Goal: Task Accomplishment & Management: Complete application form

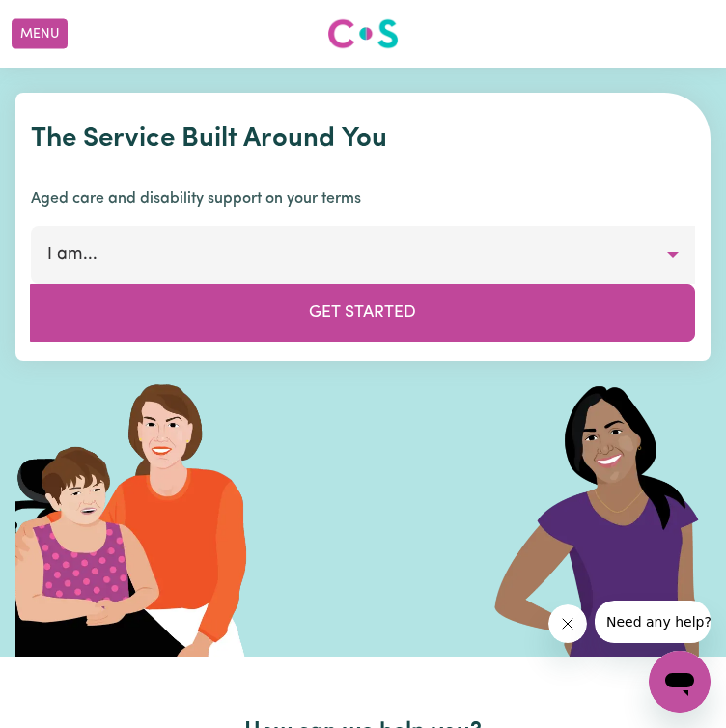
click at [362, 284] on button "I am..." at bounding box center [363, 255] width 664 height 58
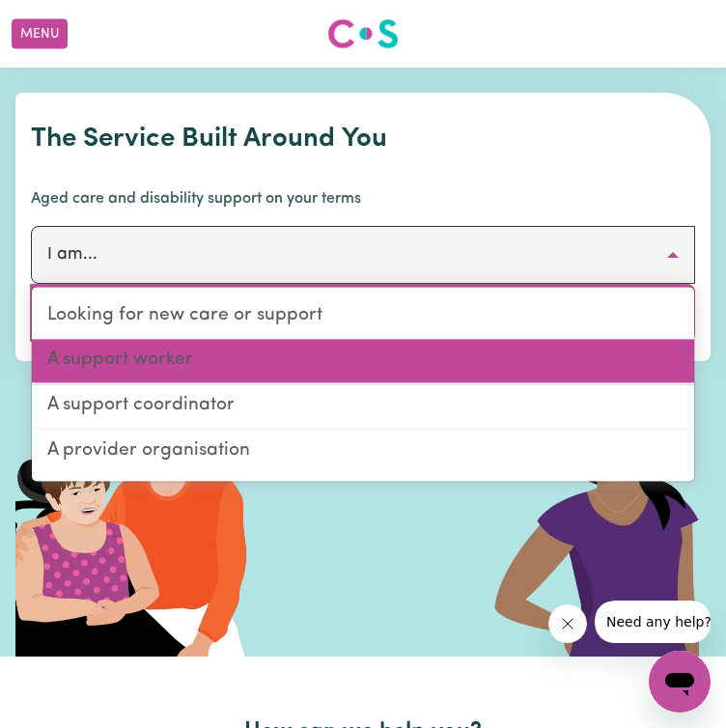
click at [317, 385] on link "A support worker" at bounding box center [363, 362] width 662 height 45
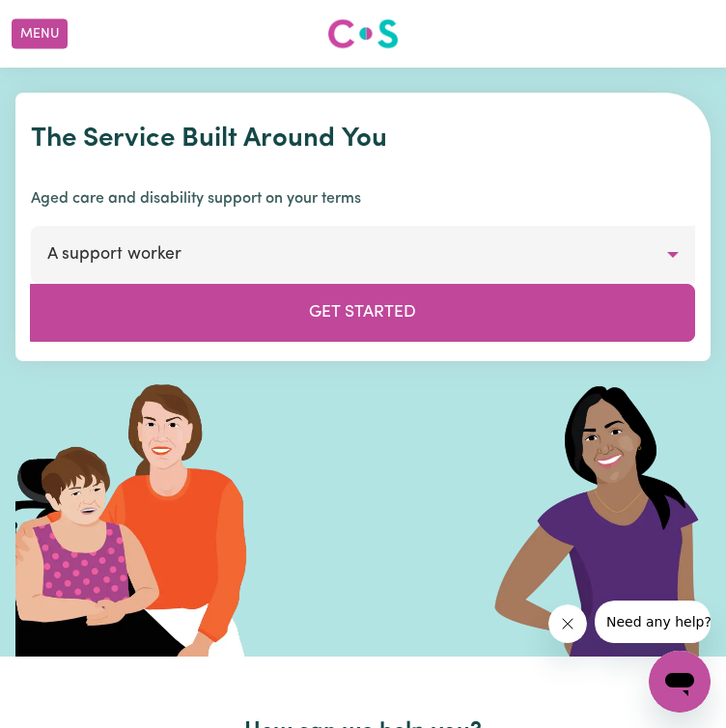
click at [456, 284] on button "A support worker" at bounding box center [363, 255] width 664 height 58
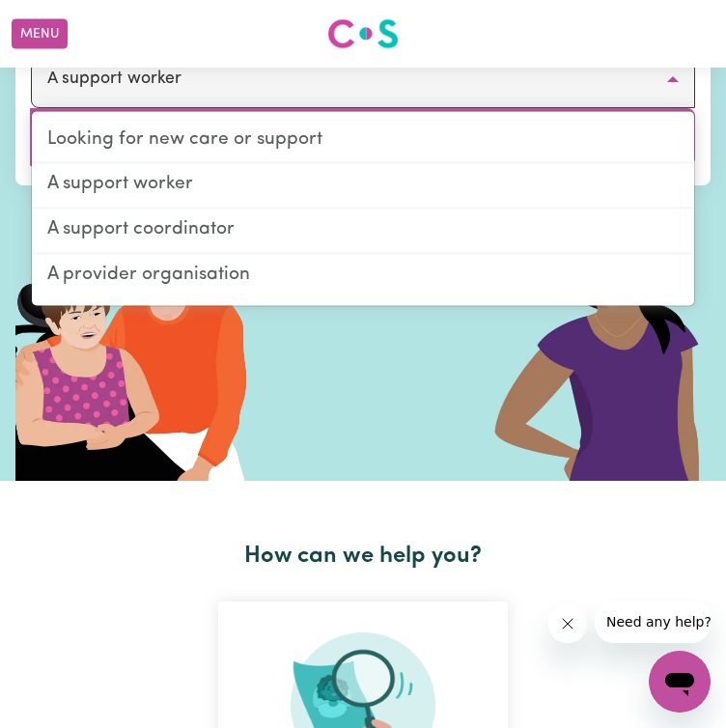
scroll to position [180, 0]
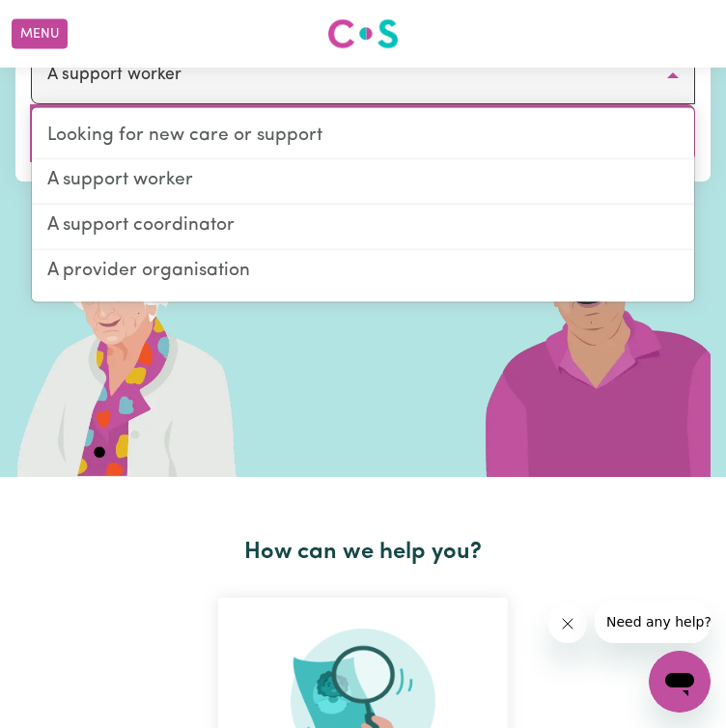
click at [522, 162] on button "Get Started" at bounding box center [362, 133] width 665 height 58
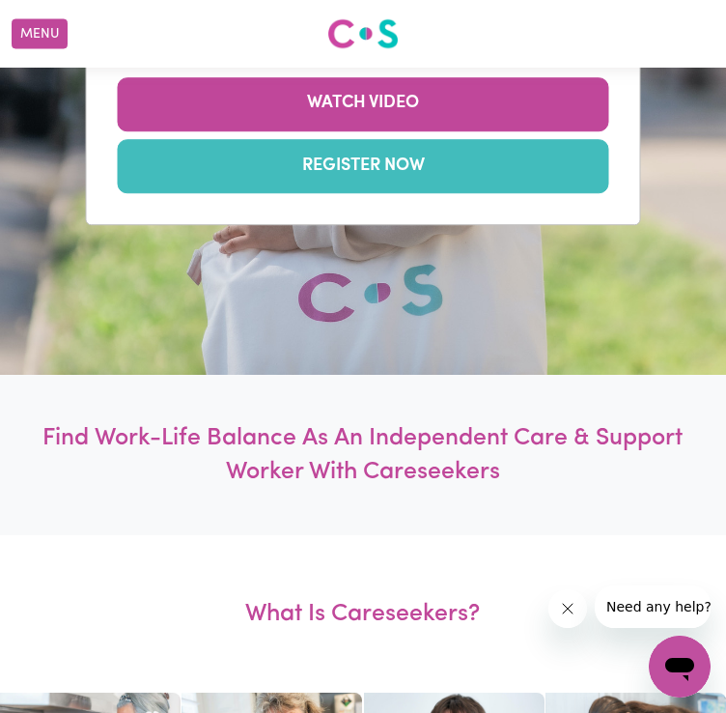
scroll to position [307, 0]
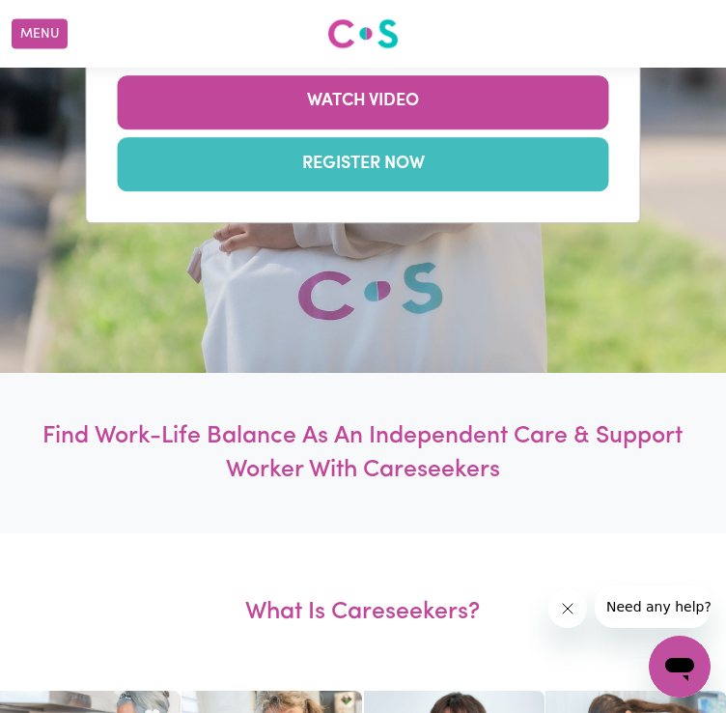
click at [539, 191] on link "REGISTER NOW" at bounding box center [364, 164] width 492 height 54
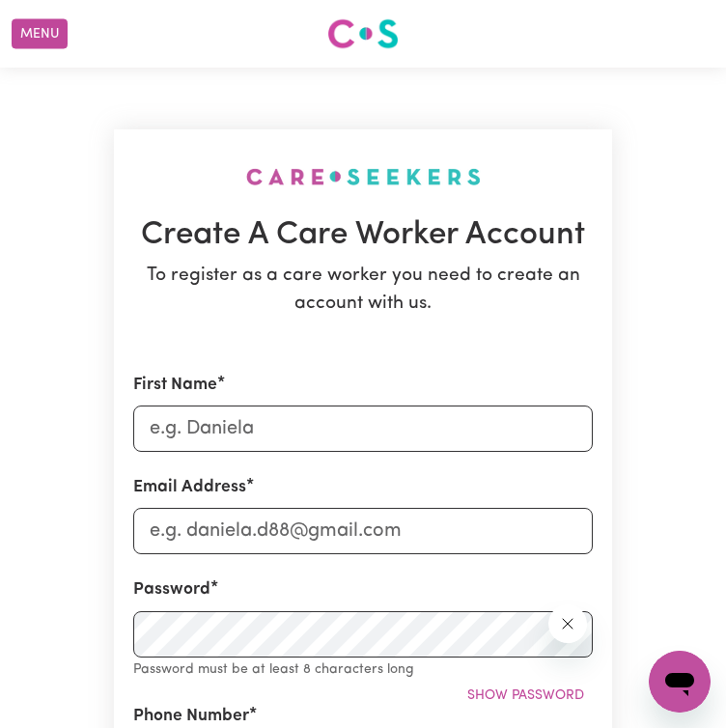
click at [0, 0] on button "How it works" at bounding box center [0, 0] width 0 height 0
click at [0, 0] on link "Support Workers" at bounding box center [0, 0] width 0 height 0
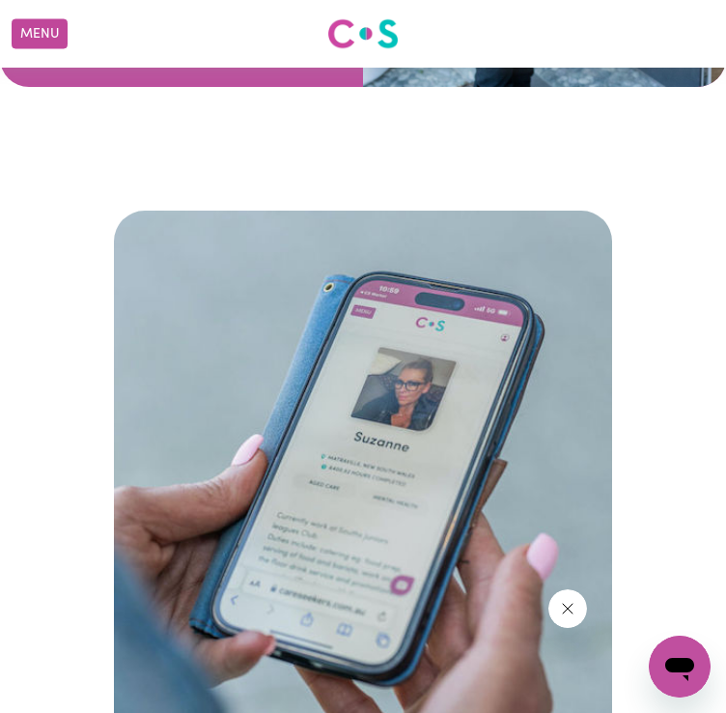
scroll to position [6920, 0]
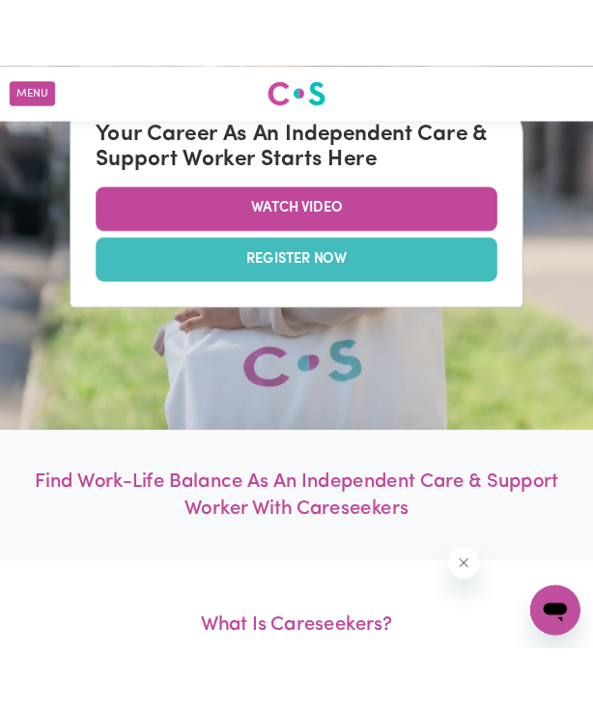
scroll to position [232, 0]
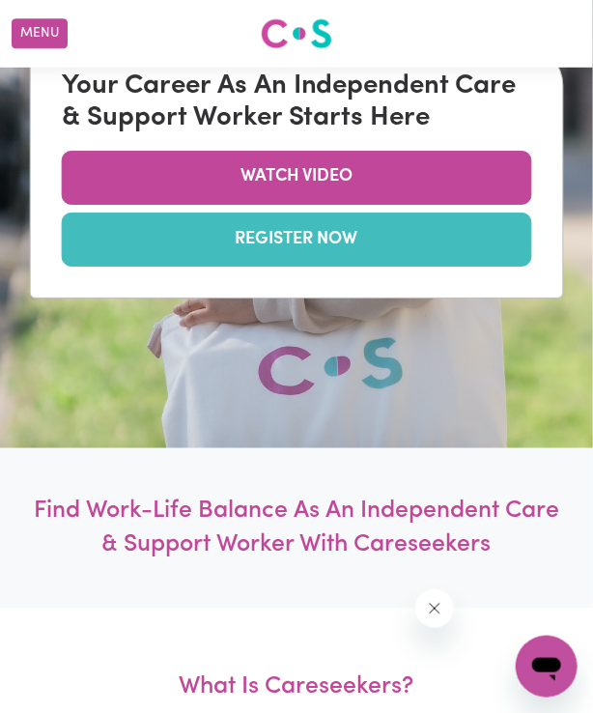
click at [370, 240] on link "REGISTER NOW" at bounding box center [297, 239] width 470 height 54
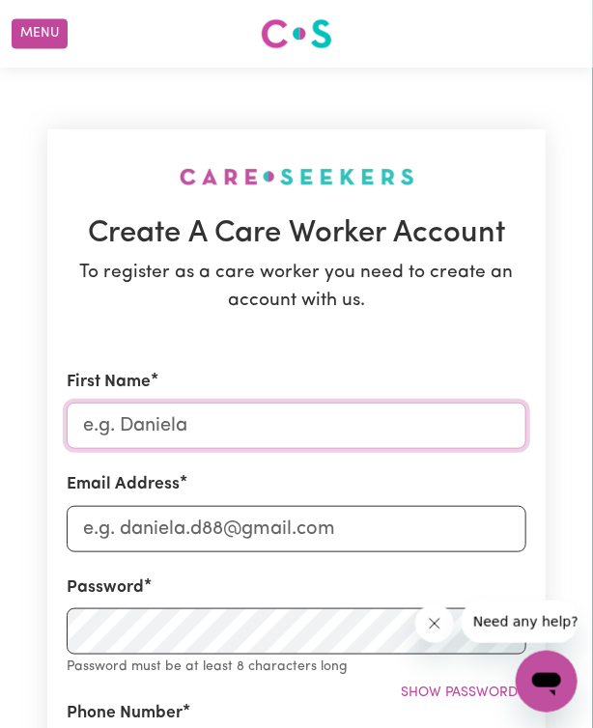
click at [315, 441] on input "First Name" at bounding box center [297, 426] width 460 height 46
type input "[PERSON_NAME]"
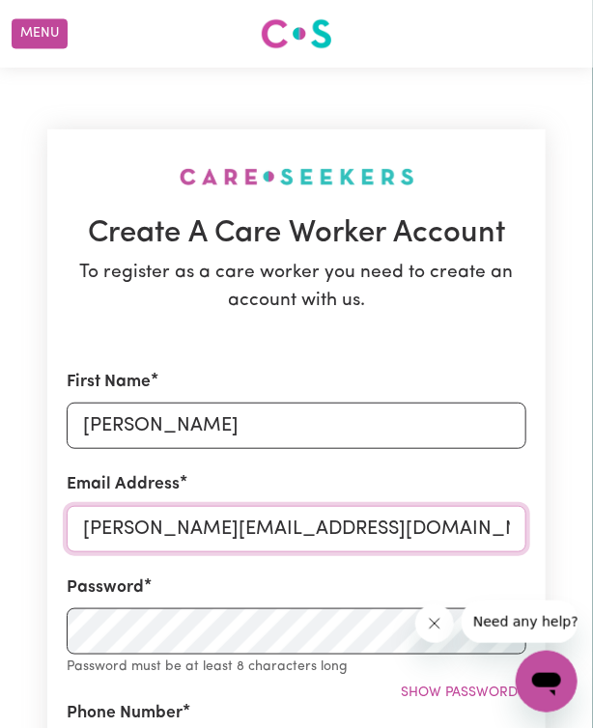
type input "[PERSON_NAME][EMAIL_ADDRESS][DOMAIN_NAME]"
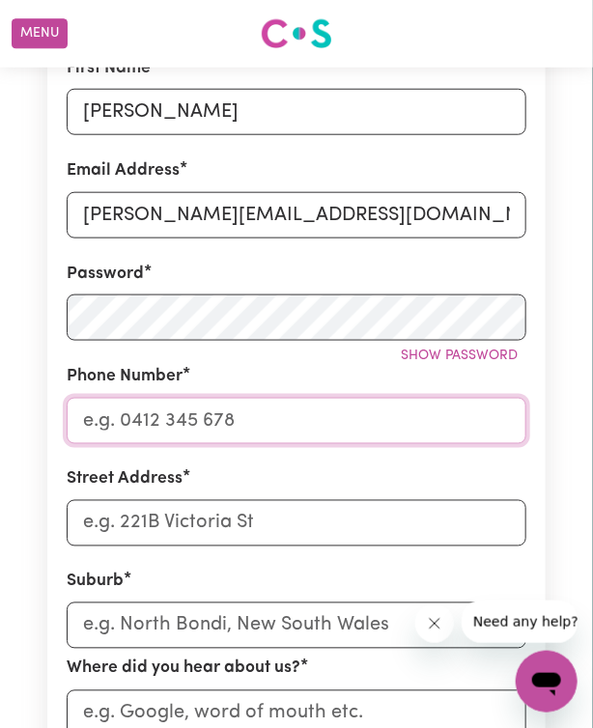
scroll to position [353, 0]
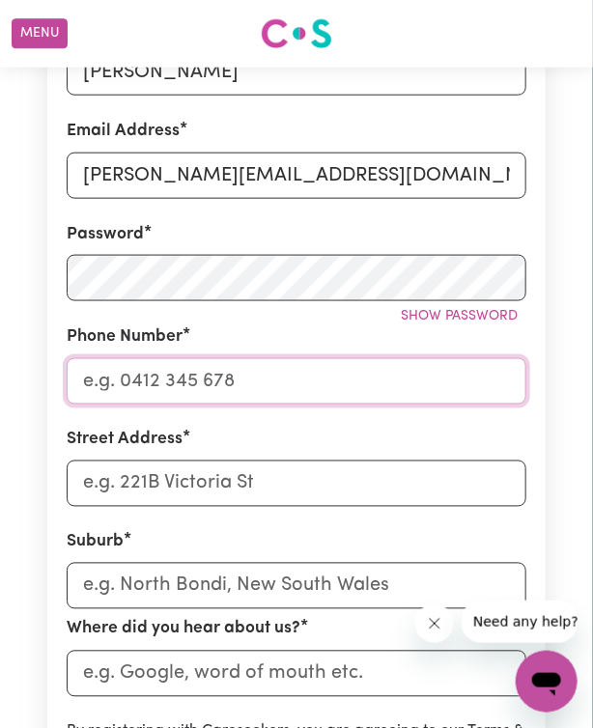
click at [273, 379] on input "Phone Number" at bounding box center [297, 381] width 460 height 46
type input "0438005555"
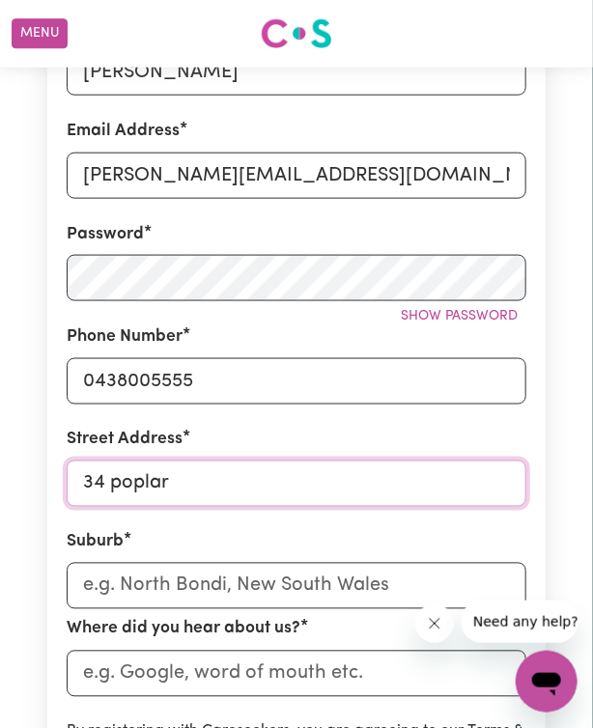
type input "[STREET_ADDRESS]"
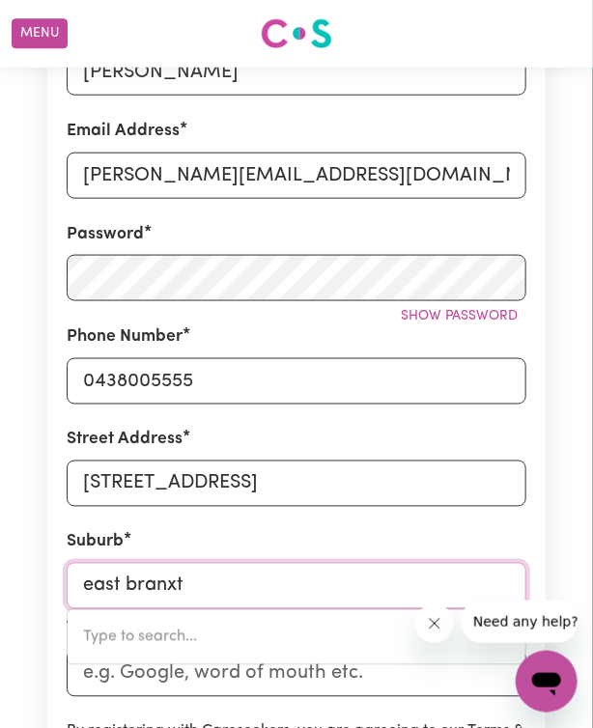
type input "east branxto"
type input "east branxtoN, [GEOGRAPHIC_DATA], 2335"
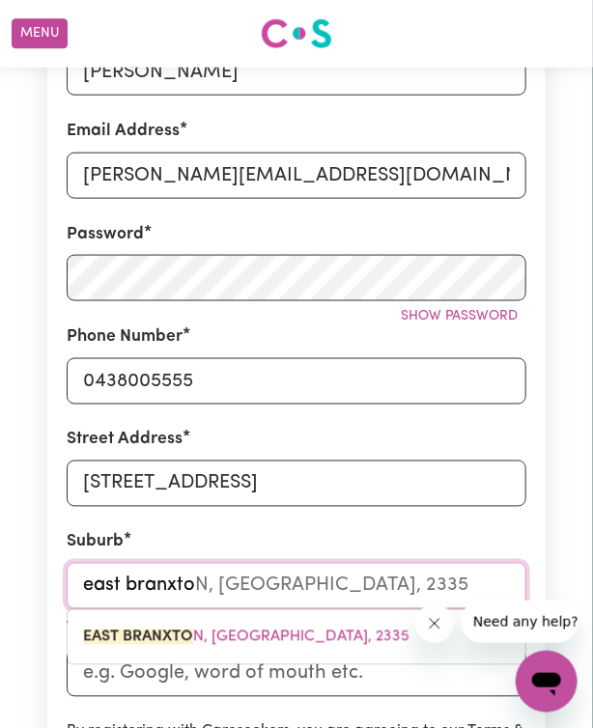
type input "east [GEOGRAPHIC_DATA]"
type input "[GEOGRAPHIC_DATA], [GEOGRAPHIC_DATA], 2335"
type input "east [GEOGRAPHIC_DATA]"
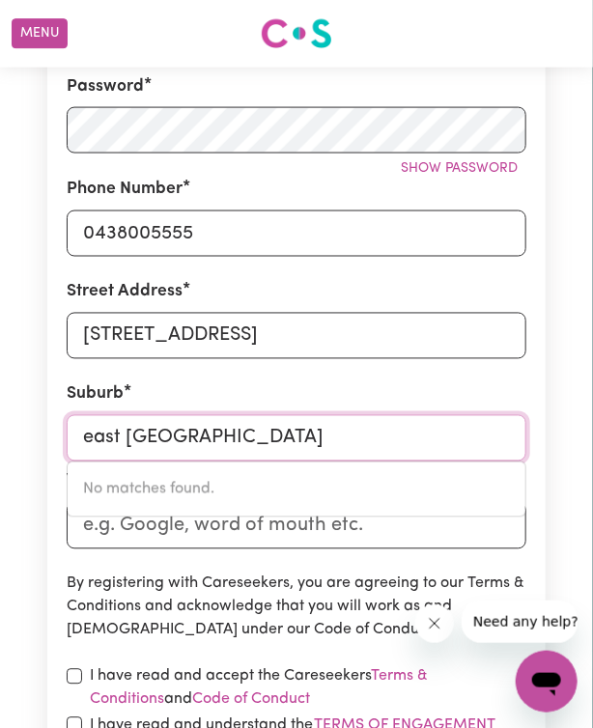
scroll to position [504, 0]
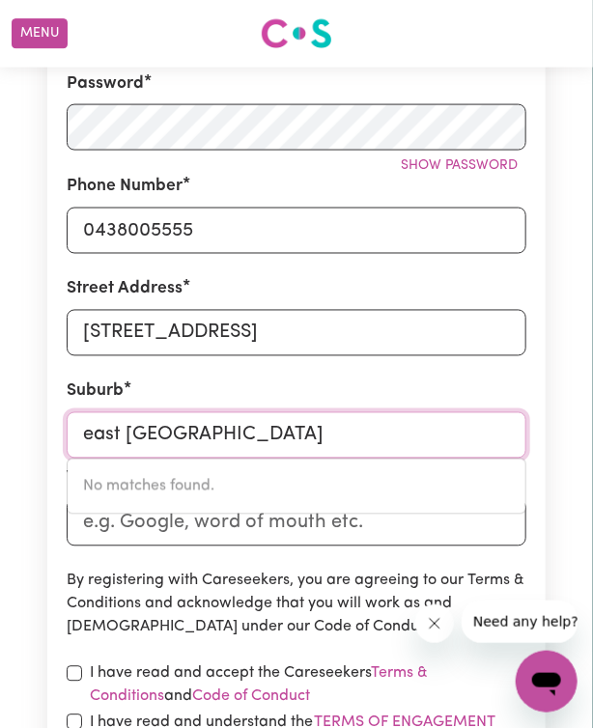
type input "east [GEOGRAPHIC_DATA]"
type input "[GEOGRAPHIC_DATA], [GEOGRAPHIC_DATA], 2335"
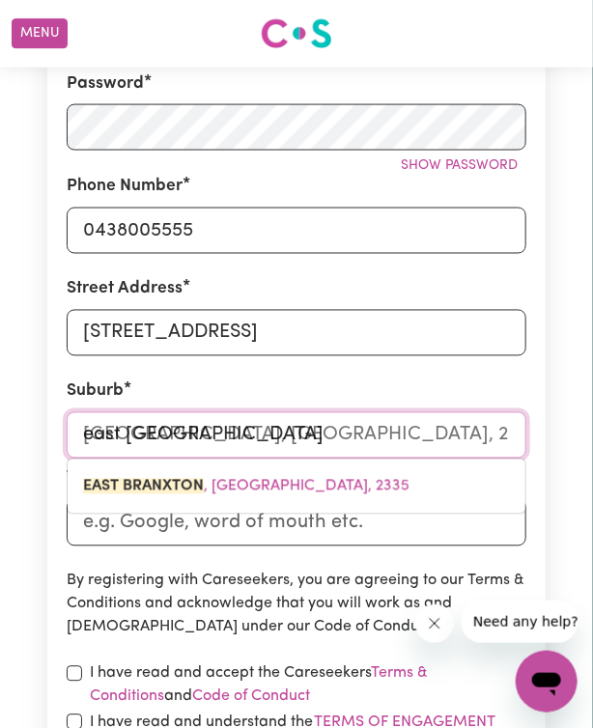
click at [323, 494] on span "[GEOGRAPHIC_DATA] , [GEOGRAPHIC_DATA], 2335" at bounding box center [246, 486] width 326 height 15
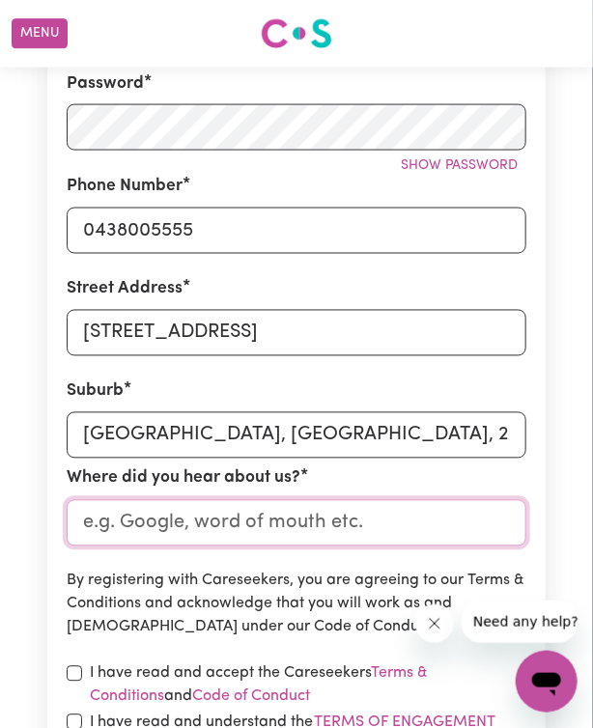
click at [296, 520] on input "Where did you hear about us?" at bounding box center [297, 523] width 460 height 46
type input "google"
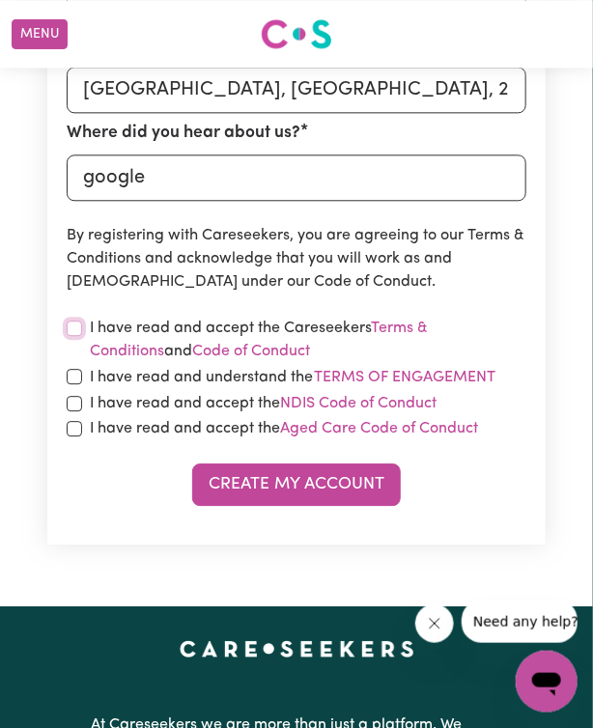
scroll to position [854, 0]
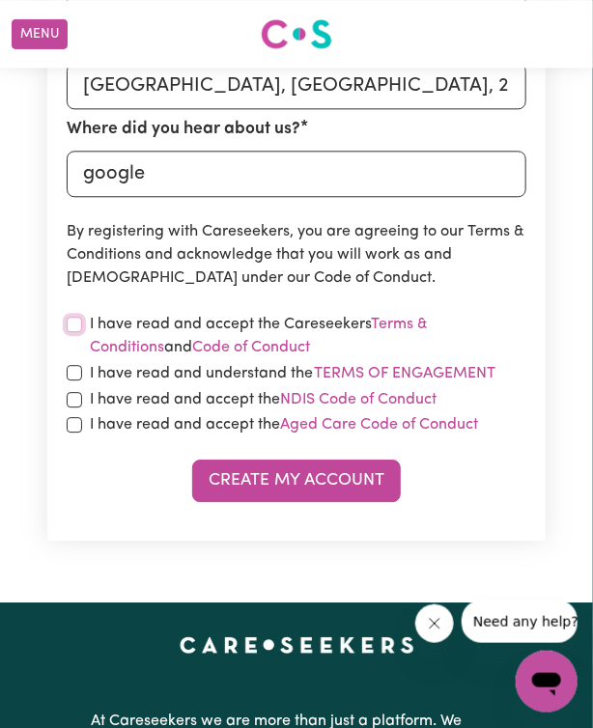
click at [70, 324] on input "checkbox" at bounding box center [74, 324] width 15 height 15
checkbox input "true"
click at [73, 375] on input "checkbox" at bounding box center [74, 372] width 15 height 15
checkbox input "true"
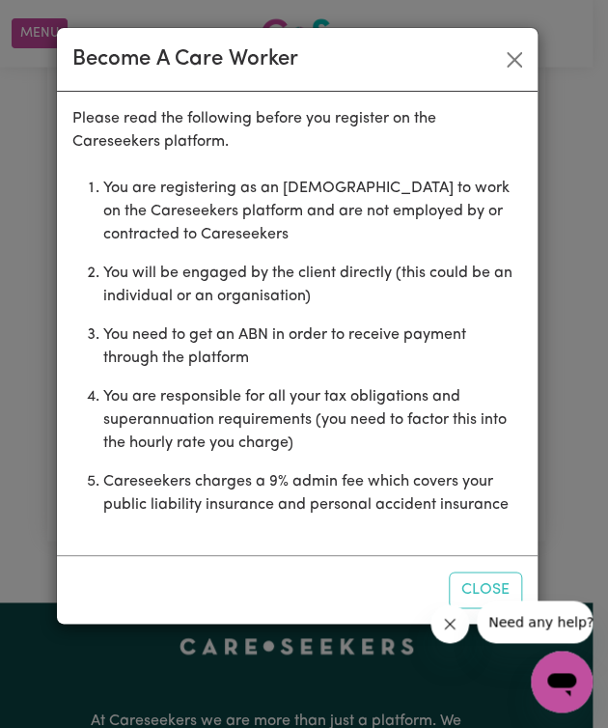
click at [80, 403] on ol "You are registering as an [DEMOGRAPHIC_DATA] to work on the Careseekers platfor…" at bounding box center [297, 346] width 450 height 355
click at [508, 64] on button "Close" at bounding box center [514, 59] width 31 height 31
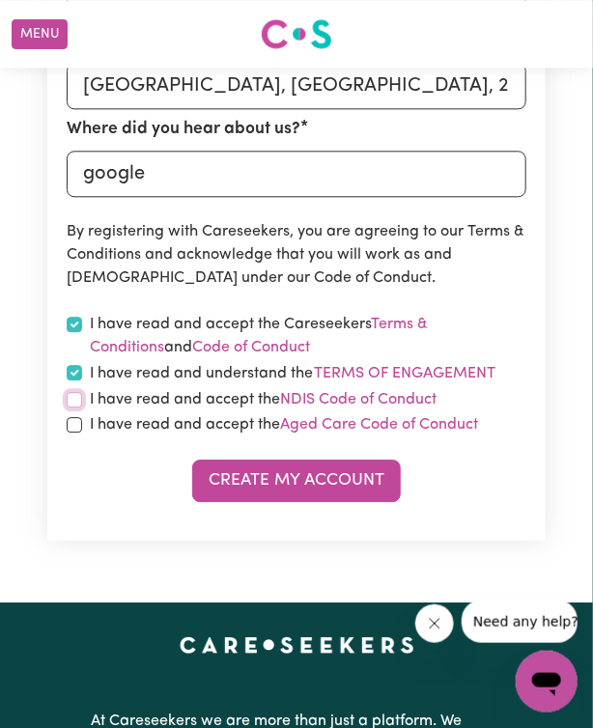
click at [73, 397] on input "checkbox" at bounding box center [74, 399] width 15 height 15
checkbox input "true"
click at [72, 429] on input "checkbox" at bounding box center [74, 424] width 15 height 15
checkbox input "true"
click at [243, 483] on button "Create My Account" at bounding box center [296, 481] width 209 height 42
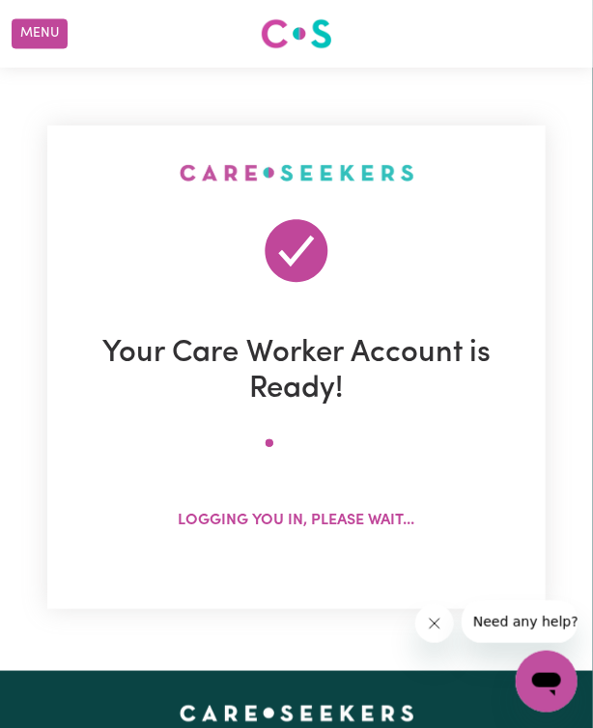
scroll to position [0, 0]
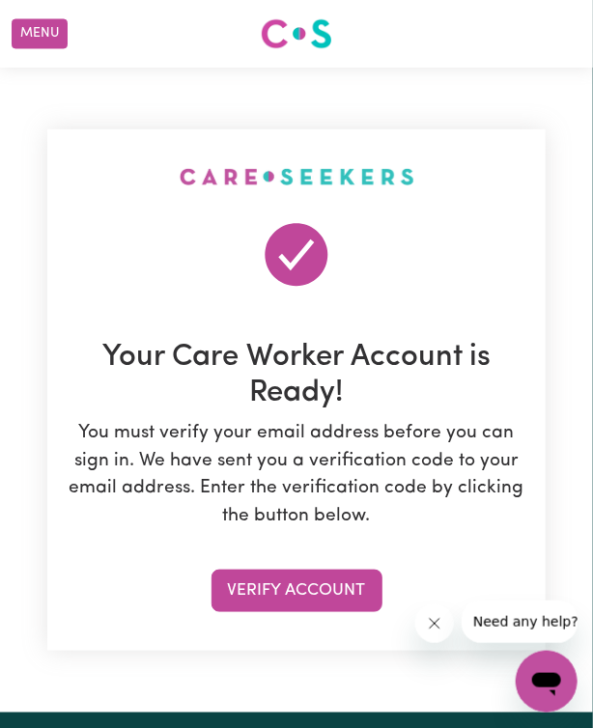
click at [271, 588] on button "Verify Account" at bounding box center [296, 591] width 171 height 42
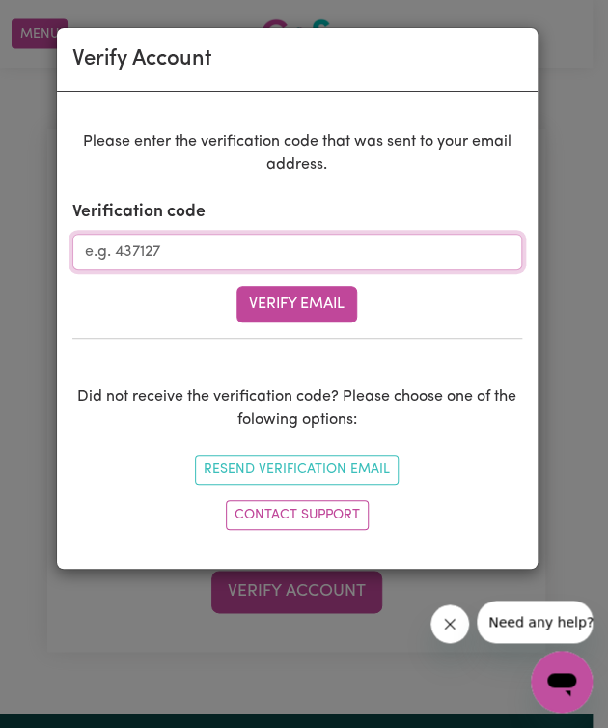
click at [295, 240] on input "Verification code" at bounding box center [297, 252] width 450 height 37
click at [231, 247] on input "Verification code" at bounding box center [297, 252] width 450 height 37
type input "305163"
click at [237, 286] on button "Verify Email" at bounding box center [297, 304] width 121 height 37
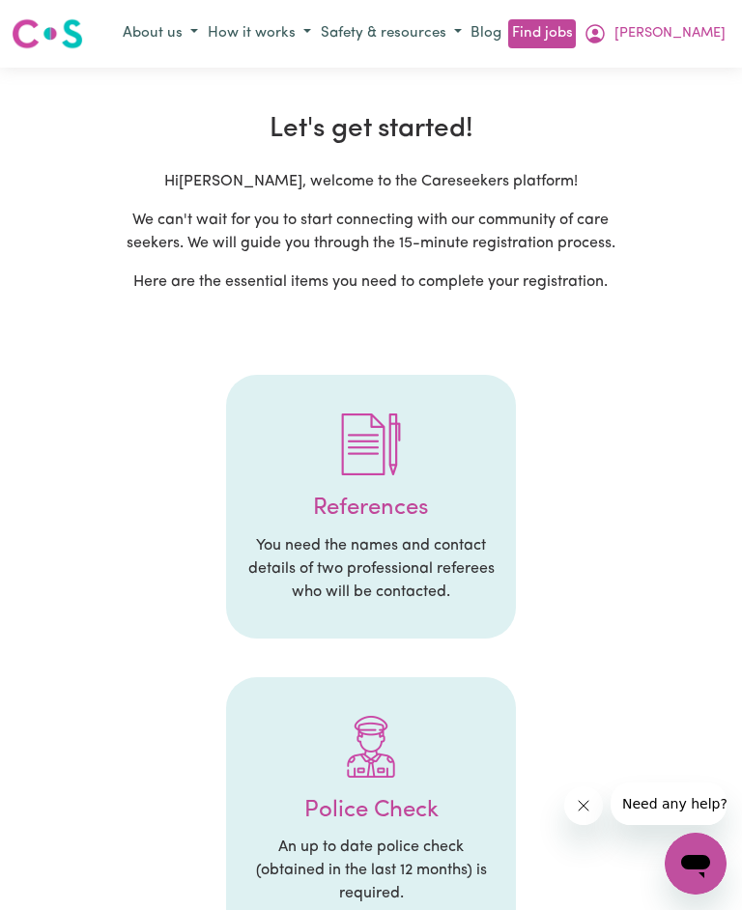
click at [480, 410] on div at bounding box center [370, 444] width 251 height 100
click at [385, 447] on img at bounding box center [371, 444] width 62 height 62
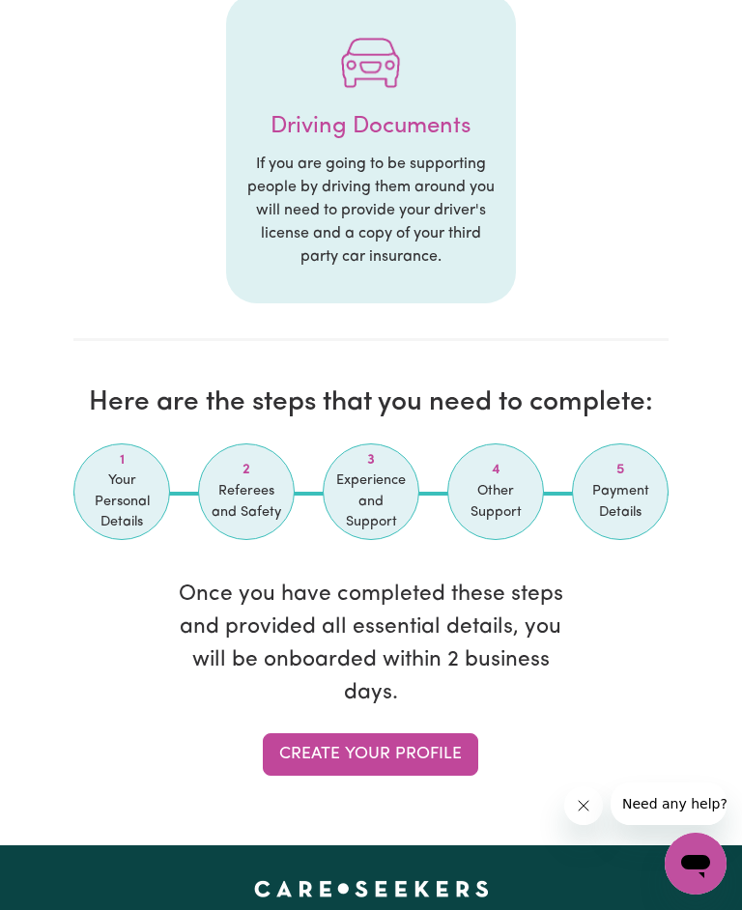
scroll to position [3175, 0]
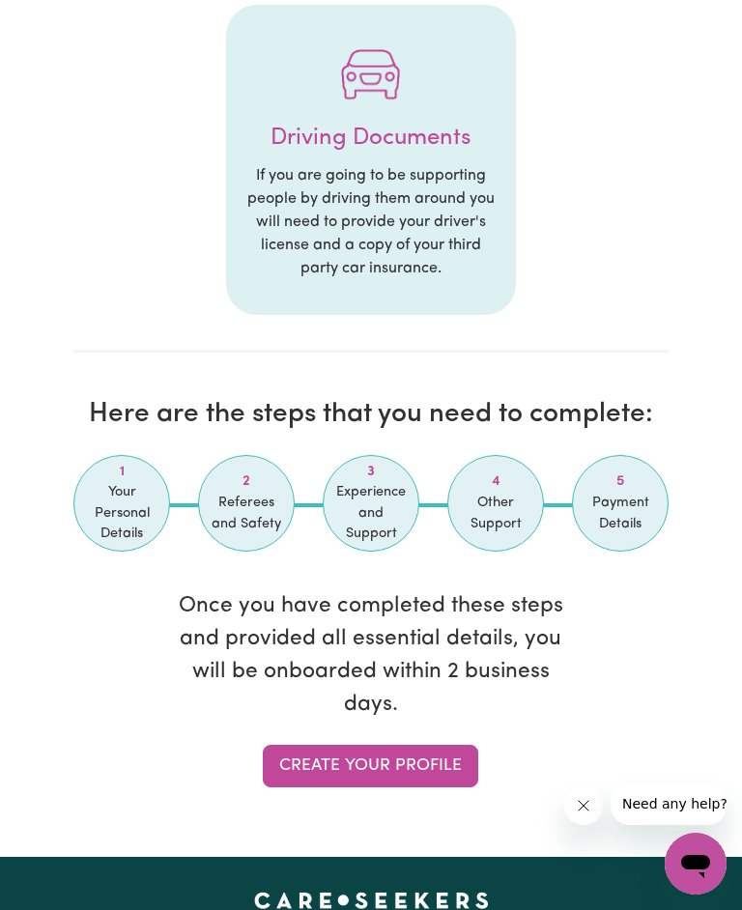
click at [132, 500] on span "Your Personal Details" at bounding box center [121, 513] width 75 height 63
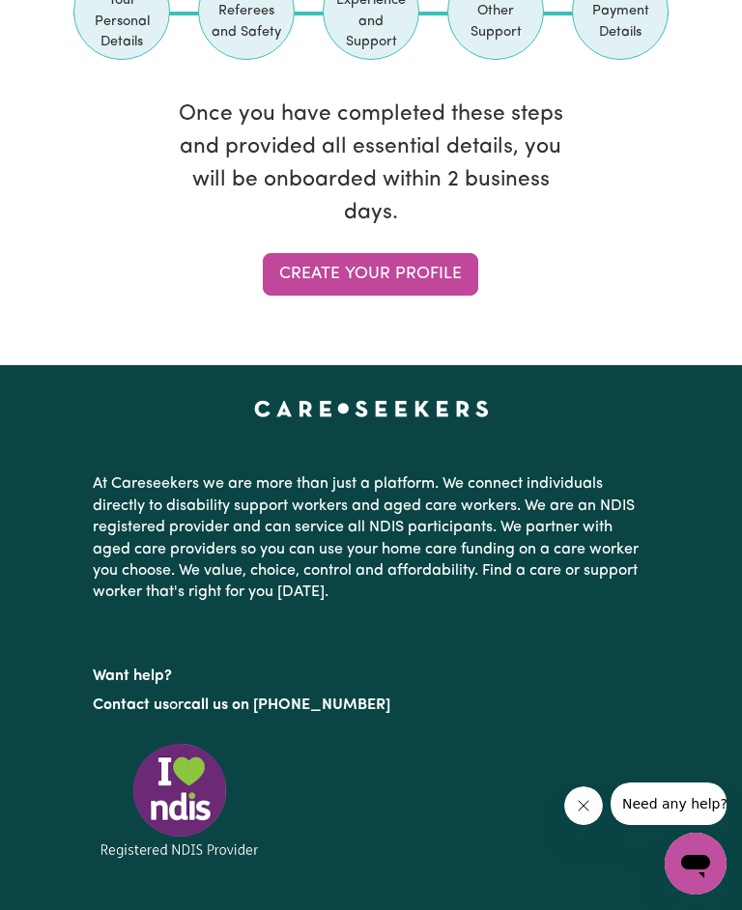
scroll to position [3668, 0]
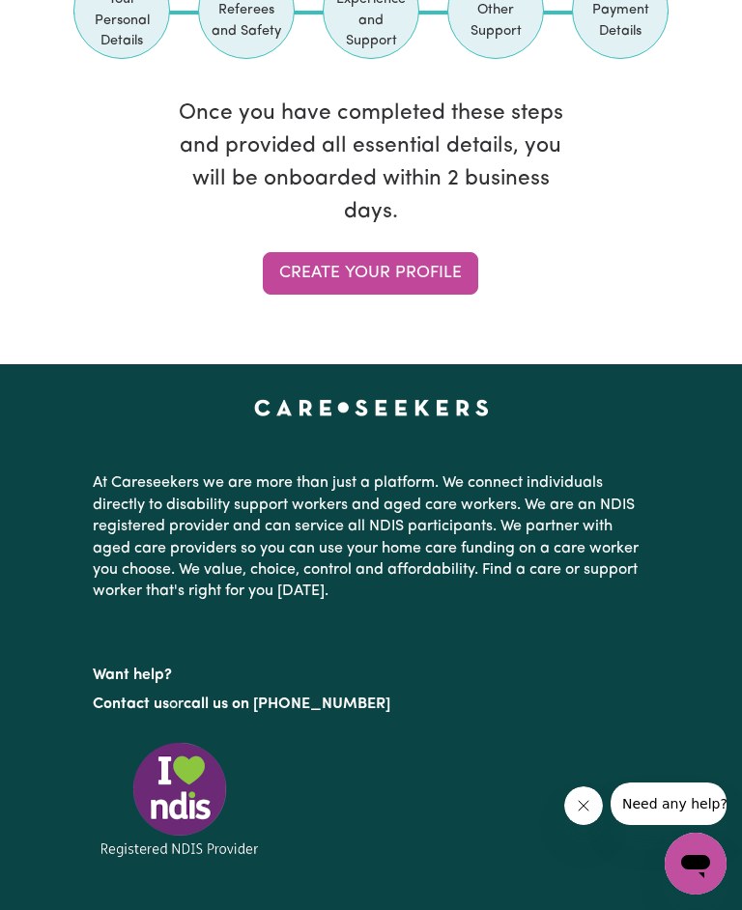
click at [437, 267] on link "Create your profile" at bounding box center [370, 273] width 215 height 42
select select "Studying a healthcare related degree or qualification"
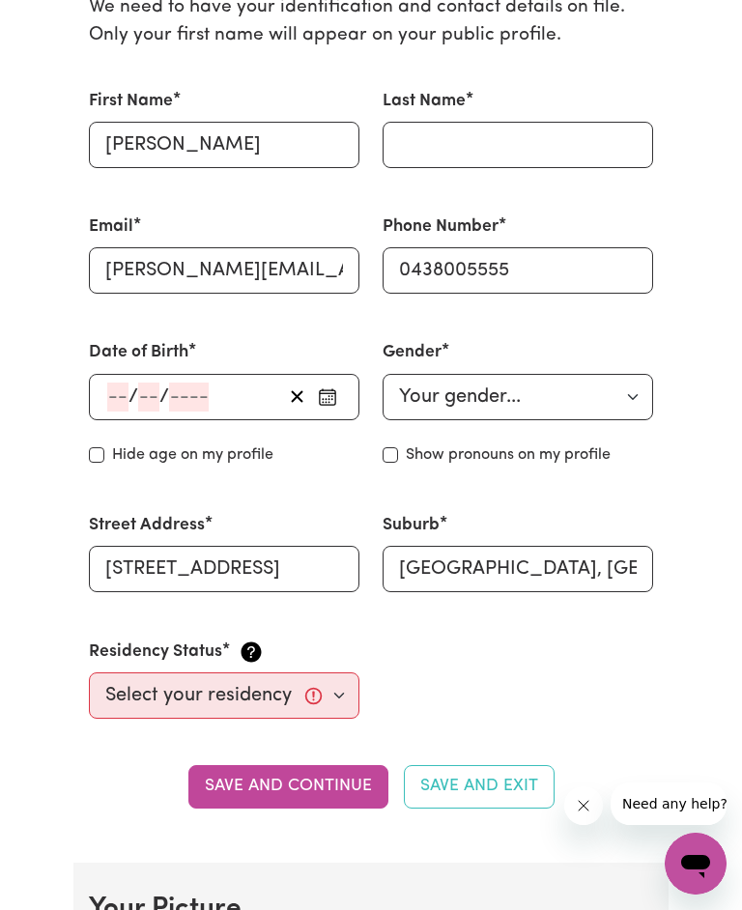
scroll to position [539, 0]
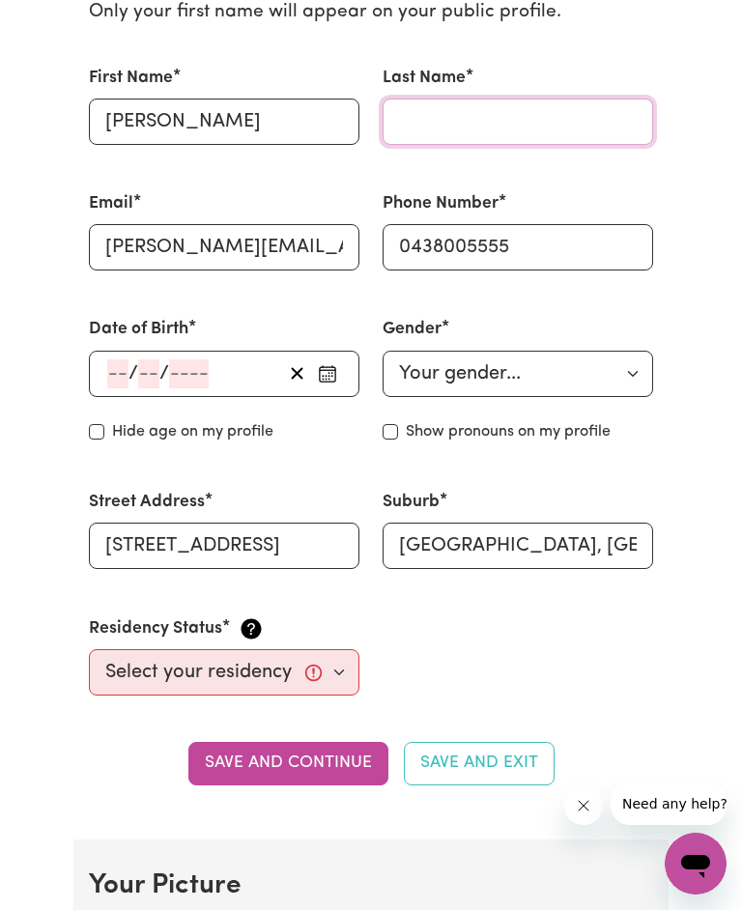
click at [428, 115] on input "Last Name" at bounding box center [517, 121] width 270 height 46
type input "[PERSON_NAME]"
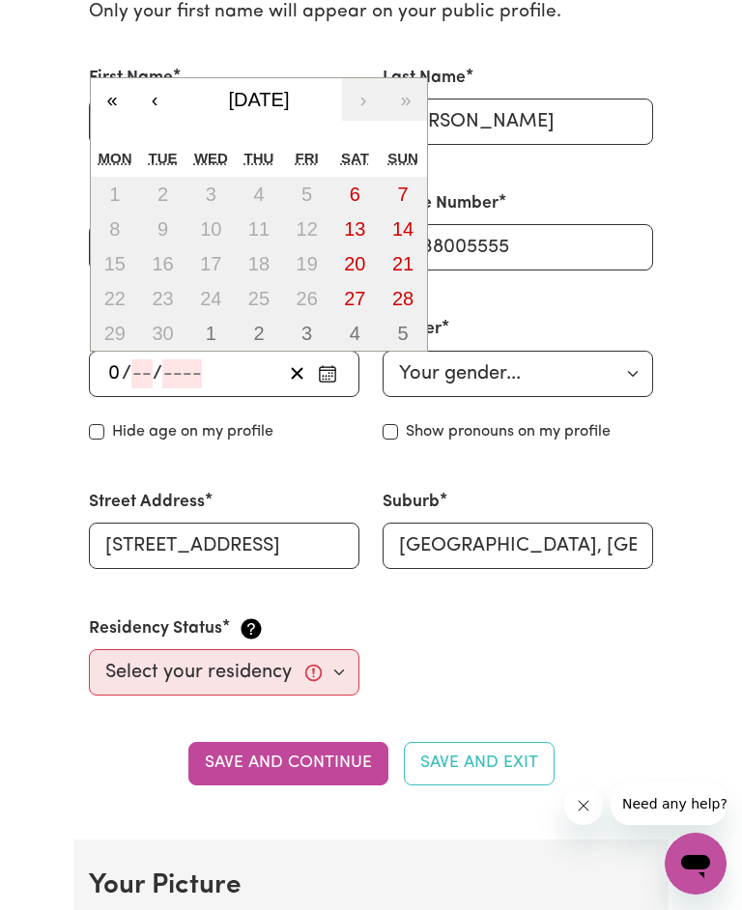
type input "04"
type input "07"
type input "198"
type input "[DATE]"
type input "4"
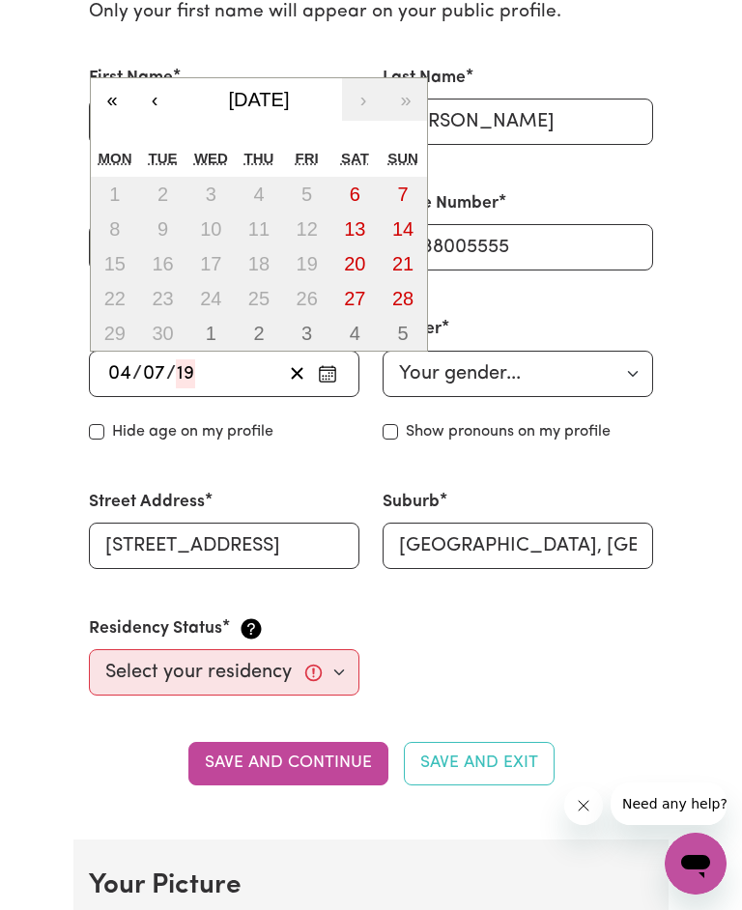
type input "7"
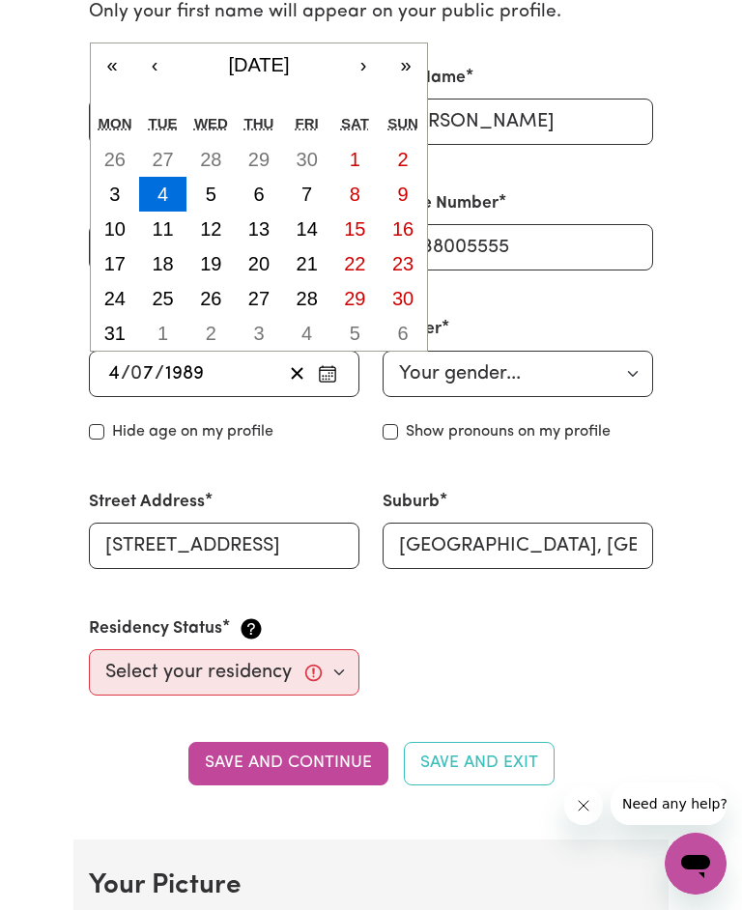
type input "1989"
click at [543, 383] on select "Your gender... [DEMOGRAPHIC_DATA] [DEMOGRAPHIC_DATA] [DEMOGRAPHIC_DATA] Other P…" at bounding box center [517, 374] width 270 height 46
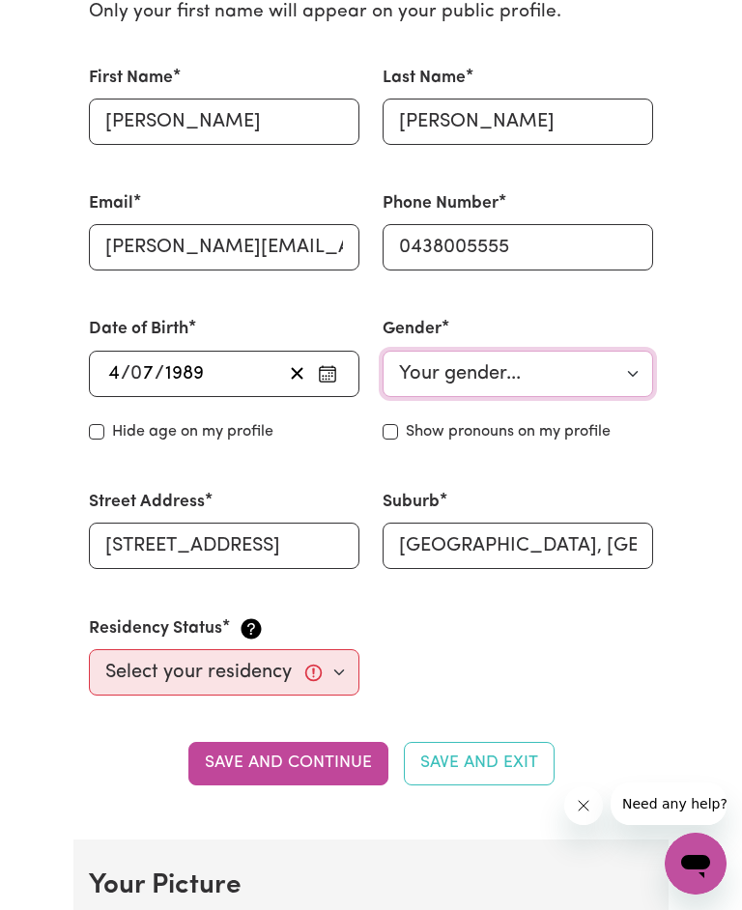
select select "[DEMOGRAPHIC_DATA]"
click at [382, 351] on select "Your gender... [DEMOGRAPHIC_DATA] [DEMOGRAPHIC_DATA] [DEMOGRAPHIC_DATA] Other P…" at bounding box center [517, 374] width 270 height 46
click at [391, 428] on input "Show pronouns on my profile" at bounding box center [389, 431] width 15 height 15
checkbox input "true"
click at [127, 676] on select "Select your residency status... [DEMOGRAPHIC_DATA] citizen Australian PR [DEMOG…" at bounding box center [224, 672] width 270 height 46
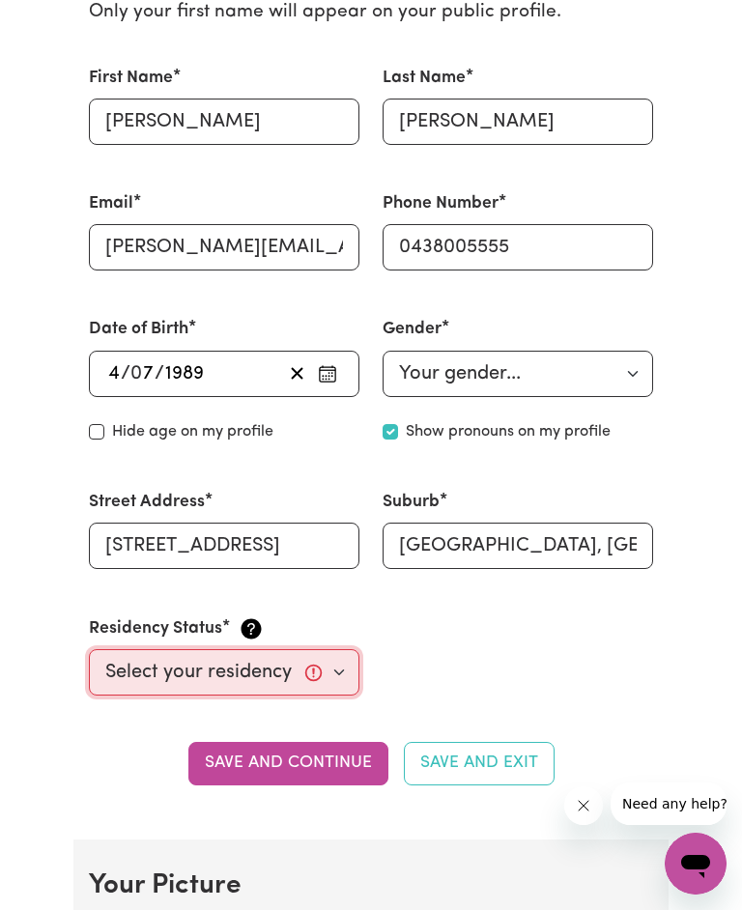
select select "[DEMOGRAPHIC_DATA] Citizen"
click at [89, 649] on select "Select your residency status... [DEMOGRAPHIC_DATA] citizen Australian PR [DEMOG…" at bounding box center [224, 672] width 270 height 46
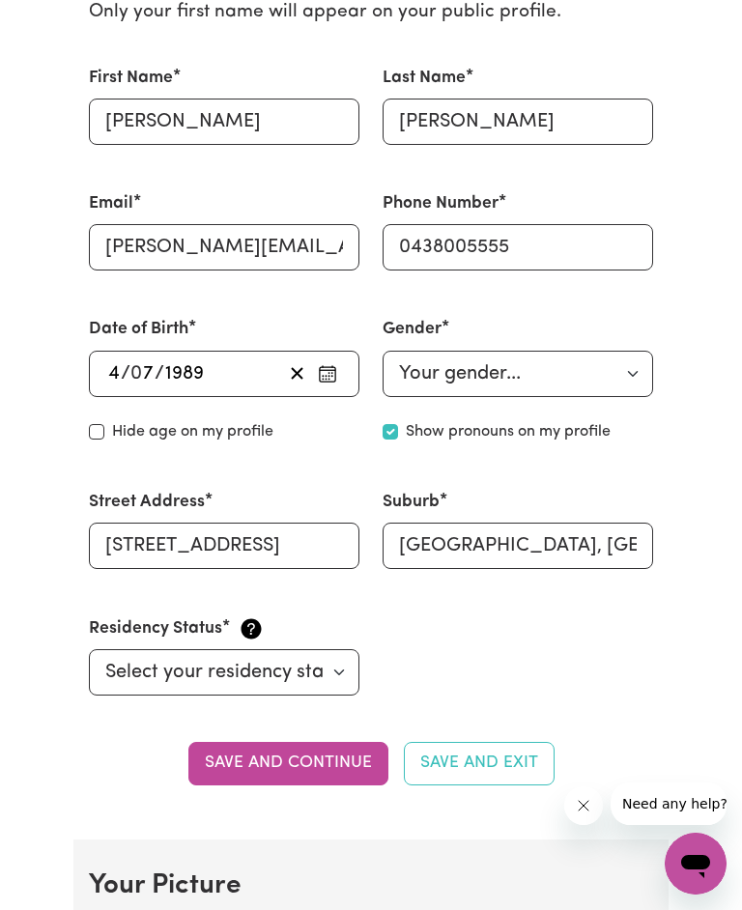
click at [286, 727] on button "Save and continue" at bounding box center [288, 763] width 200 height 42
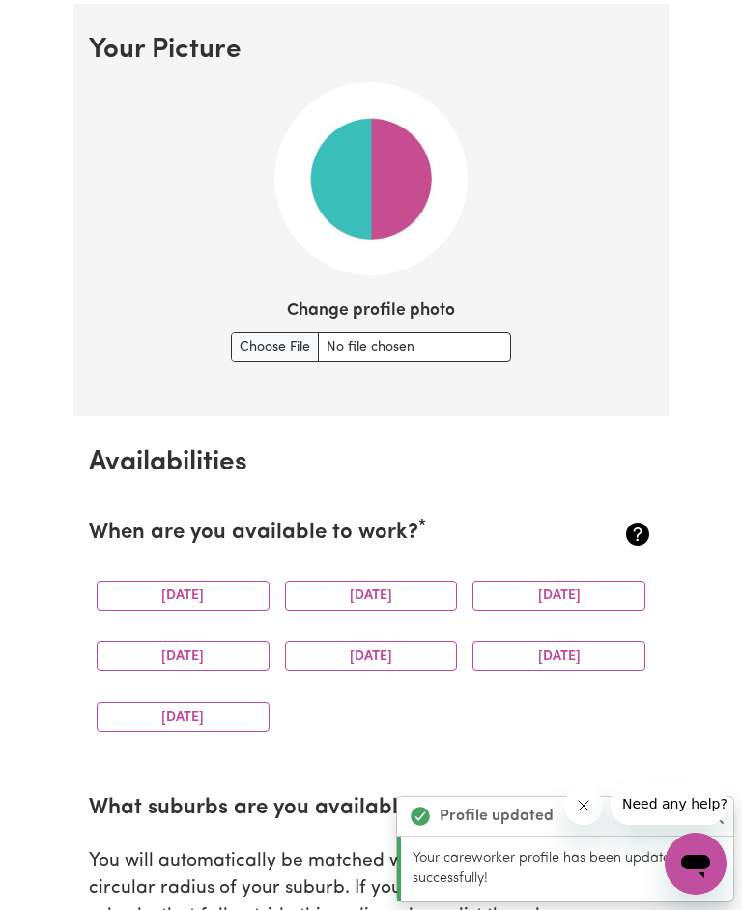
scroll to position [1378, 0]
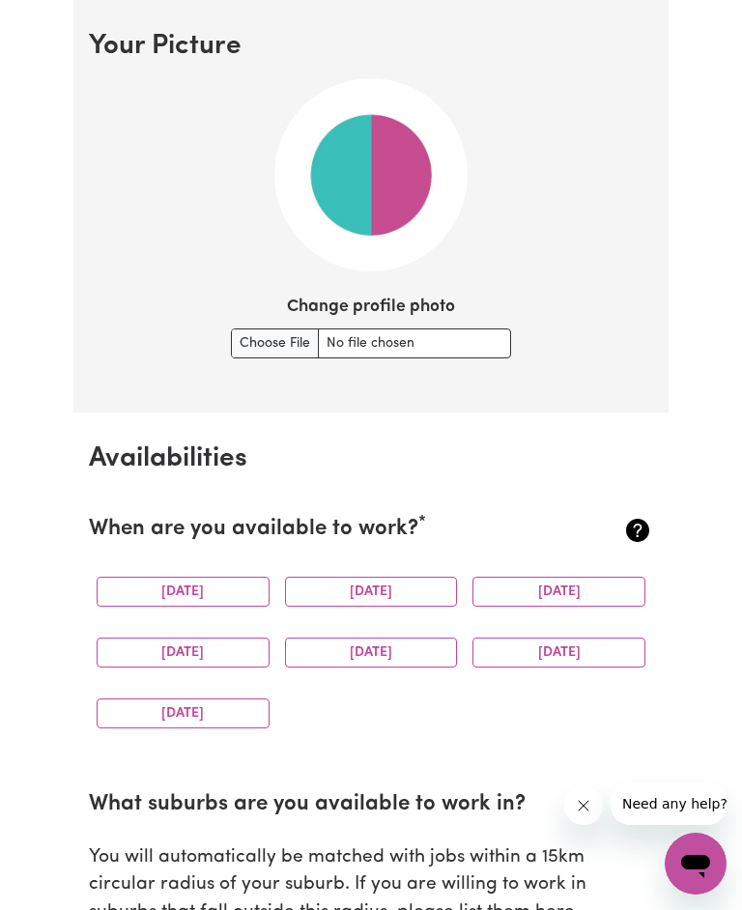
click at [244, 600] on button "[DATE]" at bounding box center [183, 591] width 173 height 30
click at [225, 685] on div "[DATE]" at bounding box center [183, 713] width 188 height 61
click at [220, 724] on button "[DATE]" at bounding box center [183, 713] width 173 height 30
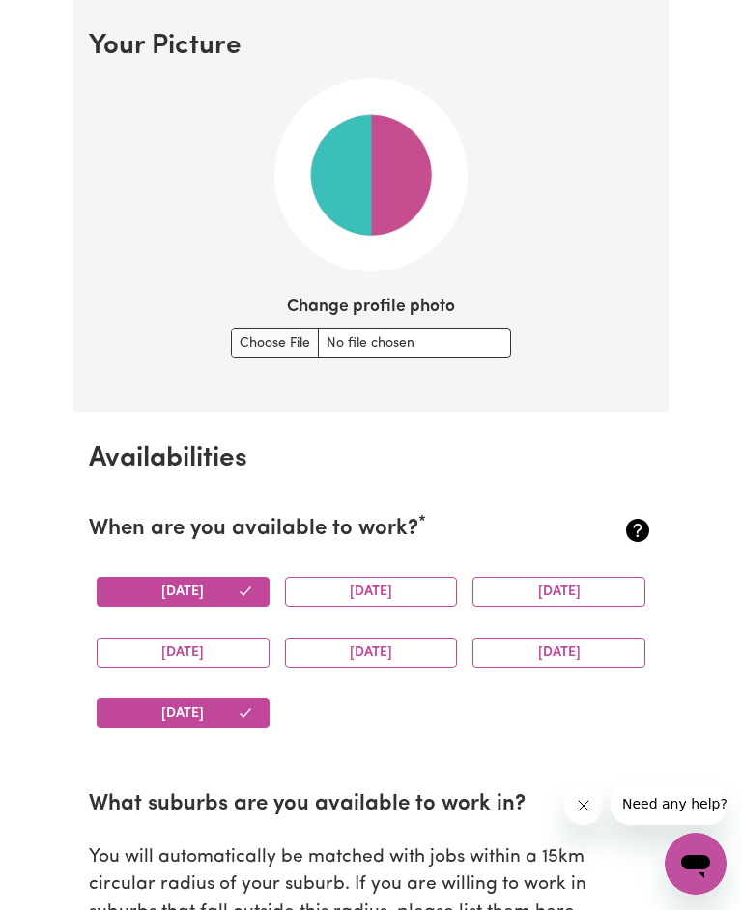
click at [237, 653] on button "[DATE]" at bounding box center [183, 652] width 173 height 30
click at [344, 658] on button "[DATE]" at bounding box center [371, 652] width 173 height 30
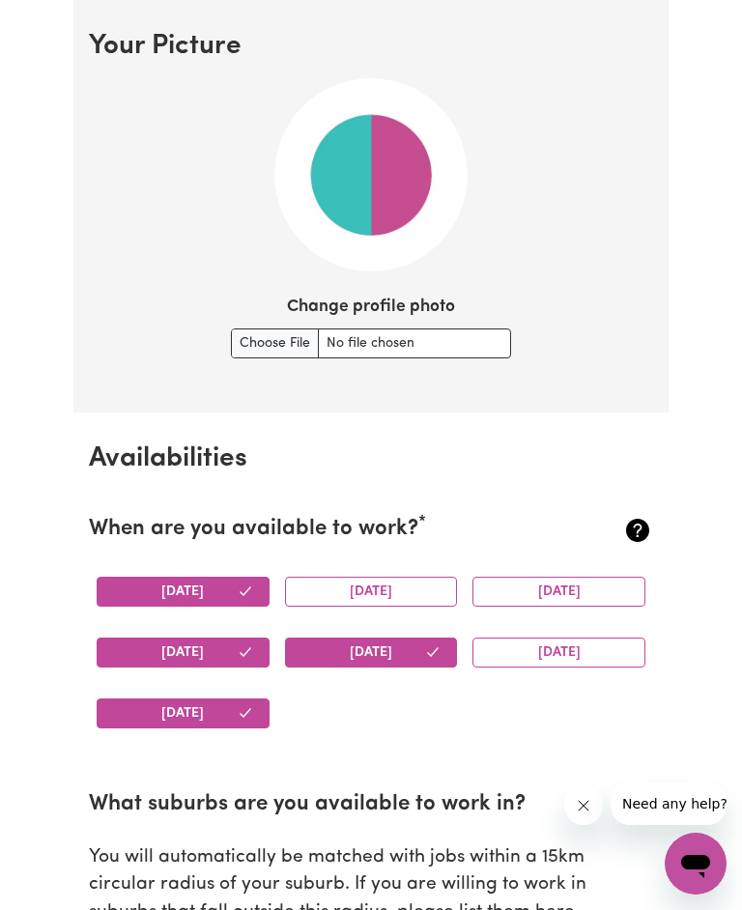
click at [368, 604] on button "[DATE]" at bounding box center [371, 591] width 173 height 30
click at [522, 599] on button "[DATE]" at bounding box center [558, 591] width 173 height 30
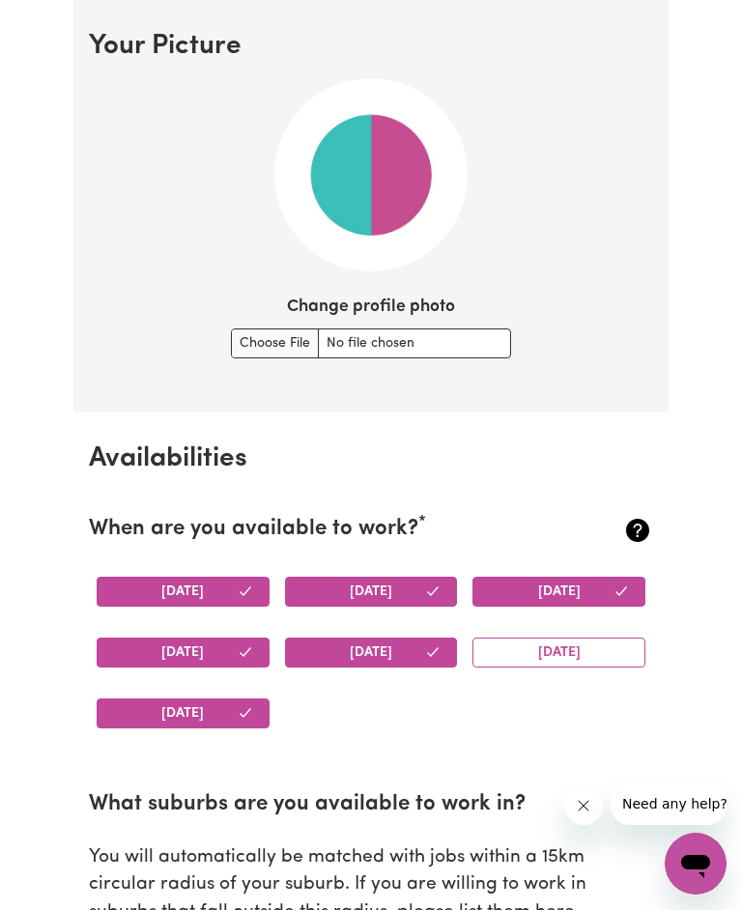
click at [545, 648] on button "[DATE]" at bounding box center [558, 652] width 173 height 30
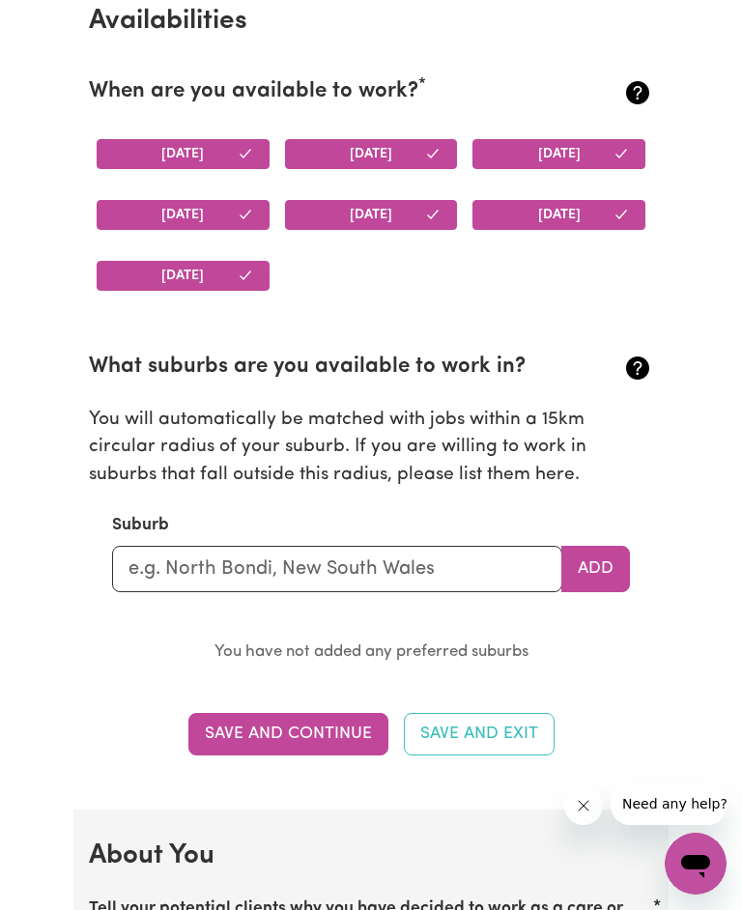
scroll to position [1819, 0]
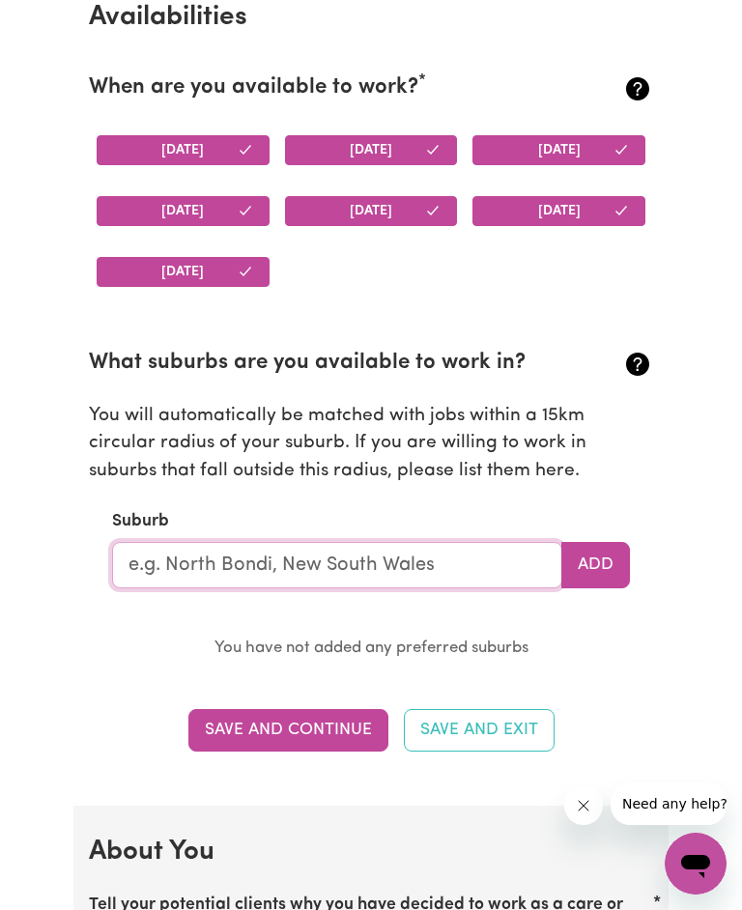
click at [426, 578] on input "text" at bounding box center [337, 565] width 450 height 46
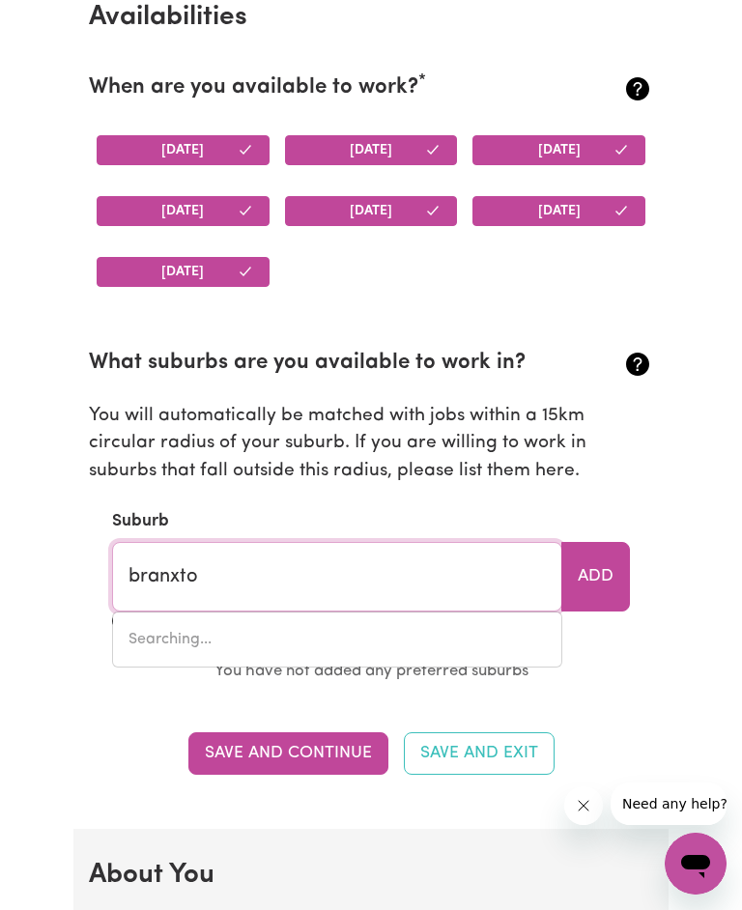
type input "branxton"
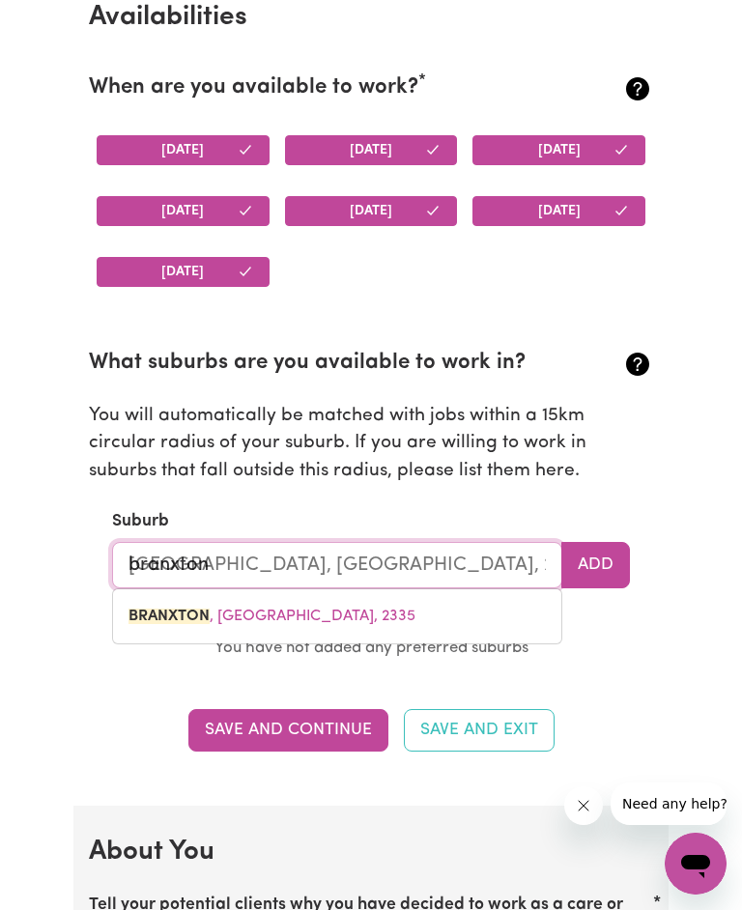
type input "[GEOGRAPHIC_DATA], [GEOGRAPHIC_DATA], 2335"
click at [285, 624] on span "BRANXTON , [GEOGRAPHIC_DATA], 2335" at bounding box center [271, 615] width 287 height 15
type input "BRANXTON, [GEOGRAPHIC_DATA], 2335"
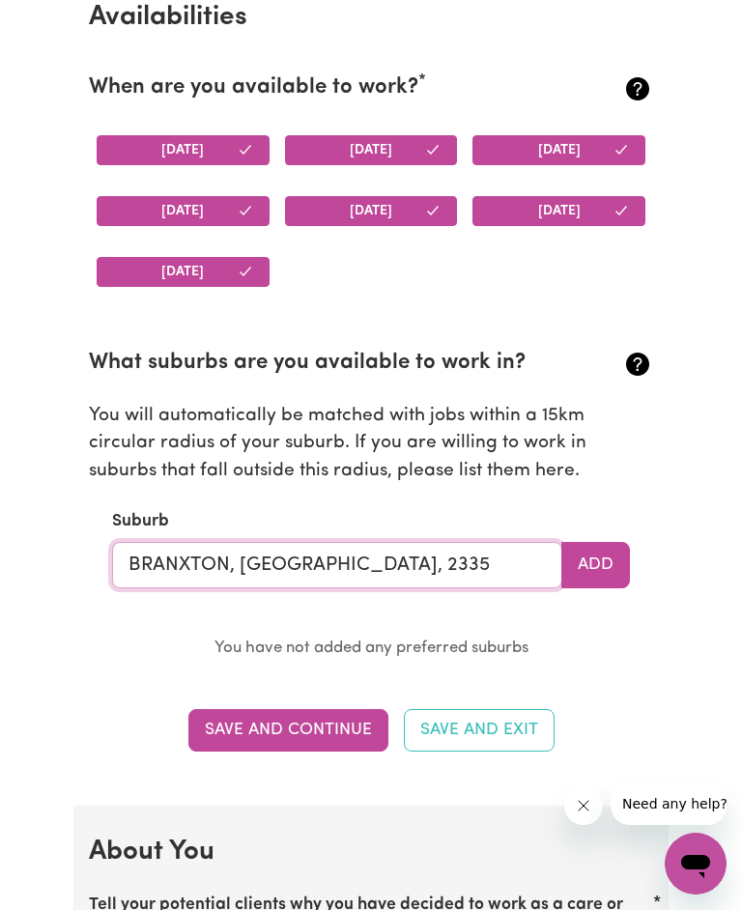
type input "BRANXTON, [GEOGRAPHIC_DATA], 2335"
click at [592, 581] on button "Add" at bounding box center [595, 565] width 69 height 46
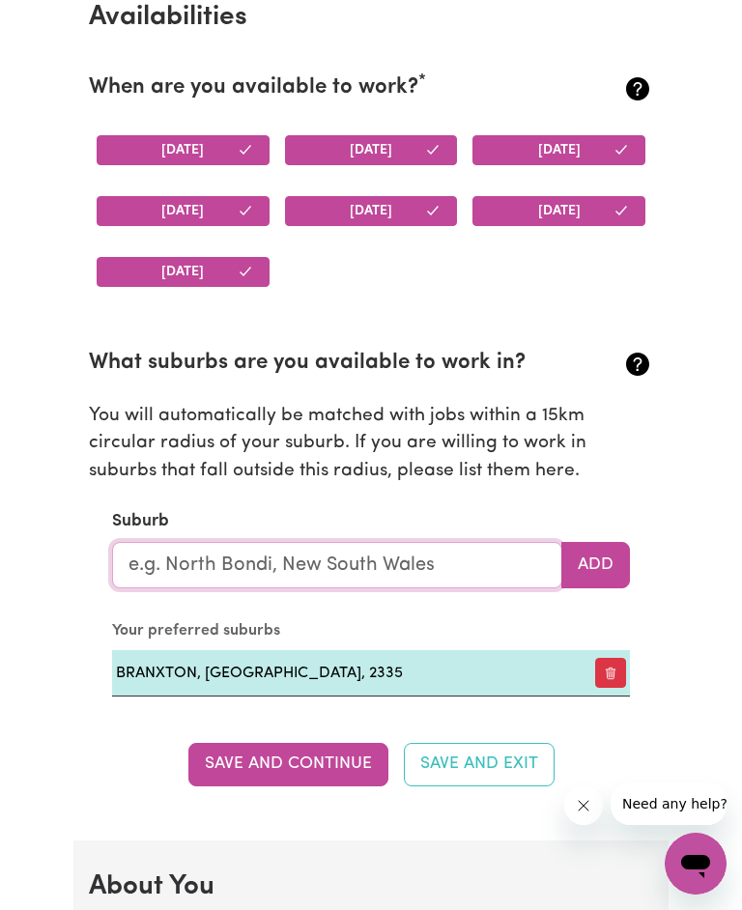
click at [452, 575] on input "text" at bounding box center [337, 565] width 450 height 46
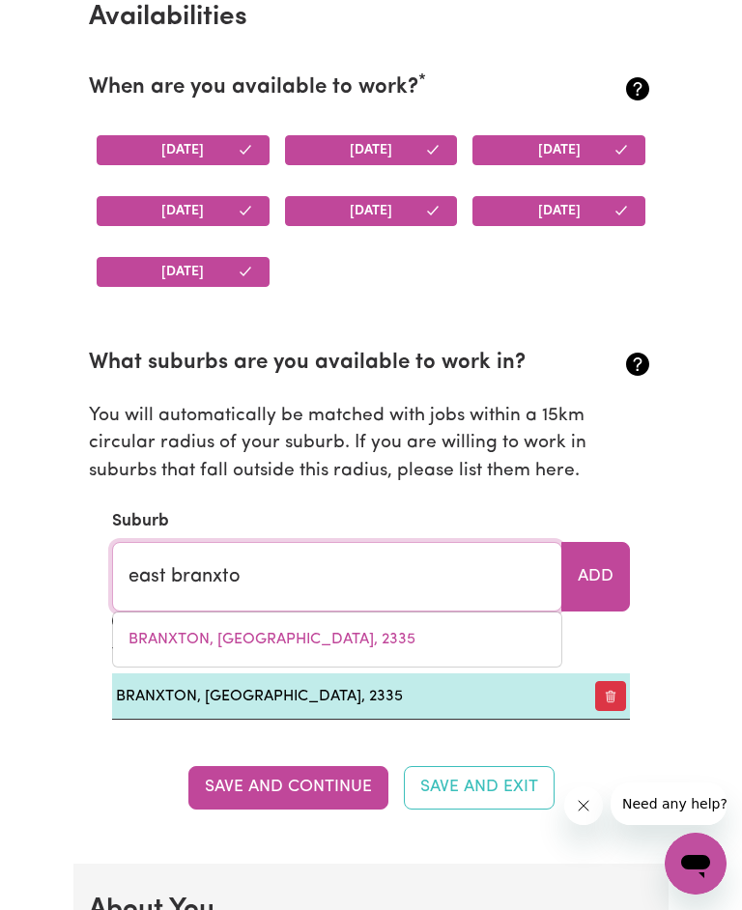
type input "east [GEOGRAPHIC_DATA]"
type input "[GEOGRAPHIC_DATA], [GEOGRAPHIC_DATA], 2335"
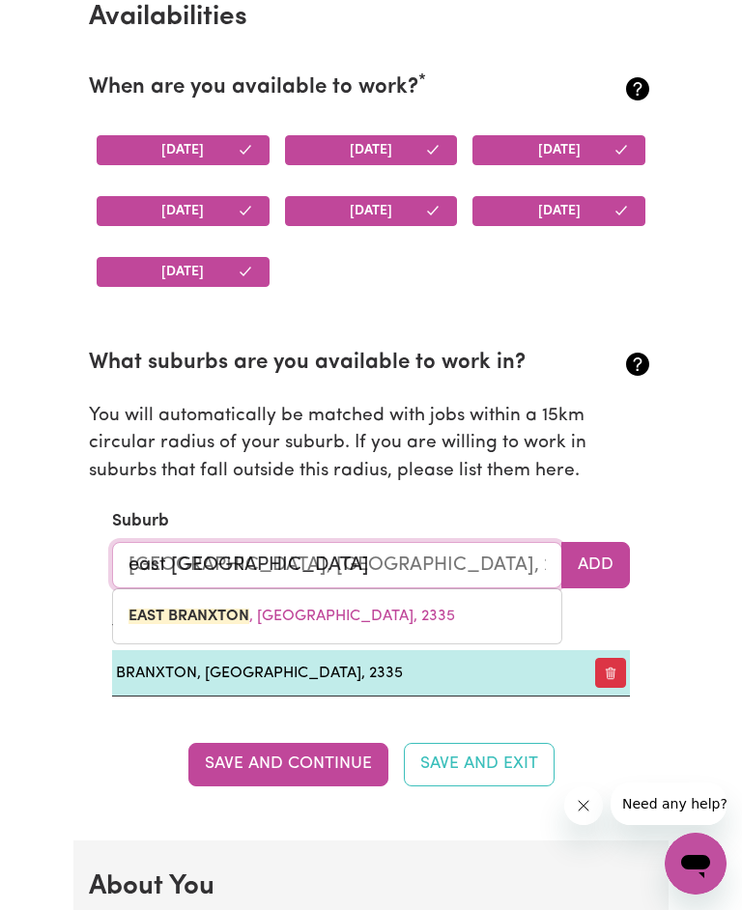
click at [464, 599] on link "[GEOGRAPHIC_DATA] , [GEOGRAPHIC_DATA], 2335" at bounding box center [337, 616] width 448 height 39
type input "[GEOGRAPHIC_DATA], [GEOGRAPHIC_DATA], 2335"
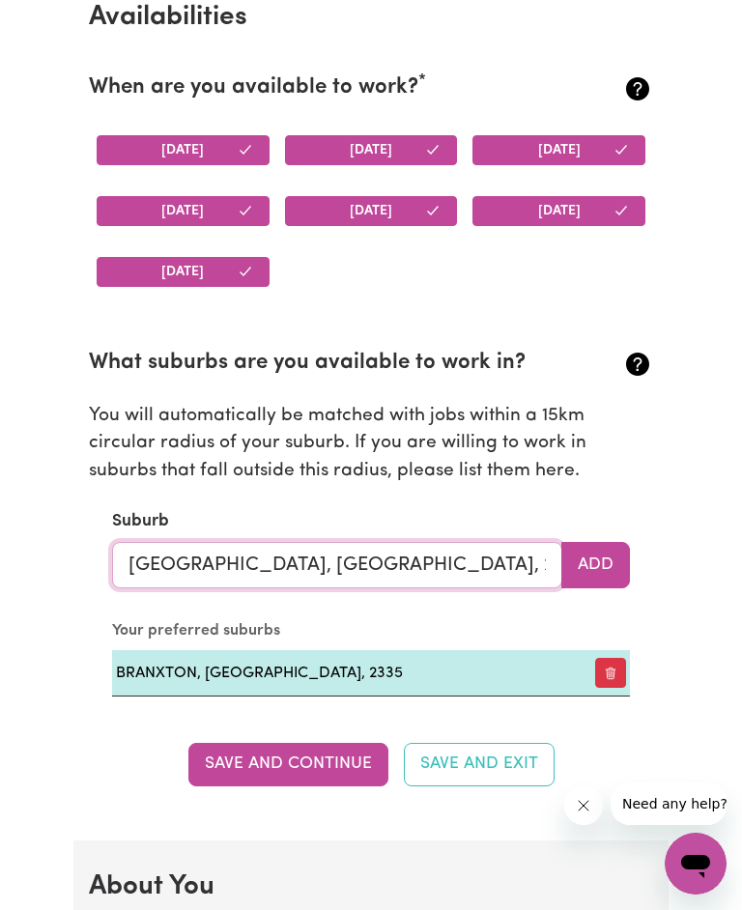
type input "[GEOGRAPHIC_DATA], [GEOGRAPHIC_DATA], 2335"
click at [592, 559] on button "Add" at bounding box center [595, 565] width 69 height 46
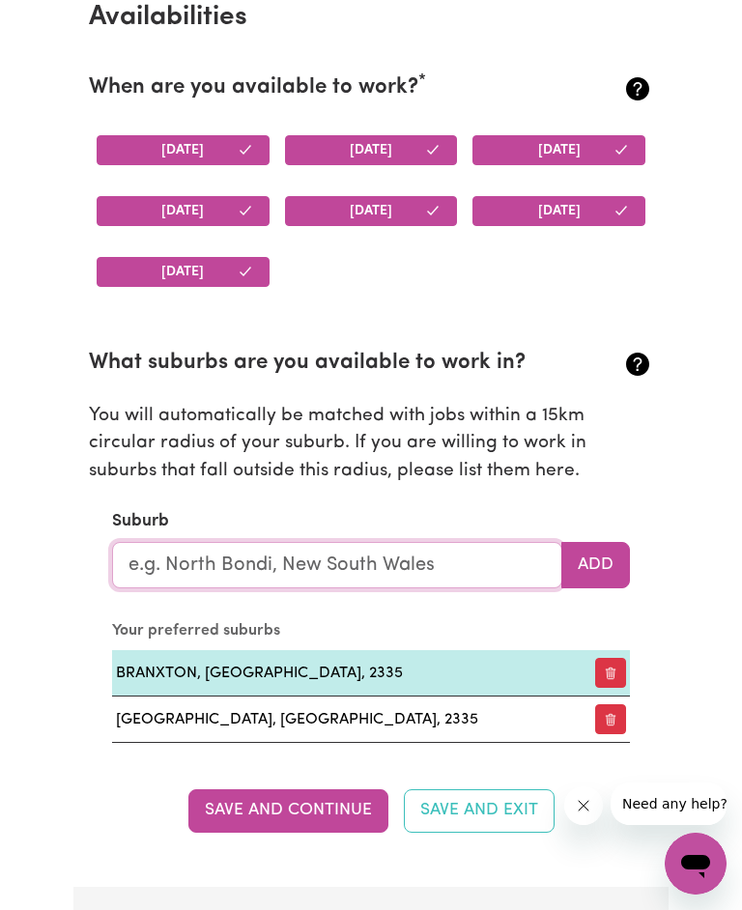
click at [521, 547] on input "text" at bounding box center [337, 565] width 450 height 46
type input "[PERSON_NAME]"
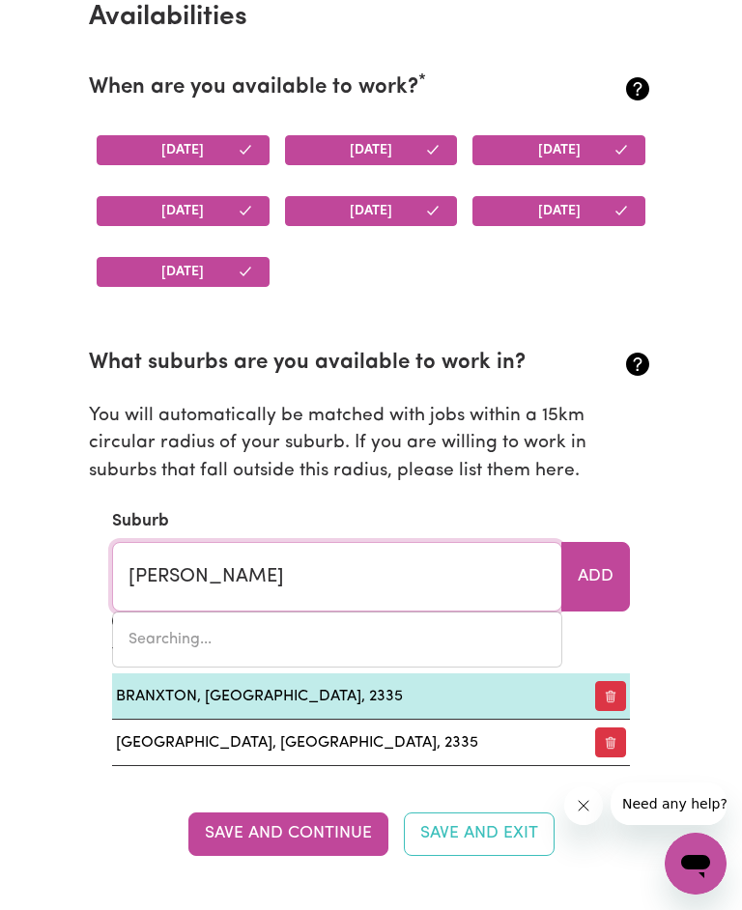
type input "[GEOGRAPHIC_DATA], [GEOGRAPHIC_DATA], 2320"
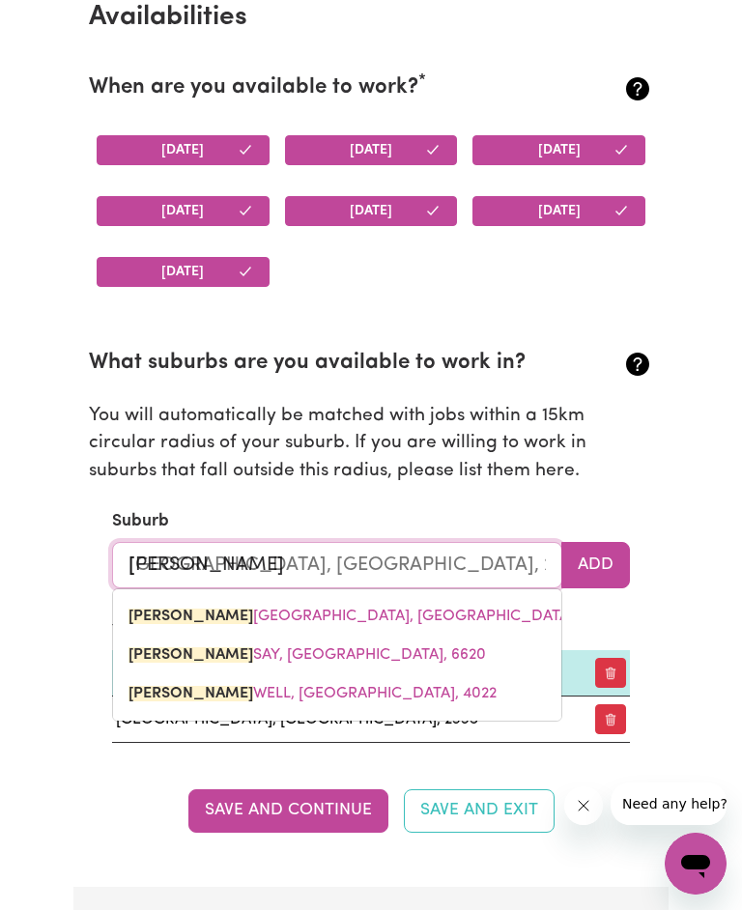
type input "rothb"
type input "rothbURY, [GEOGRAPHIC_DATA], 2320"
type input "rothbu"
type input "rothbuRY, [GEOGRAPHIC_DATA], 2320"
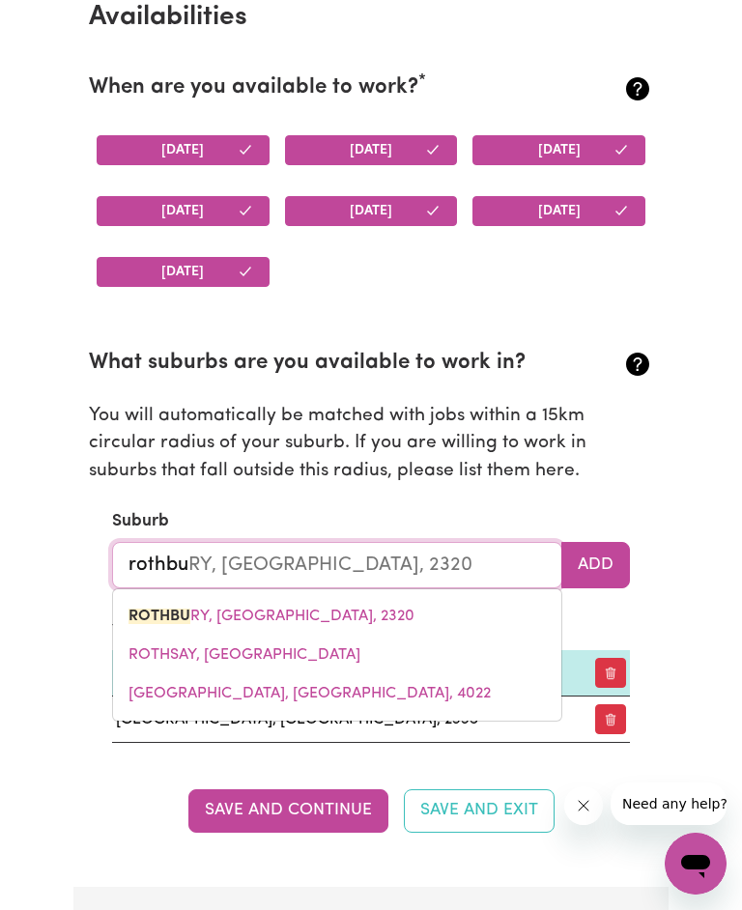
type input "rothbur"
type input "rothburY, [GEOGRAPHIC_DATA], 2320"
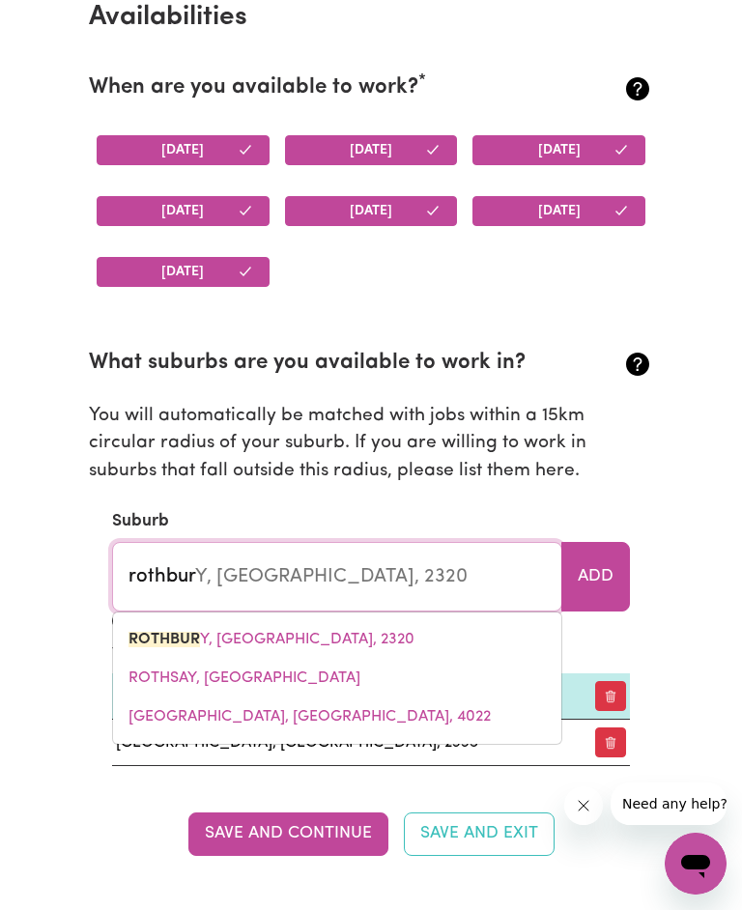
type input "rothbury"
type input "[GEOGRAPHIC_DATA], [GEOGRAPHIC_DATA], 2320"
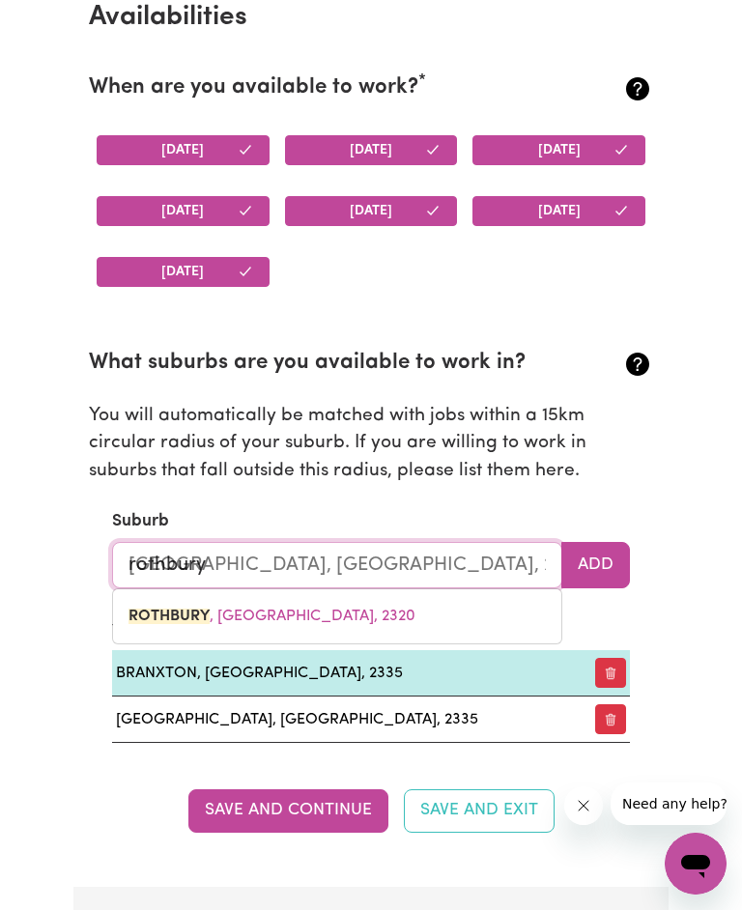
click at [432, 618] on link "[GEOGRAPHIC_DATA] , [GEOGRAPHIC_DATA], 2320" at bounding box center [337, 616] width 448 height 39
type input "[GEOGRAPHIC_DATA], [GEOGRAPHIC_DATA], 2320"
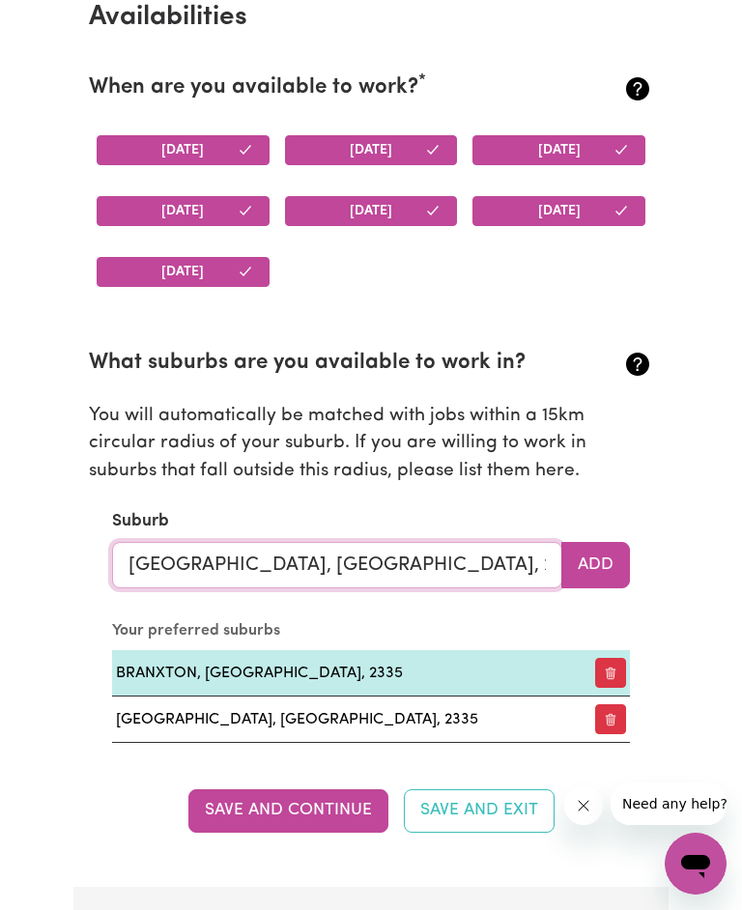
type input "[GEOGRAPHIC_DATA], [GEOGRAPHIC_DATA], 2320"
click at [592, 568] on button "Add" at bounding box center [595, 565] width 69 height 46
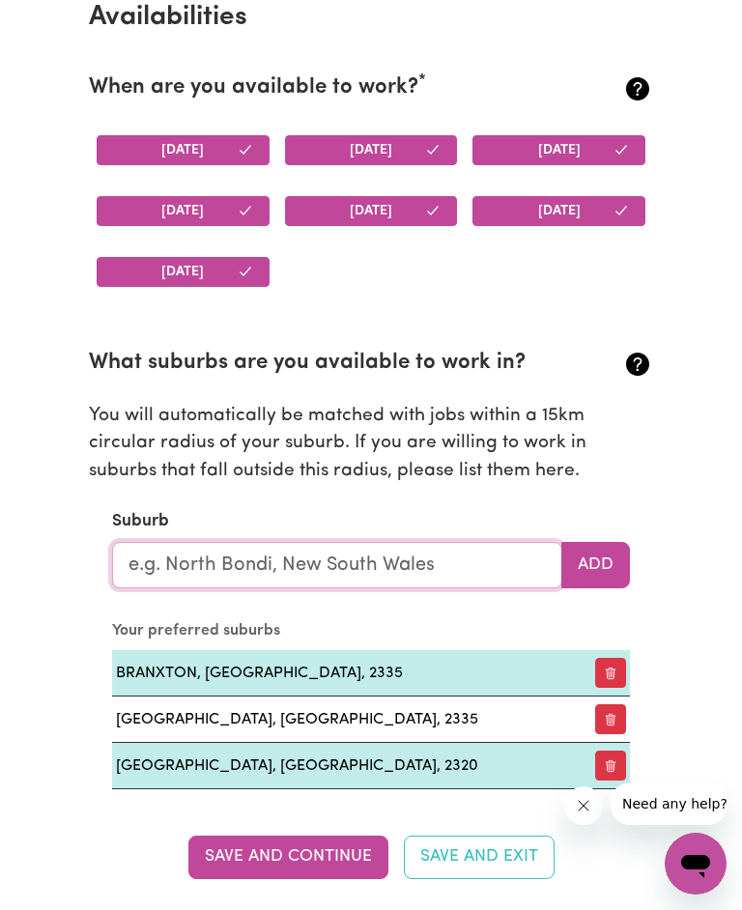
click at [503, 569] on input "text" at bounding box center [337, 565] width 450 height 46
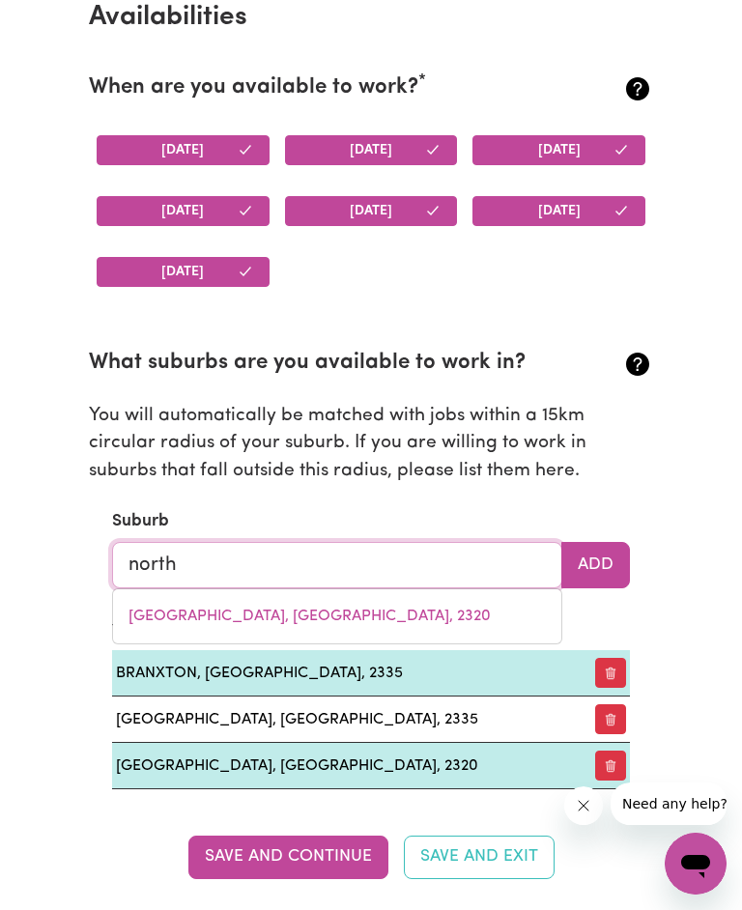
type input "north"
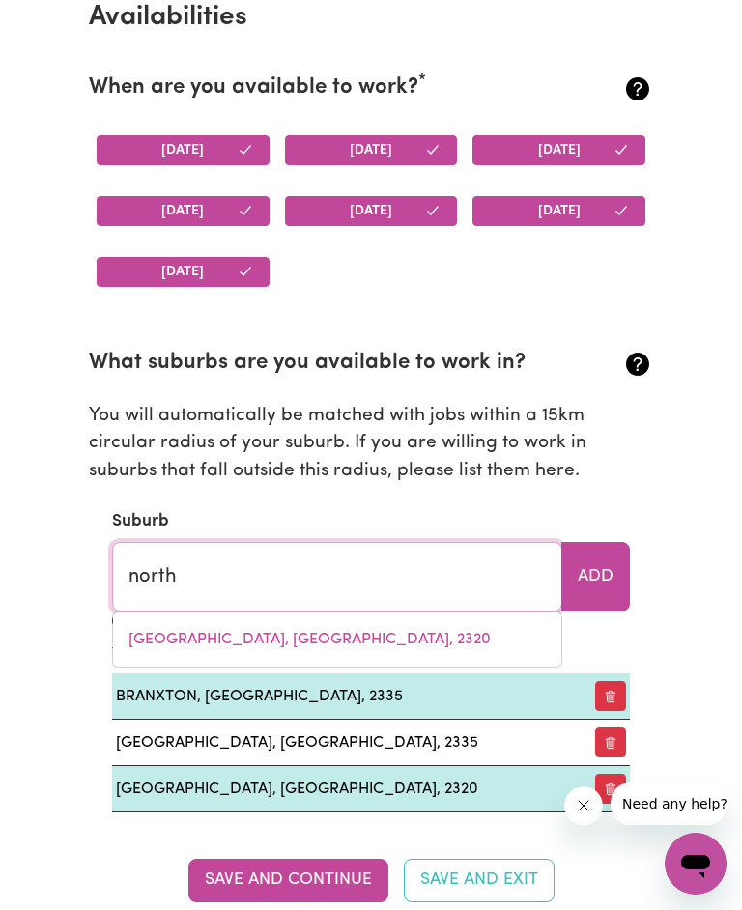
type input "[GEOGRAPHIC_DATA], [GEOGRAPHIC_DATA], 5006"
type input "north r"
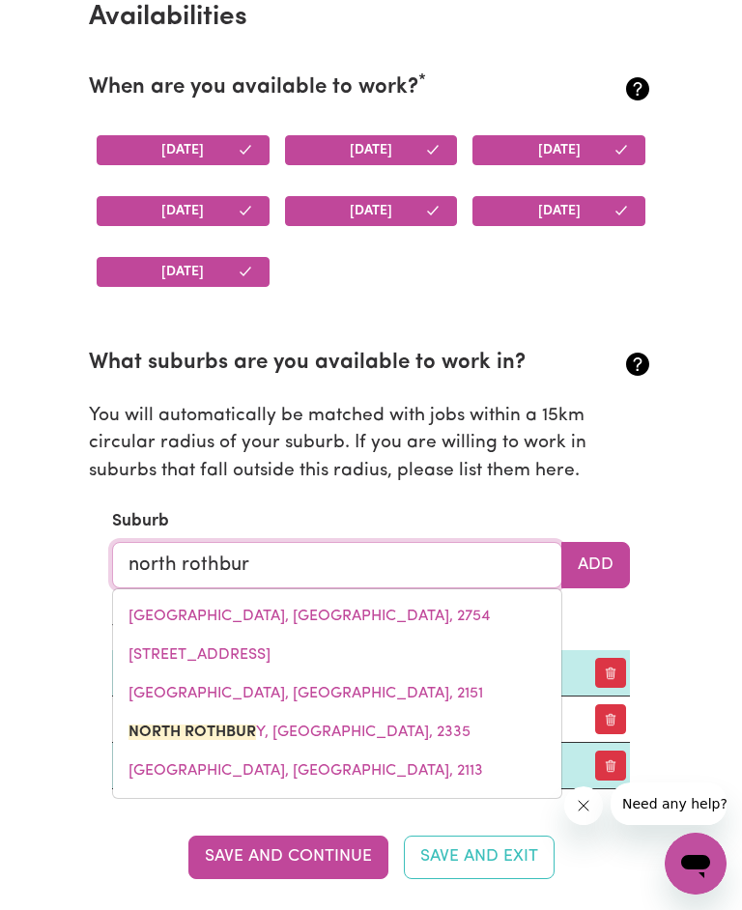
type input "north [GEOGRAPHIC_DATA]"
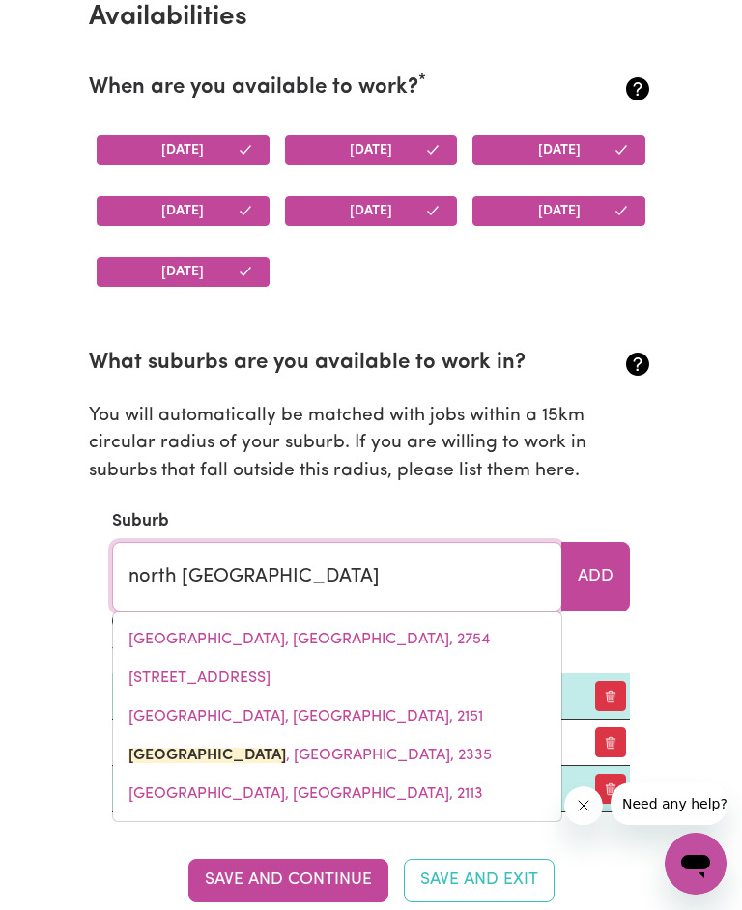
type input "[GEOGRAPHIC_DATA], [GEOGRAPHIC_DATA], 2335"
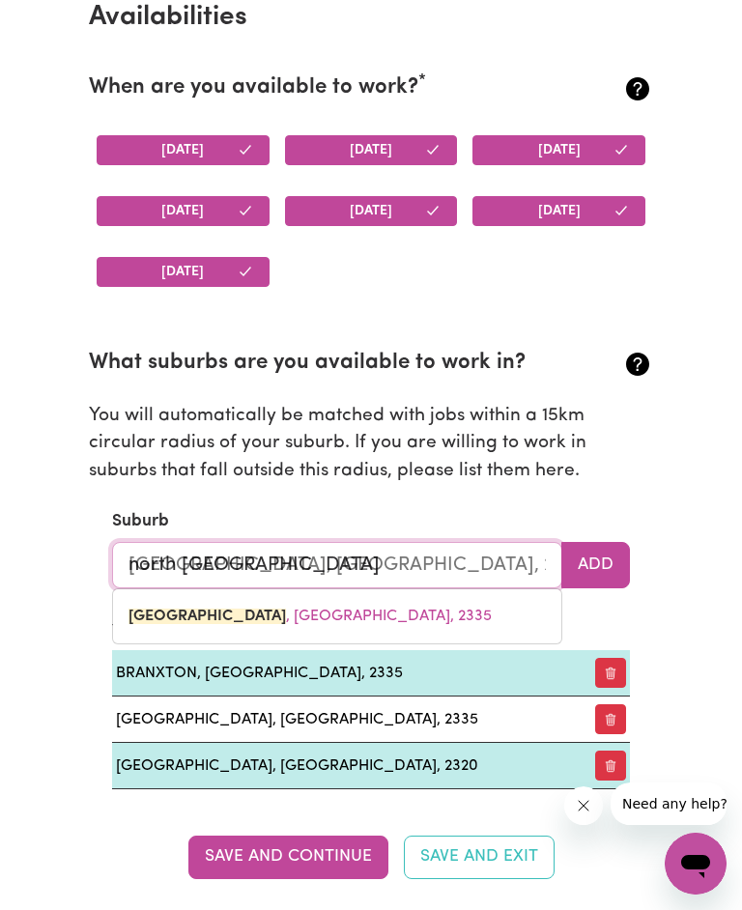
click at [398, 624] on span "[GEOGRAPHIC_DATA] , [GEOGRAPHIC_DATA], 2335" at bounding box center [309, 615] width 363 height 15
type input "[GEOGRAPHIC_DATA], [GEOGRAPHIC_DATA], 2335"
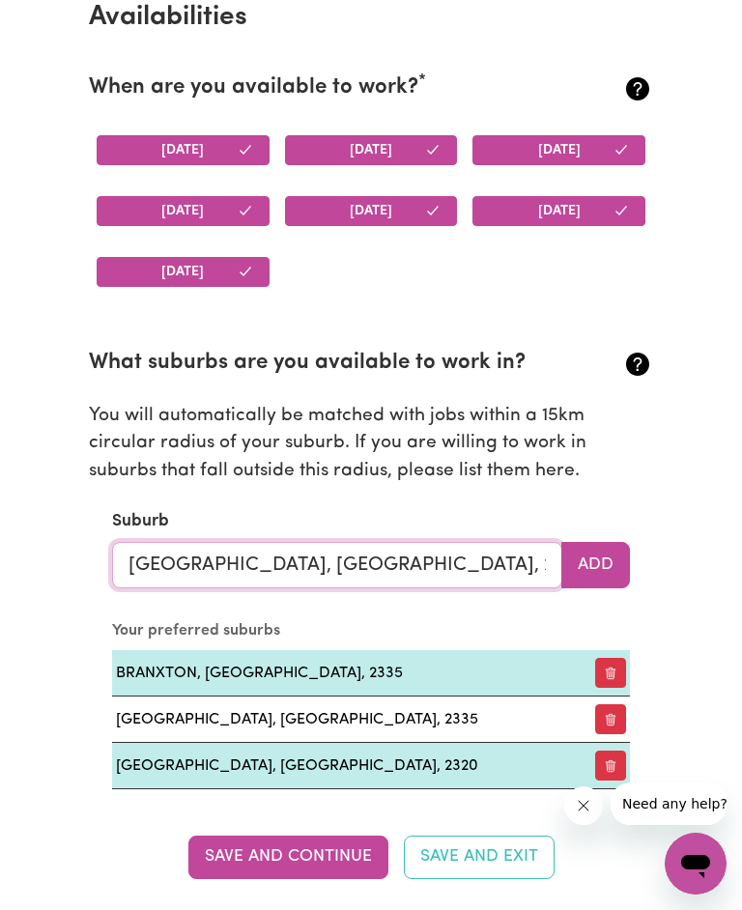
type input "[GEOGRAPHIC_DATA], [GEOGRAPHIC_DATA], 2335"
click at [592, 570] on button "Add" at bounding box center [595, 565] width 69 height 46
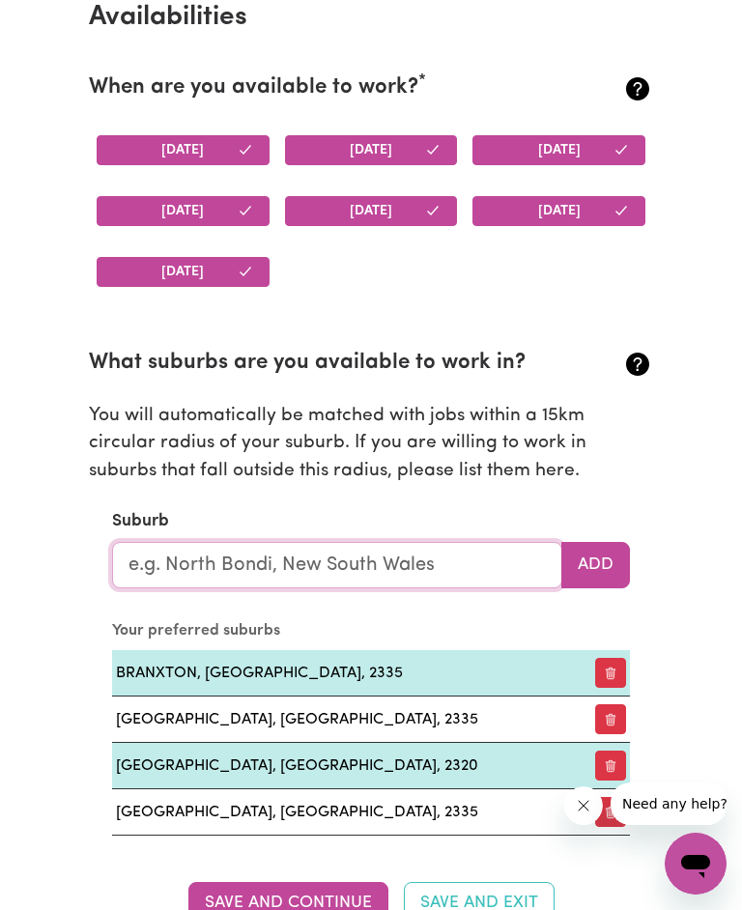
click at [429, 577] on input "text" at bounding box center [337, 565] width 450 height 46
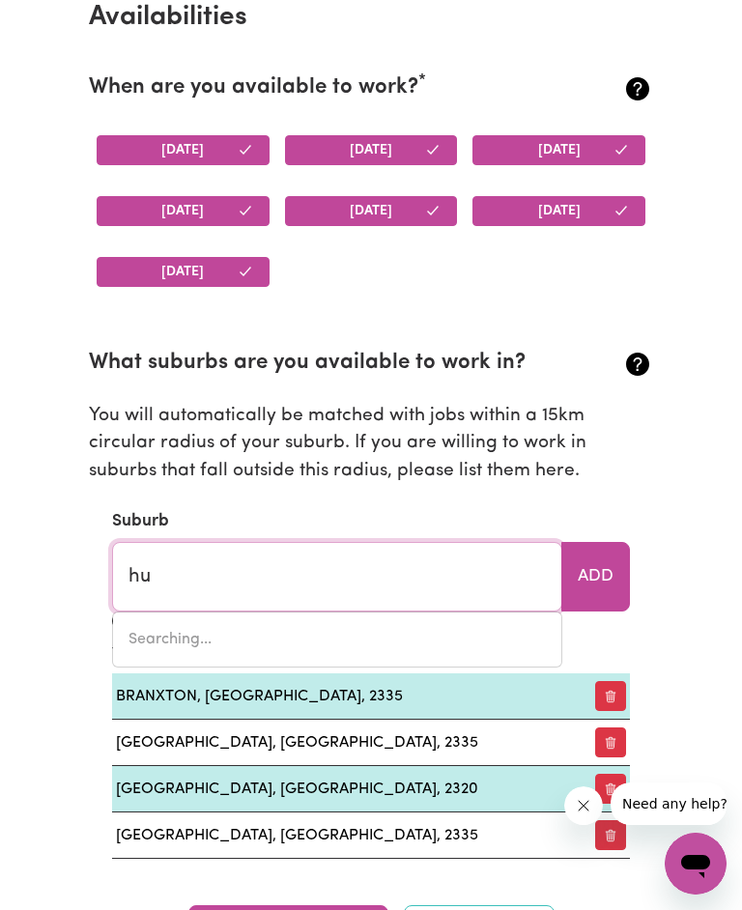
type input "h"
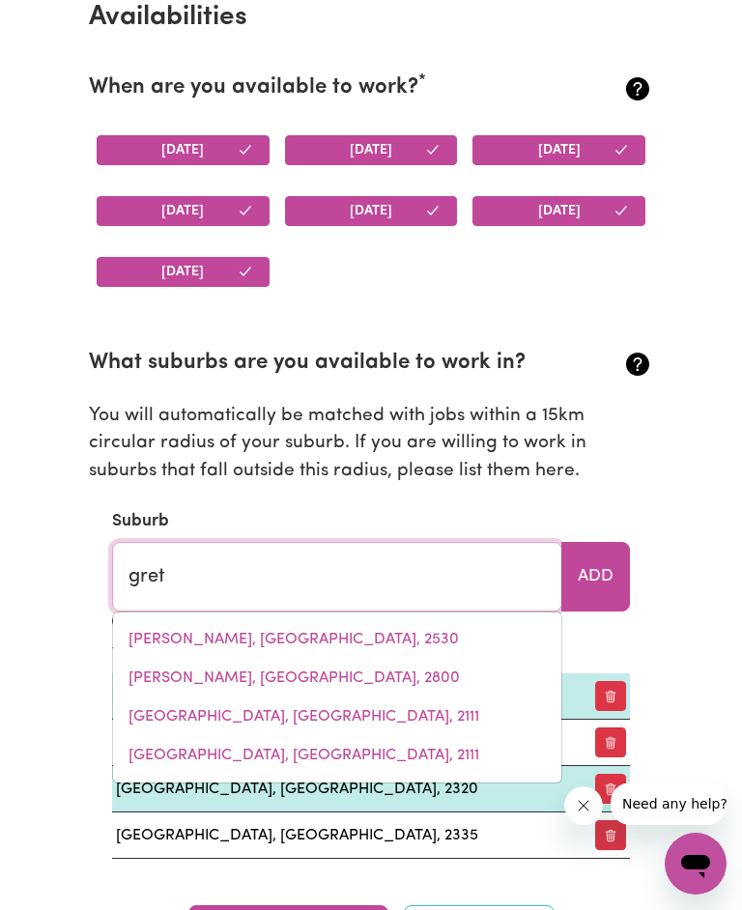
type input "[PERSON_NAME]"
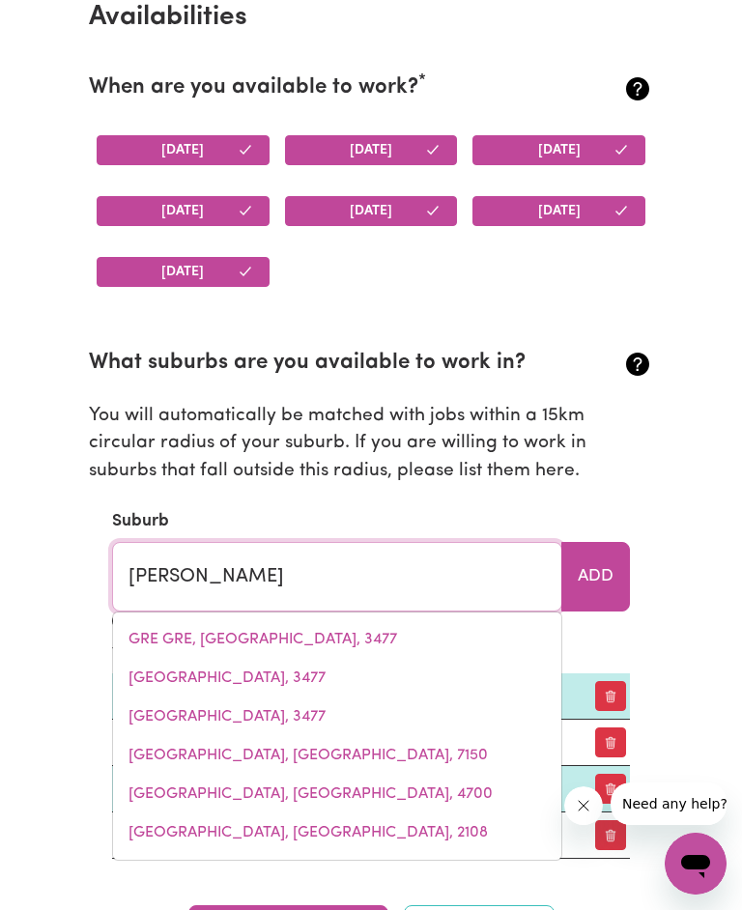
type input "[PERSON_NAME], [GEOGRAPHIC_DATA], 2334"
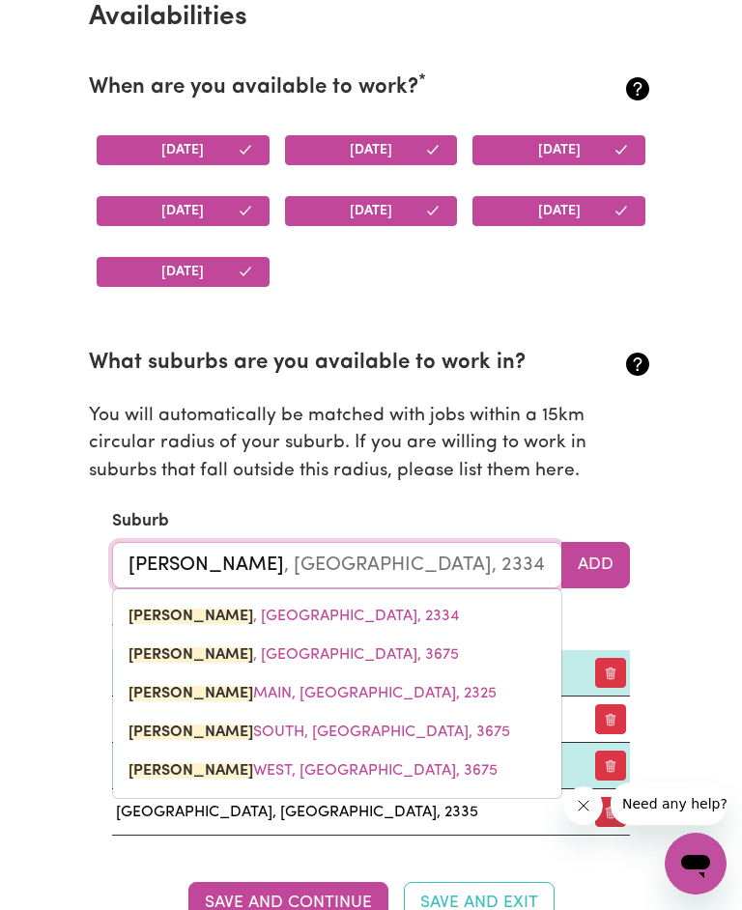
click at [336, 617] on span "[PERSON_NAME] , [GEOGRAPHIC_DATA], 2334" at bounding box center [293, 615] width 330 height 15
type input "[PERSON_NAME], [GEOGRAPHIC_DATA], 2334"
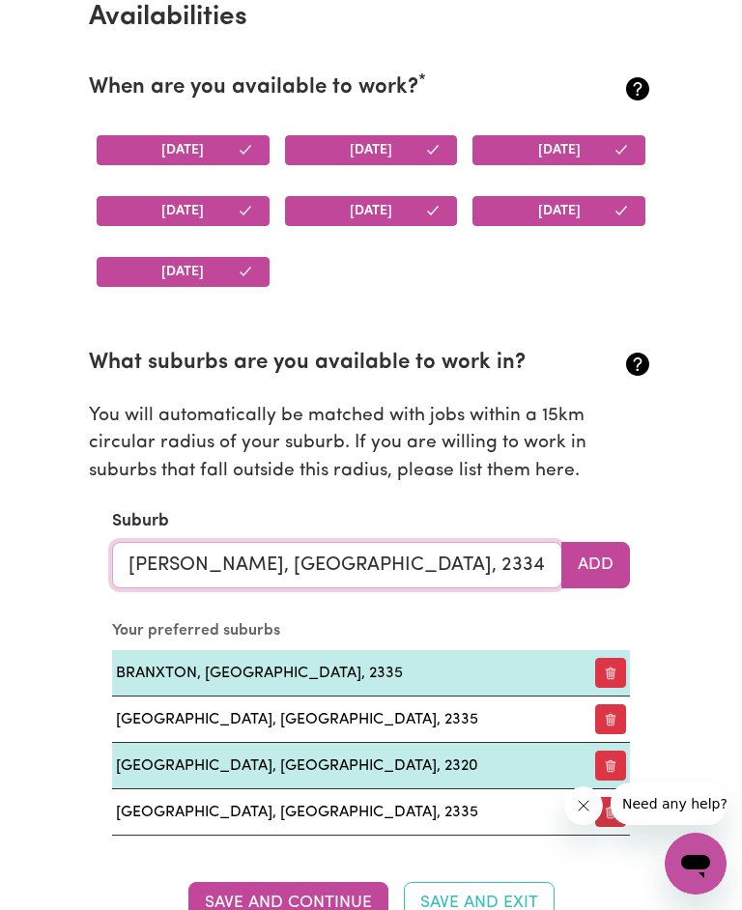
type input "[PERSON_NAME], [GEOGRAPHIC_DATA], 2334"
click at [592, 565] on button "Add" at bounding box center [595, 565] width 69 height 46
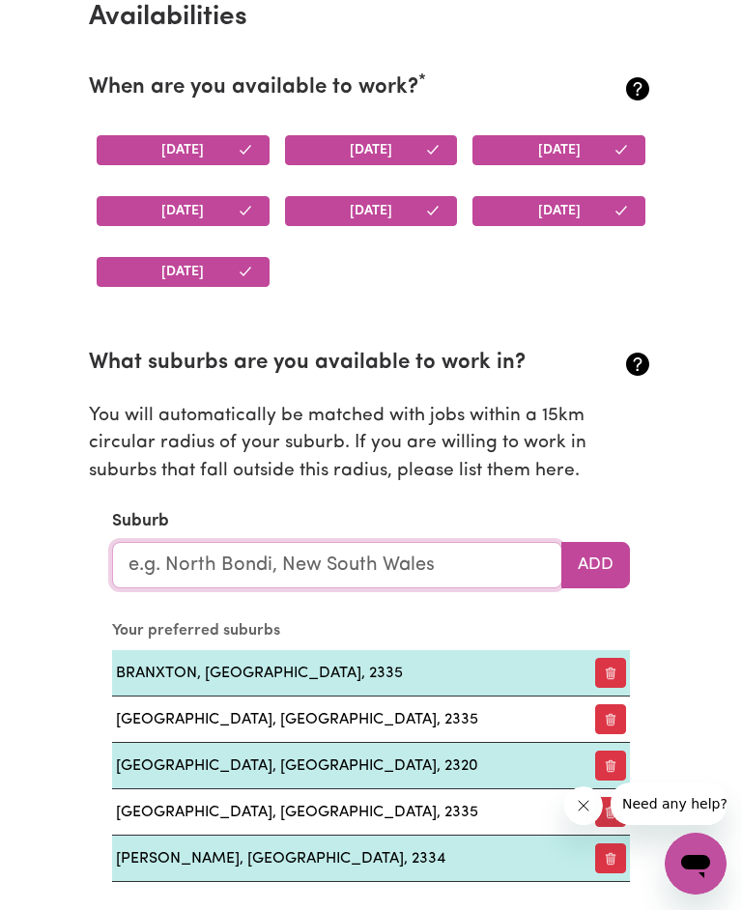
click at [463, 561] on input "text" at bounding box center [337, 565] width 450 height 46
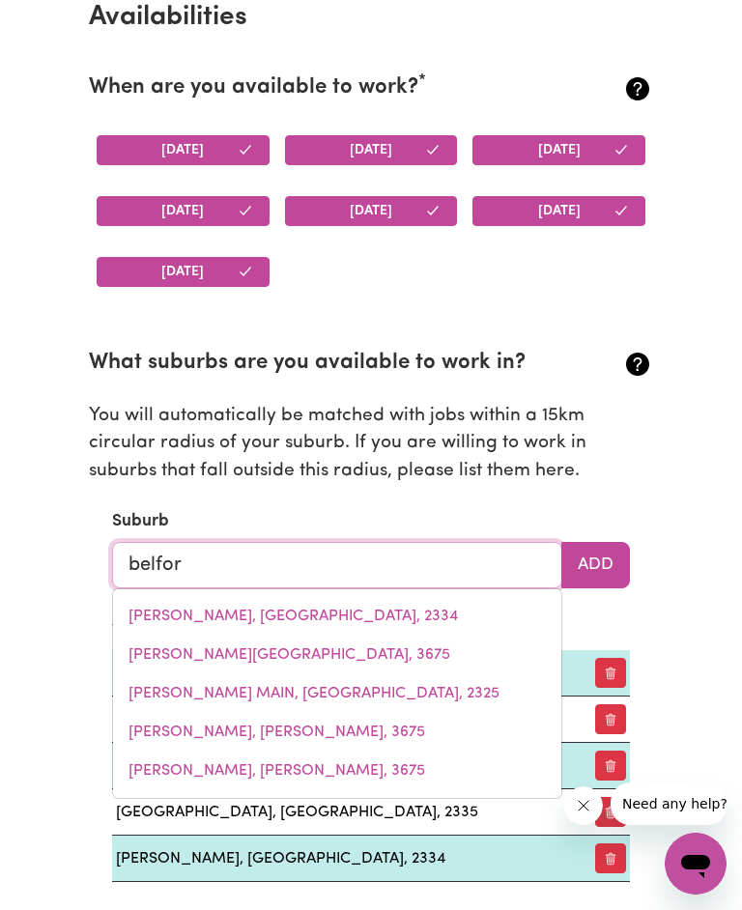
type input "[PERSON_NAME]"
type input "[GEOGRAPHIC_DATA], [GEOGRAPHIC_DATA], 2335"
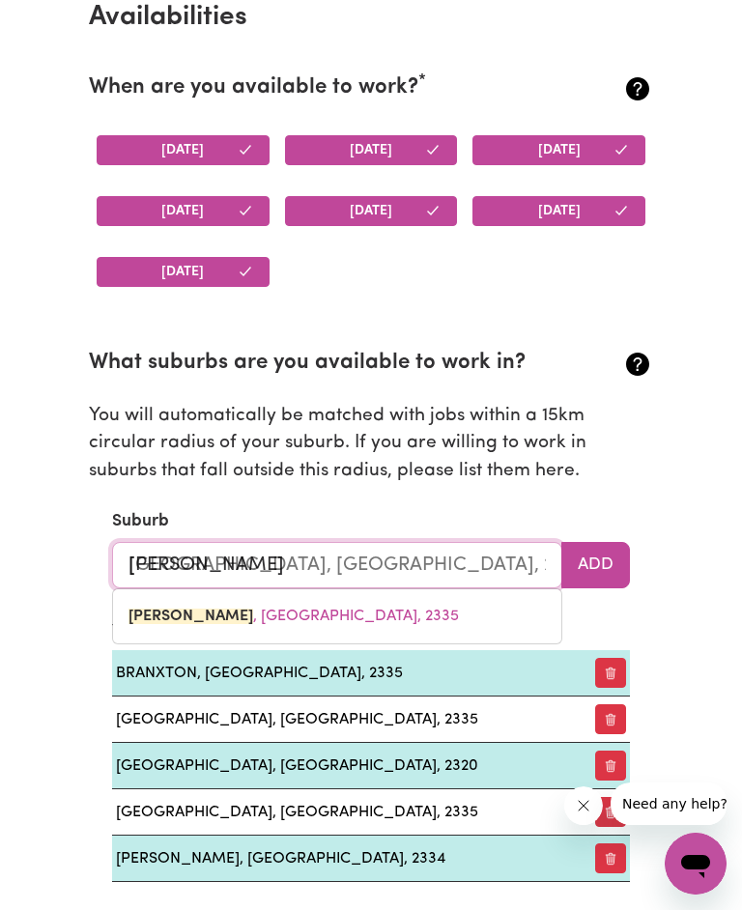
click at [289, 605] on link "[GEOGRAPHIC_DATA] , [GEOGRAPHIC_DATA], 2335" at bounding box center [337, 616] width 448 height 39
type input "[GEOGRAPHIC_DATA], [GEOGRAPHIC_DATA], 2335"
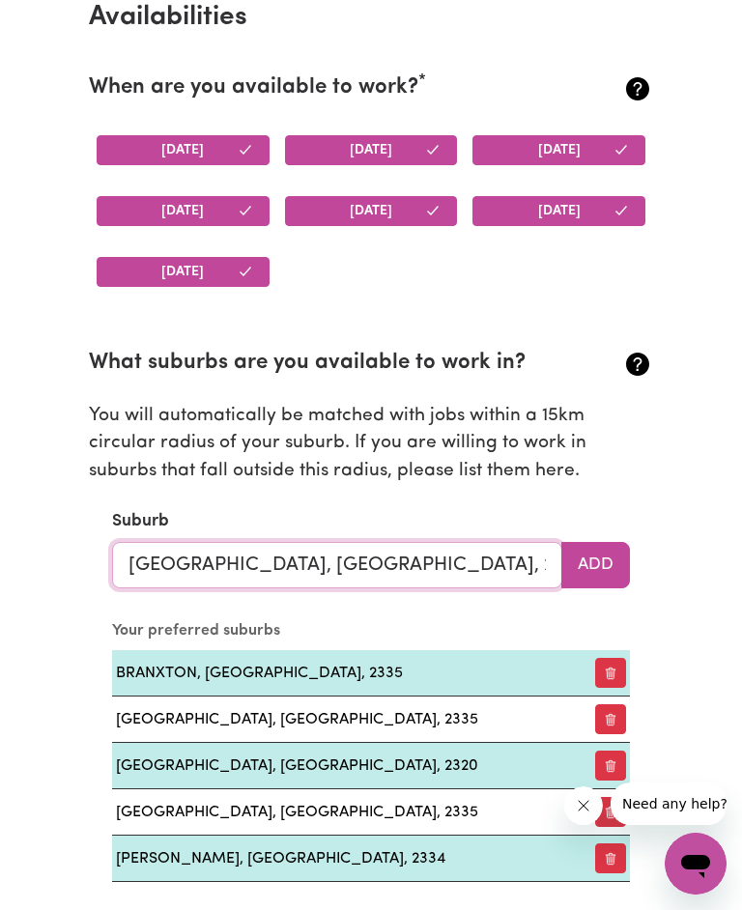
type input "[GEOGRAPHIC_DATA], [GEOGRAPHIC_DATA], 2335"
click at [587, 576] on button "Add" at bounding box center [595, 565] width 69 height 46
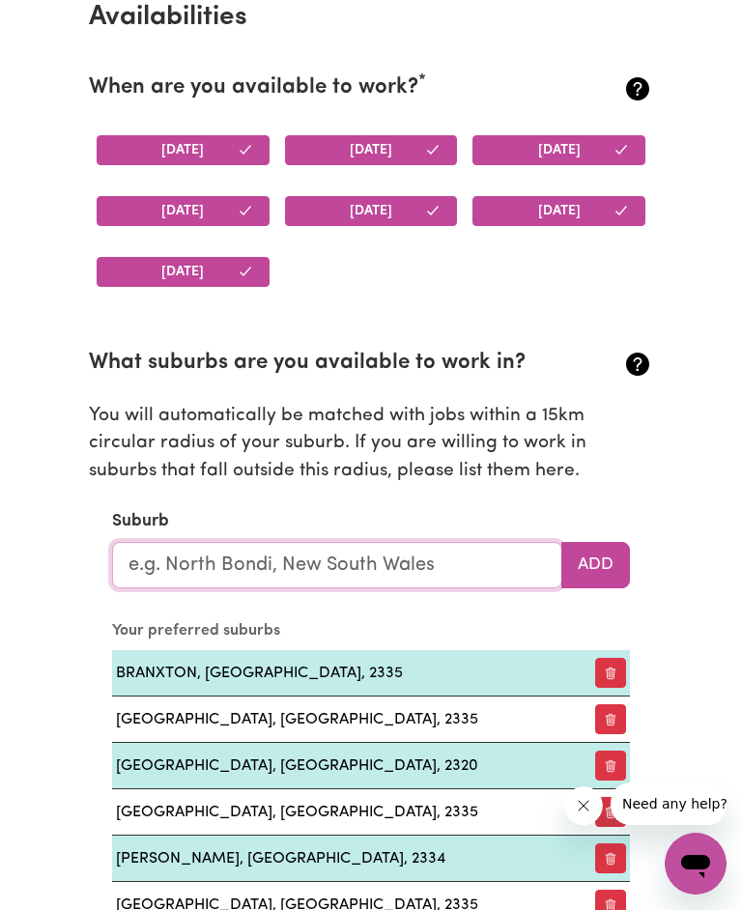
click at [496, 575] on input "text" at bounding box center [337, 565] width 450 height 46
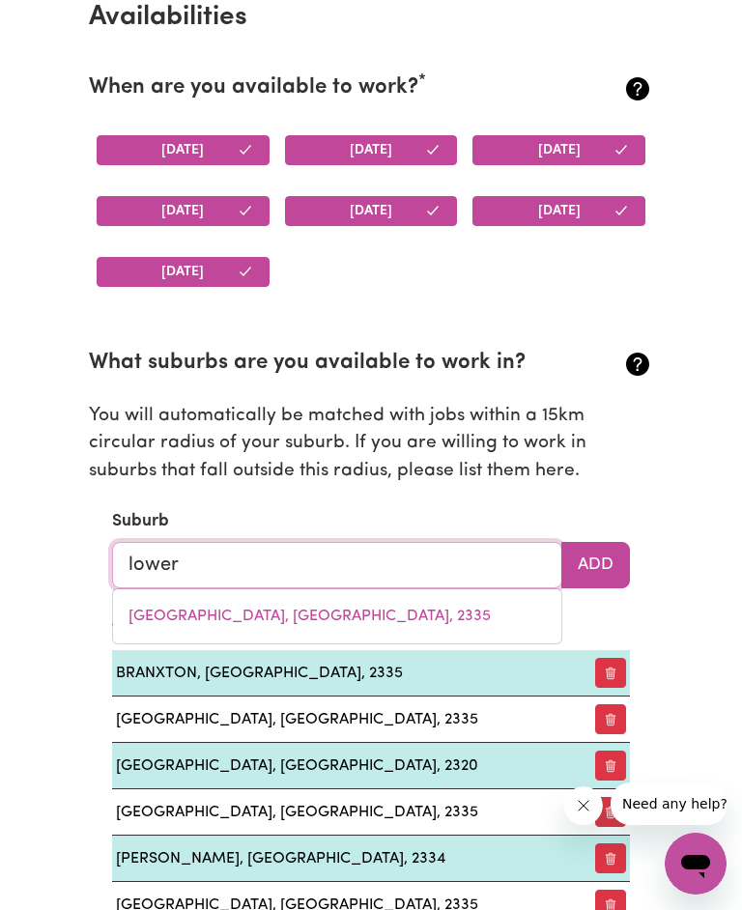
type input "lower b"
type input "lower bAGO, [GEOGRAPHIC_DATA], 2730"
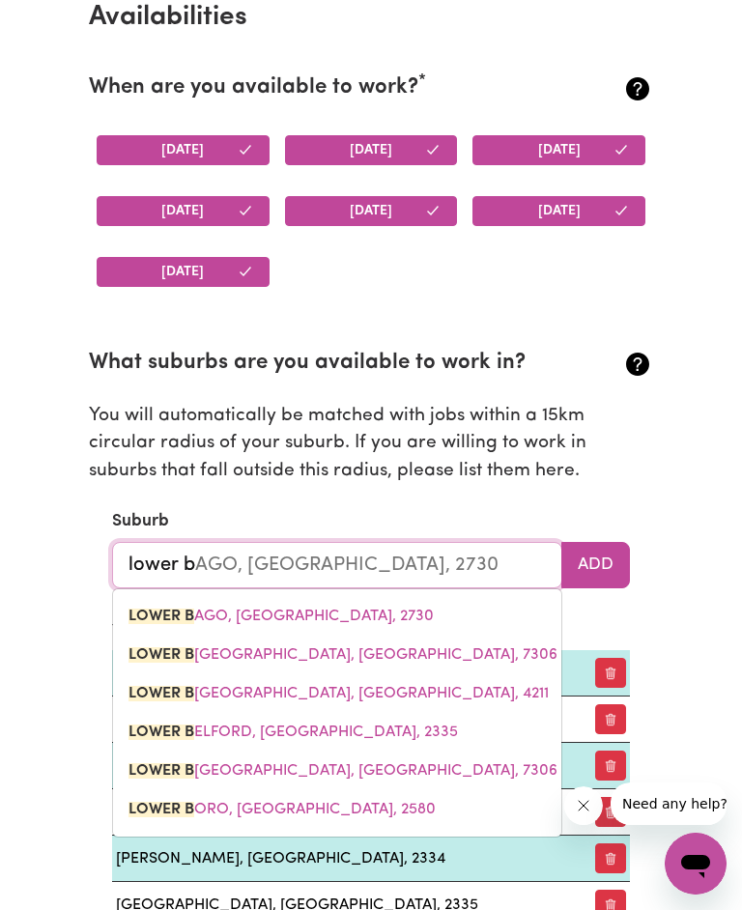
type input "lower be"
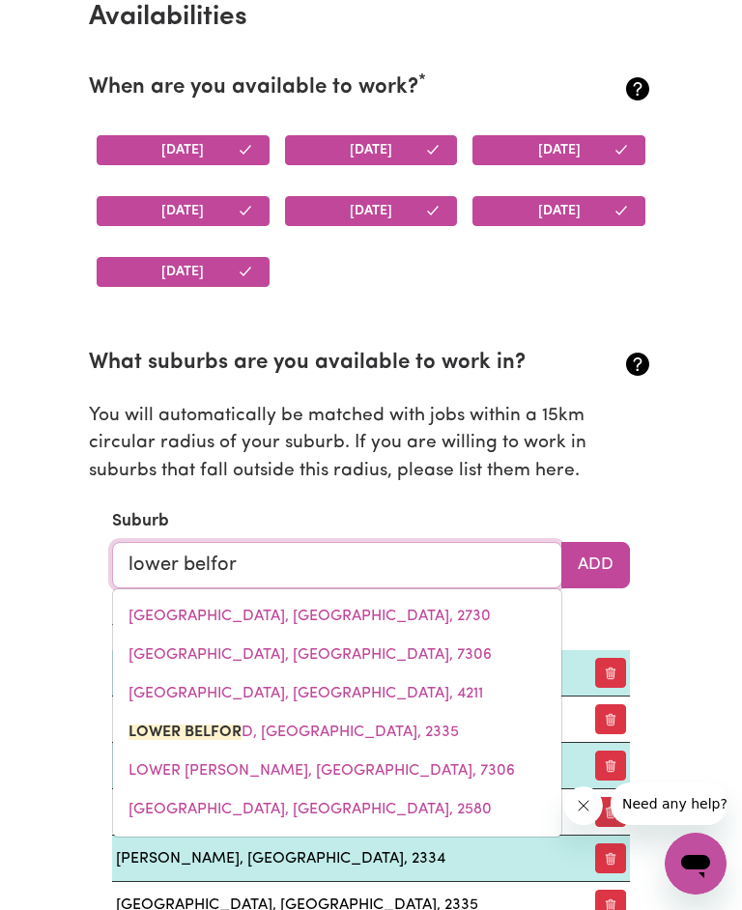
type input "lower [PERSON_NAME]"
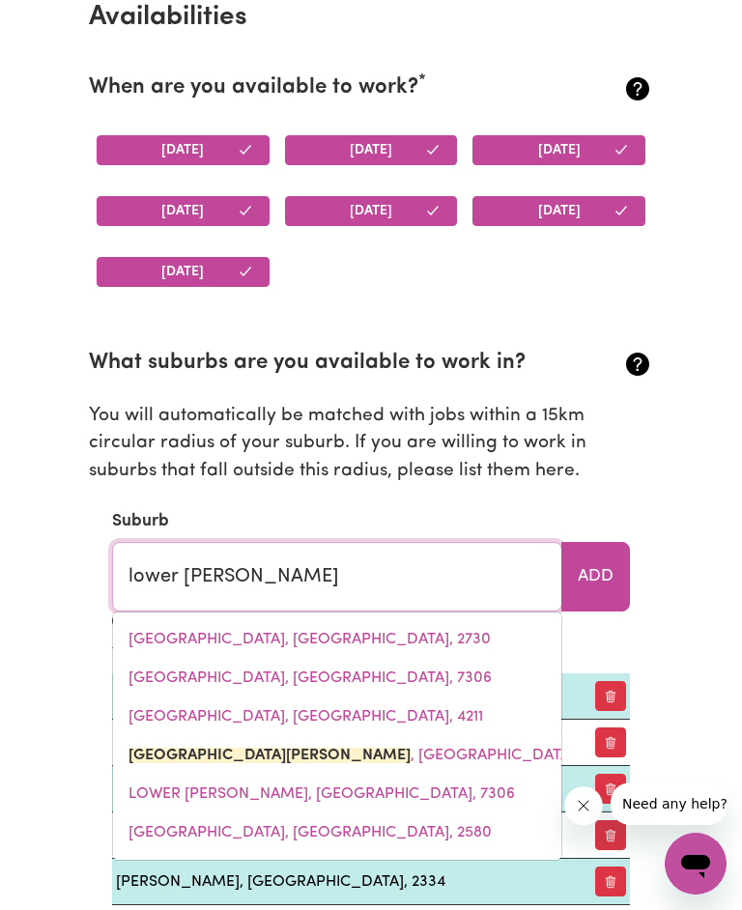
type input "[GEOGRAPHIC_DATA][PERSON_NAME], [GEOGRAPHIC_DATA], 2335"
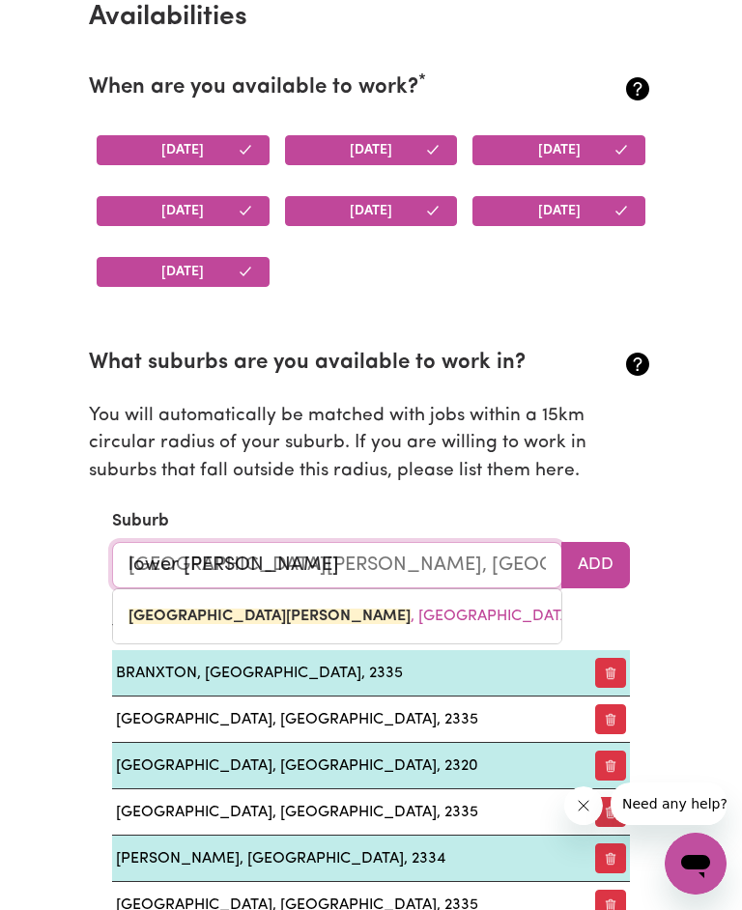
click at [452, 616] on link "[GEOGRAPHIC_DATA][PERSON_NAME] , [GEOGRAPHIC_DATA], 2335" at bounding box center [337, 616] width 448 height 39
type input "[GEOGRAPHIC_DATA][PERSON_NAME], [GEOGRAPHIC_DATA], 2335"
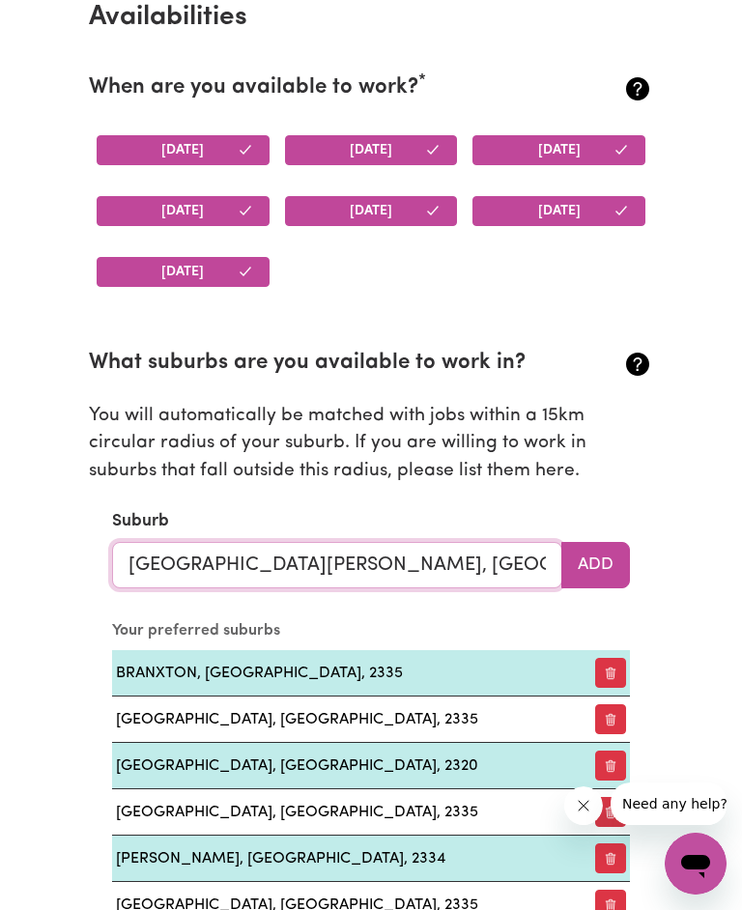
type input "[GEOGRAPHIC_DATA][PERSON_NAME], [GEOGRAPHIC_DATA], 2335"
click at [592, 560] on button "Add" at bounding box center [595, 565] width 69 height 46
click at [479, 553] on input "text" at bounding box center [337, 565] width 450 height 46
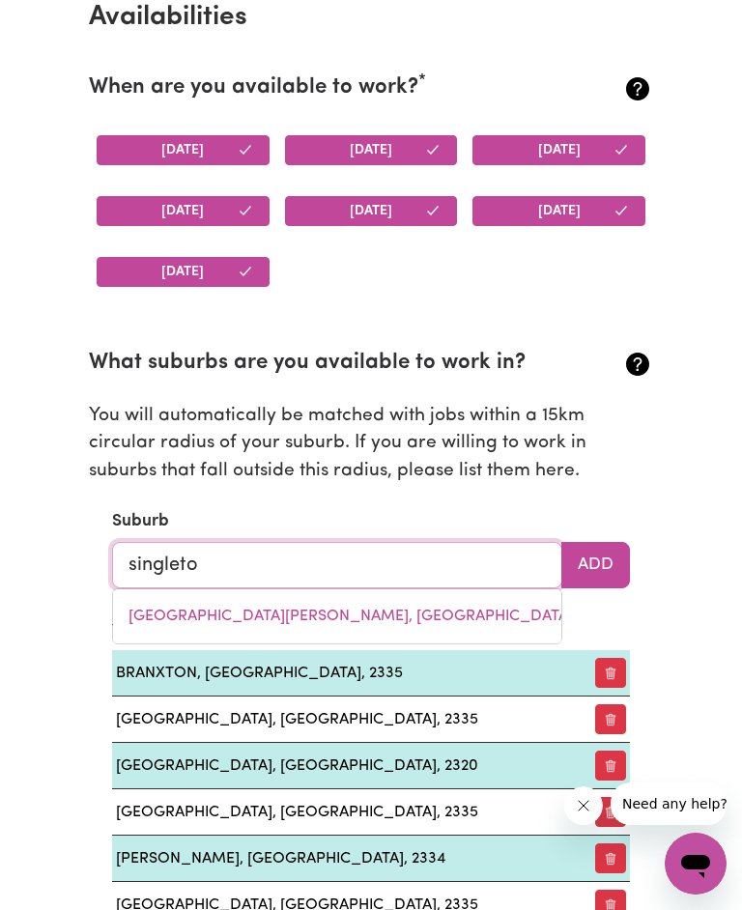
type input "[PERSON_NAME]"
type input "[PERSON_NAME], [GEOGRAPHIC_DATA], 2330"
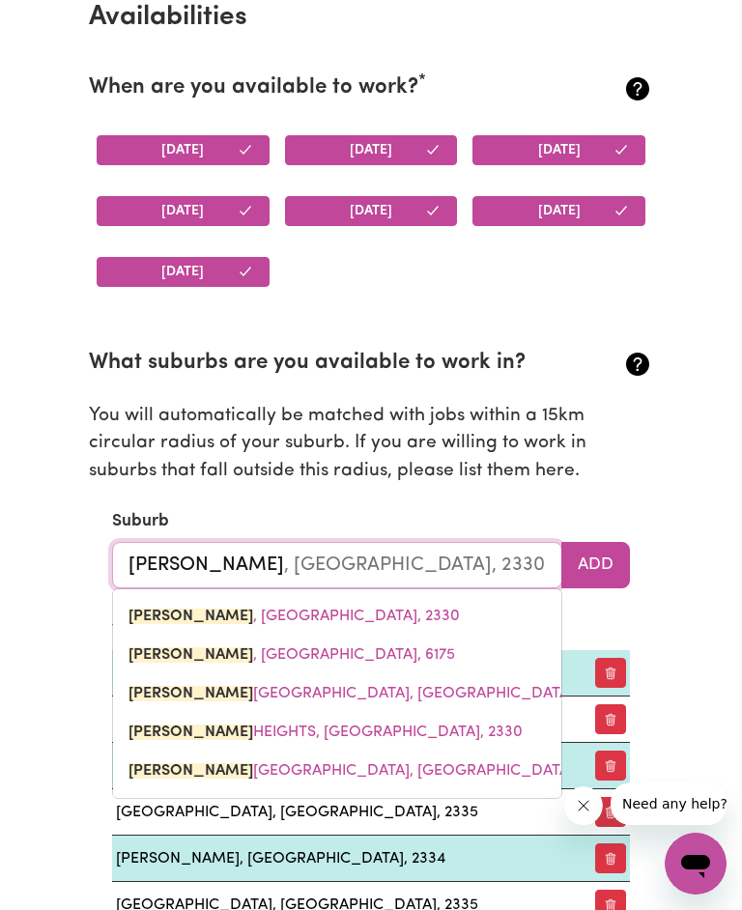
click at [422, 613] on link "[PERSON_NAME] , [GEOGRAPHIC_DATA], 2330" at bounding box center [337, 616] width 448 height 39
type input "[PERSON_NAME], [GEOGRAPHIC_DATA], 2330"
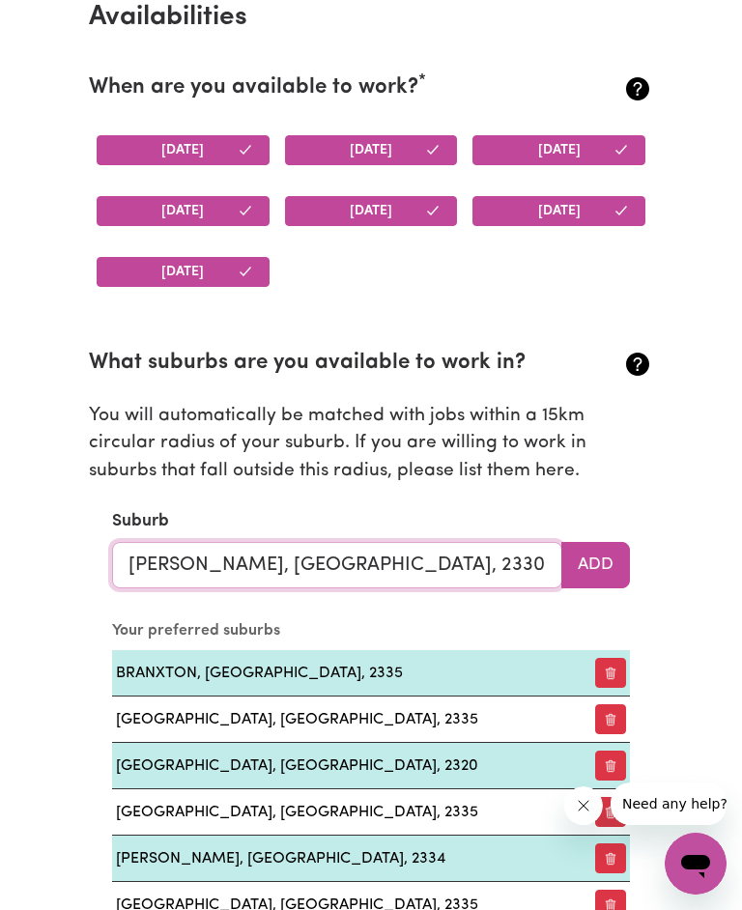
type input "[PERSON_NAME], [GEOGRAPHIC_DATA], 2330"
click at [583, 564] on button "Add" at bounding box center [595, 565] width 69 height 46
click at [455, 566] on input "text" at bounding box center [337, 565] width 450 height 46
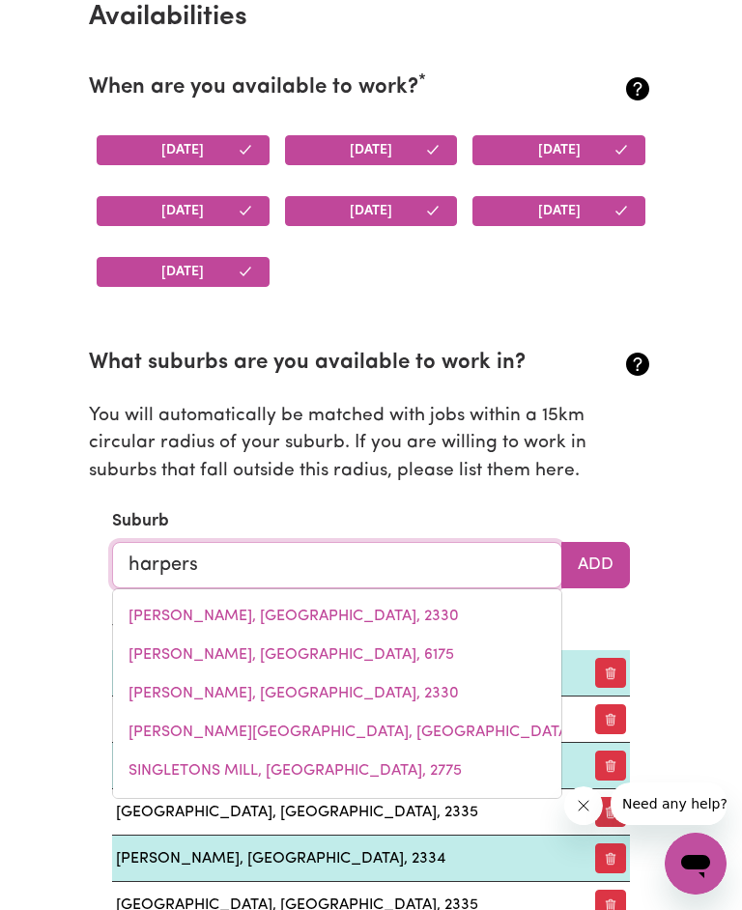
type input "harpers"
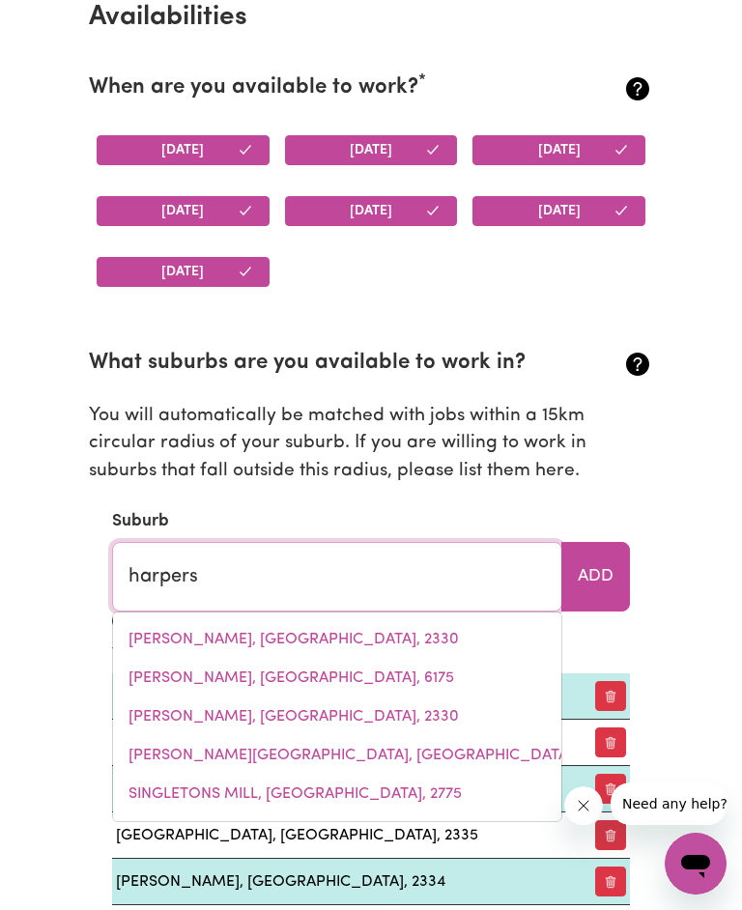
type input "[GEOGRAPHIC_DATA], [GEOGRAPHIC_DATA], 2321"
type input "harpers h"
type input "harpers hILL, [GEOGRAPHIC_DATA], 2321"
type input "harpers hi"
type input "harpers hiLL, [GEOGRAPHIC_DATA], 2321"
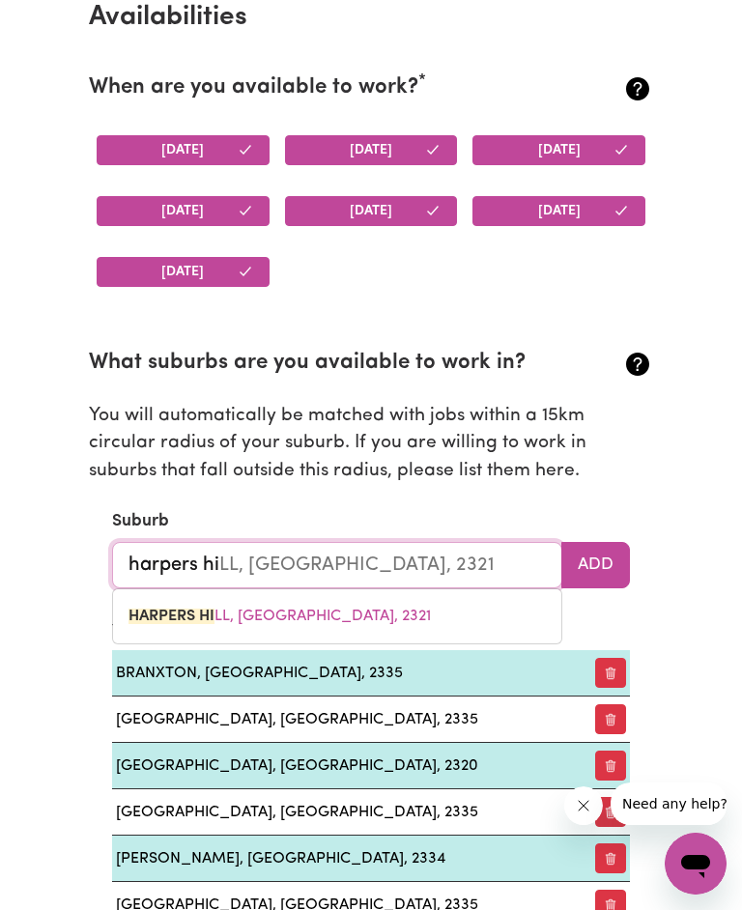
type input "harpers hil"
type input "harpers hilL, [GEOGRAPHIC_DATA], 2321"
type input "harpers hill"
type input "[GEOGRAPHIC_DATA], [GEOGRAPHIC_DATA], 2321"
click at [449, 608] on link "[GEOGRAPHIC_DATA] , [GEOGRAPHIC_DATA], 2321" at bounding box center [337, 616] width 448 height 39
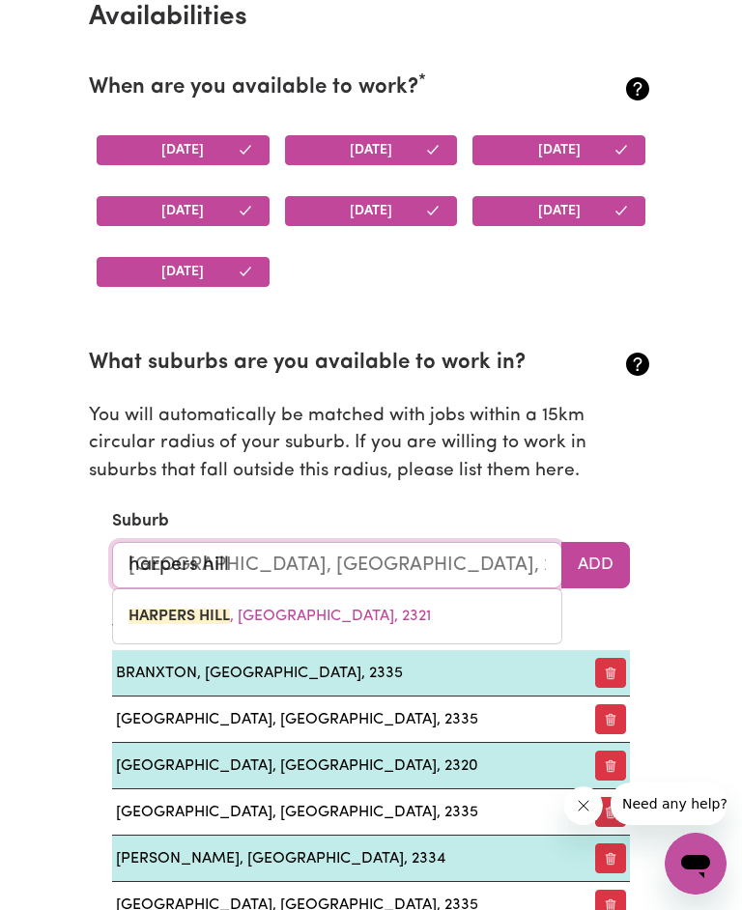
type input "[GEOGRAPHIC_DATA], [GEOGRAPHIC_DATA], 2321"
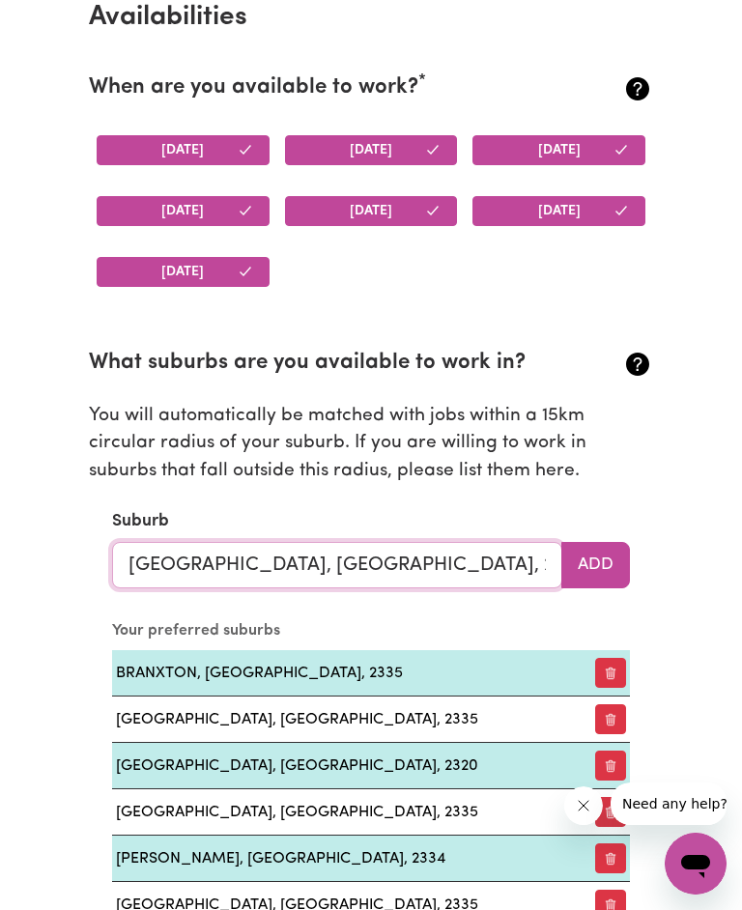
type input "[GEOGRAPHIC_DATA], [GEOGRAPHIC_DATA], 2321"
click at [592, 548] on button "Add" at bounding box center [595, 565] width 69 height 46
click at [492, 573] on input "text" at bounding box center [337, 565] width 450 height 46
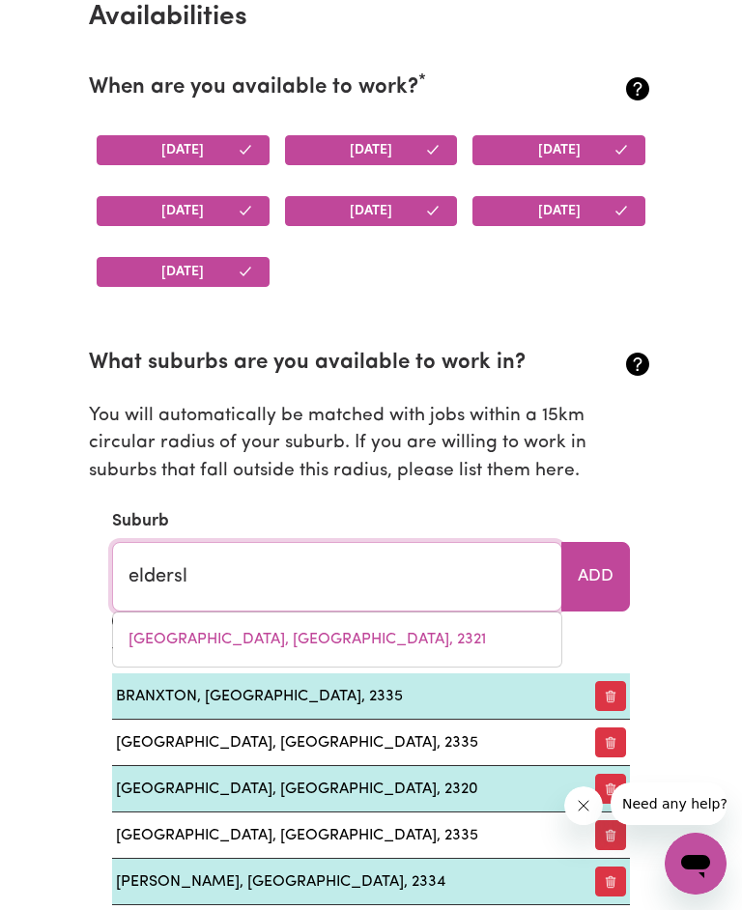
type input "eldersli"
type input "eldersliE, [GEOGRAPHIC_DATA], 2335"
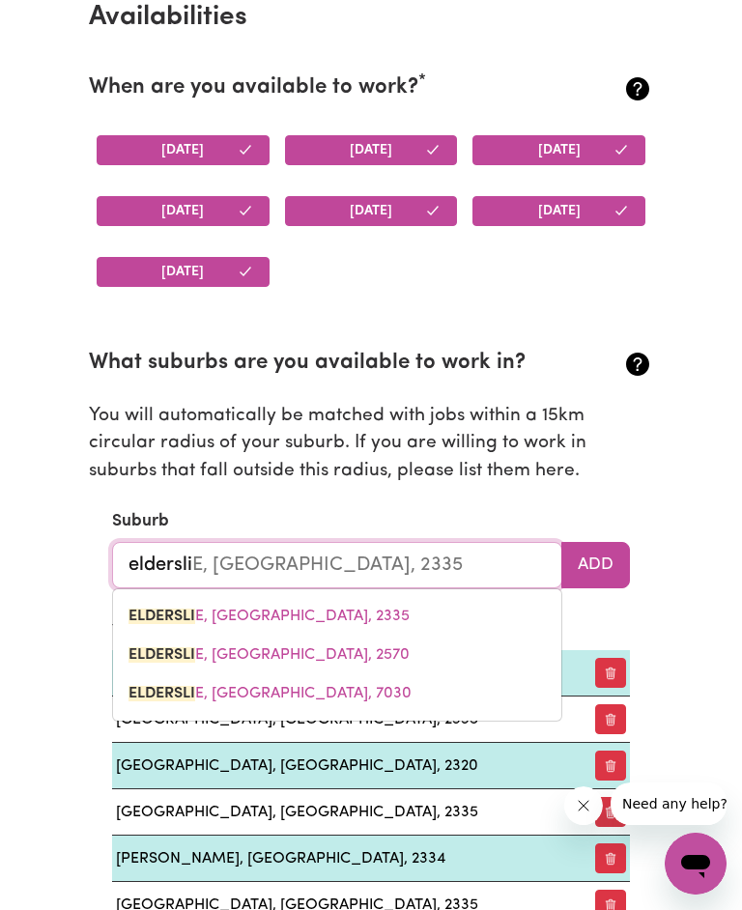
type input "elderslie"
type input "elderslie, [GEOGRAPHIC_DATA], 2335"
click at [448, 624] on link "[GEOGRAPHIC_DATA] , [GEOGRAPHIC_DATA], 2335" at bounding box center [337, 616] width 448 height 39
type input "[GEOGRAPHIC_DATA], [GEOGRAPHIC_DATA], 2335"
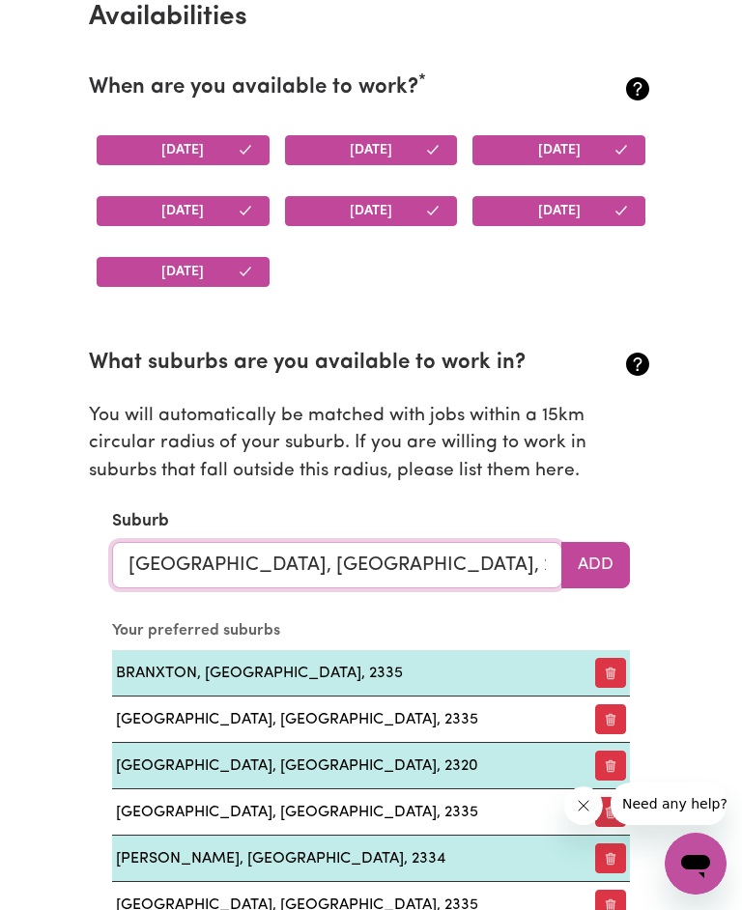
type input "[GEOGRAPHIC_DATA], [GEOGRAPHIC_DATA], 2335"
click at [577, 570] on button "Add" at bounding box center [595, 565] width 69 height 46
click at [499, 573] on input "text" at bounding box center [337, 565] width 450 height 46
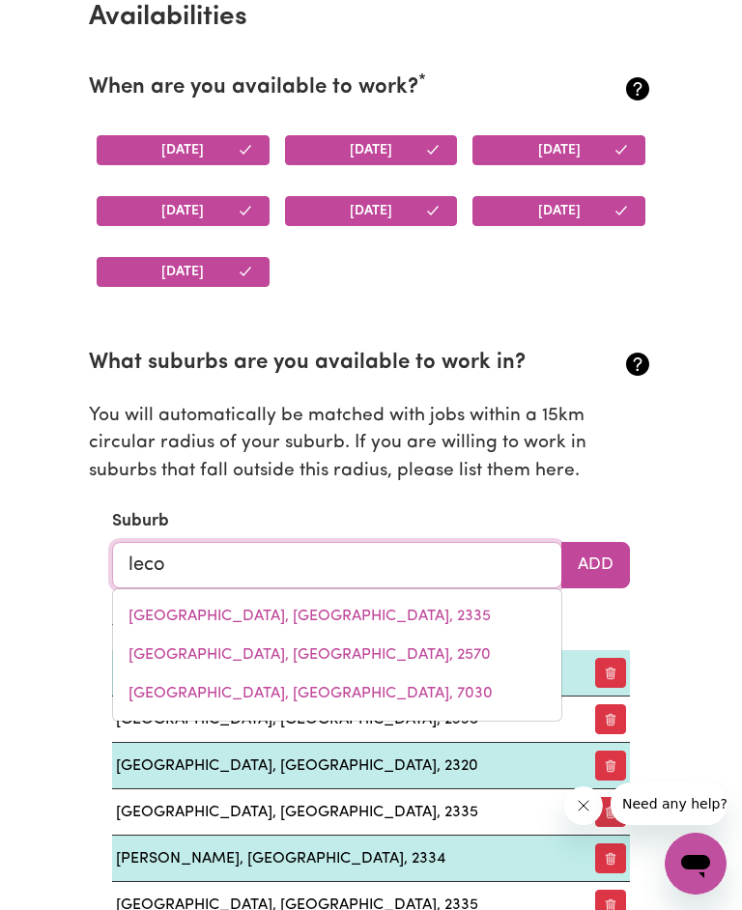
type input "lecon"
type input "[GEOGRAPHIC_DATA], [GEOGRAPHIC_DATA], 2335"
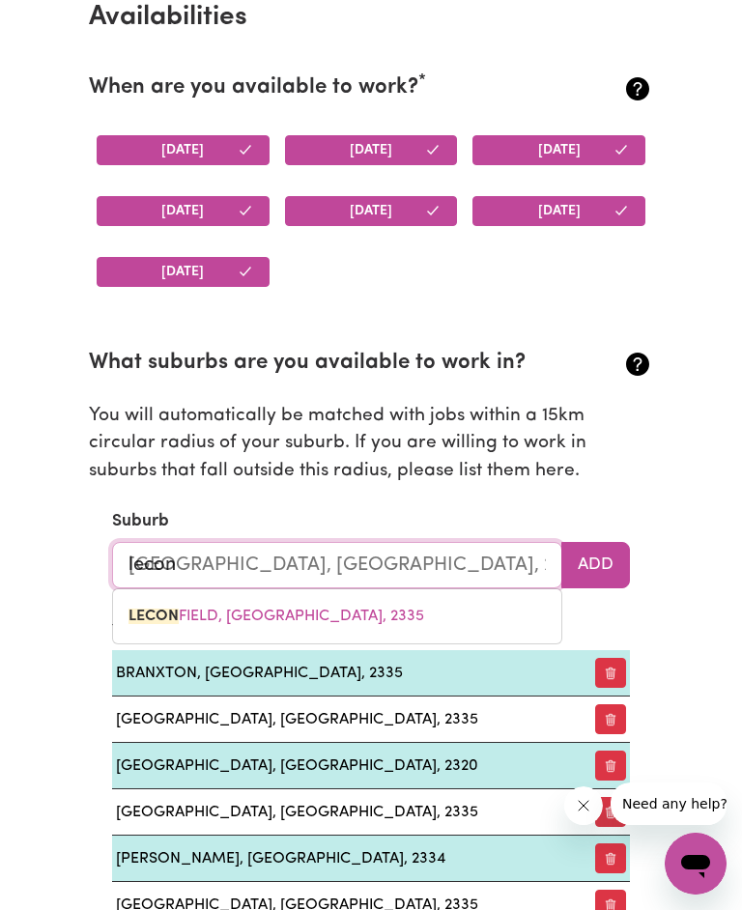
type input "leconf"
type input "leconfIELD, [GEOGRAPHIC_DATA], 2335"
type input "leconfi"
type input "leconfiELD, [GEOGRAPHIC_DATA], 2335"
type input "leconfie"
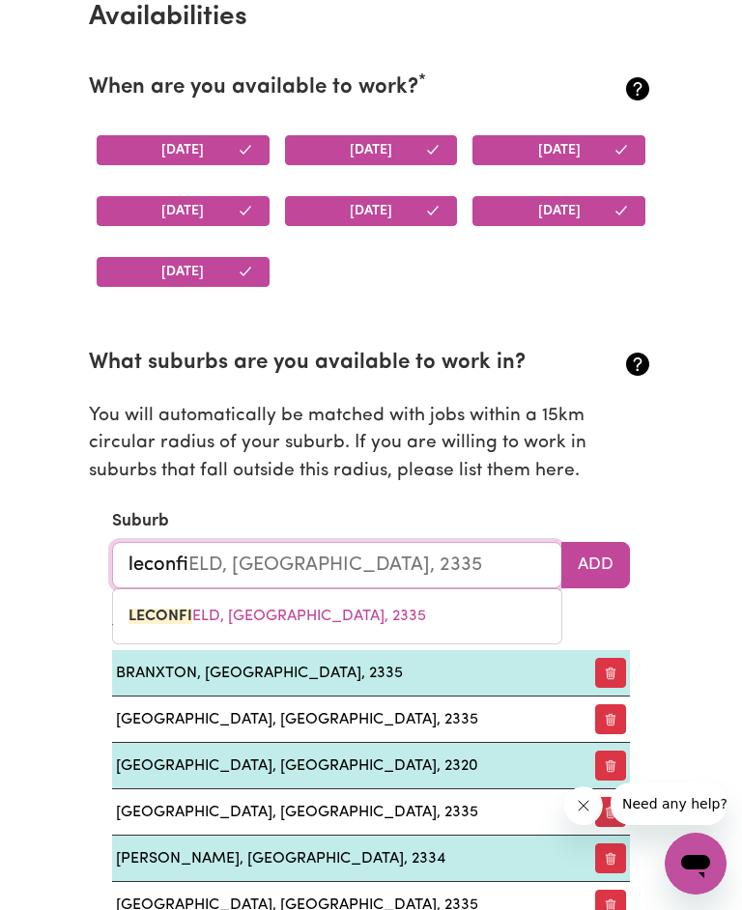
type input "leconfieLD, [GEOGRAPHIC_DATA], 2335"
type input "leconfiel"
type input "leconfielD, [GEOGRAPHIC_DATA], 2335"
type input "leconfield"
type input "[GEOGRAPHIC_DATA], [GEOGRAPHIC_DATA], 2335"
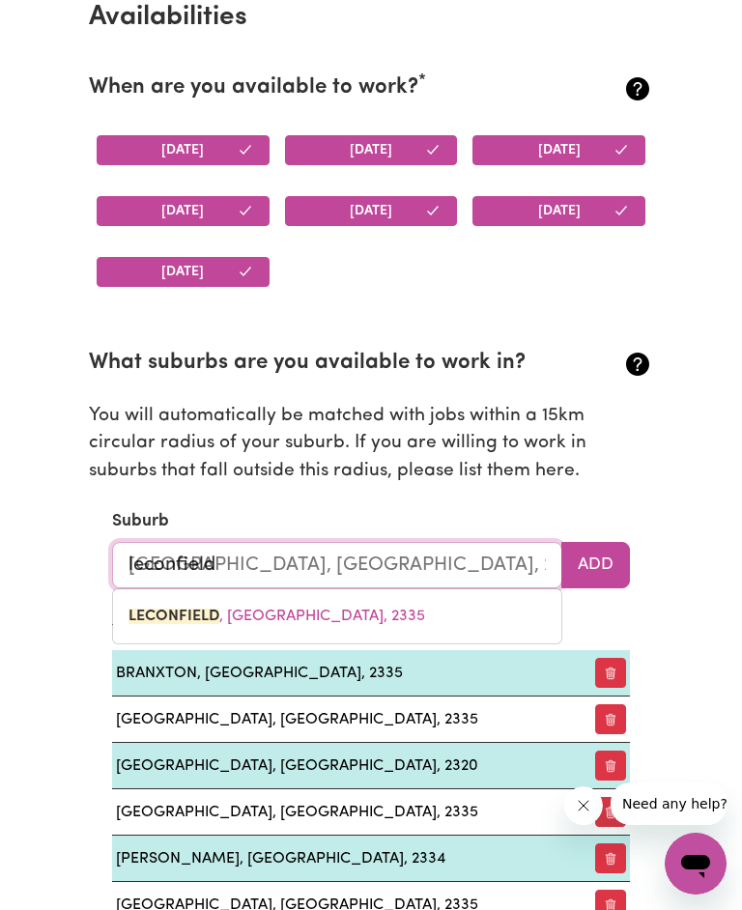
click at [483, 618] on link "[GEOGRAPHIC_DATA] , [GEOGRAPHIC_DATA], 2335" at bounding box center [337, 616] width 448 height 39
type input "[GEOGRAPHIC_DATA], [GEOGRAPHIC_DATA], 2335"
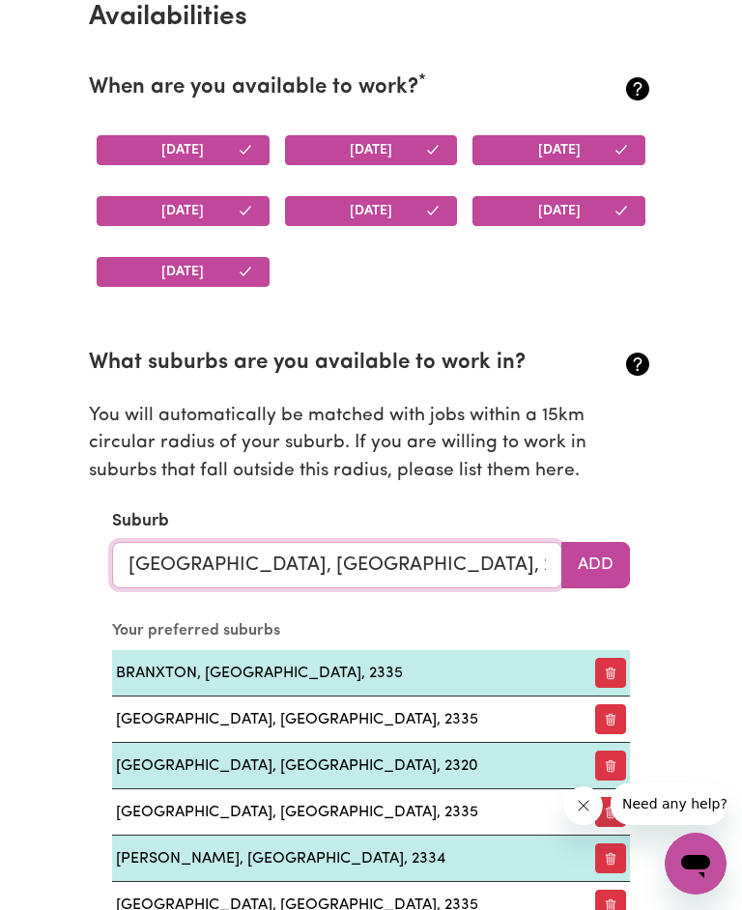
type input "[GEOGRAPHIC_DATA], [GEOGRAPHIC_DATA], 2335"
click at [592, 560] on button "Add" at bounding box center [595, 565] width 69 height 46
click at [412, 575] on input "text" at bounding box center [337, 565] width 450 height 46
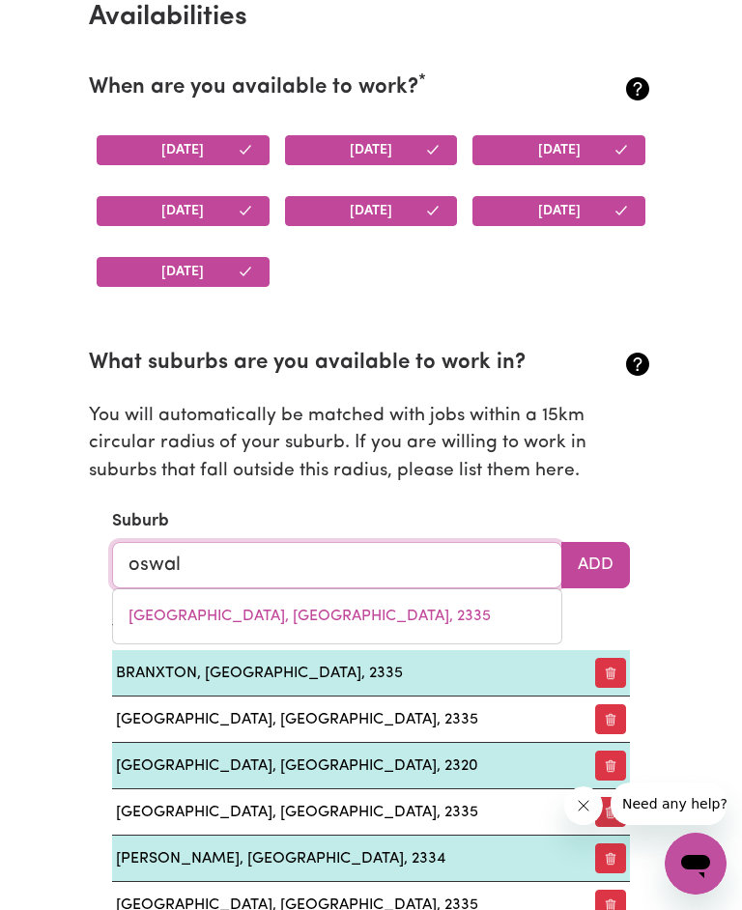
type input "[PERSON_NAME]"
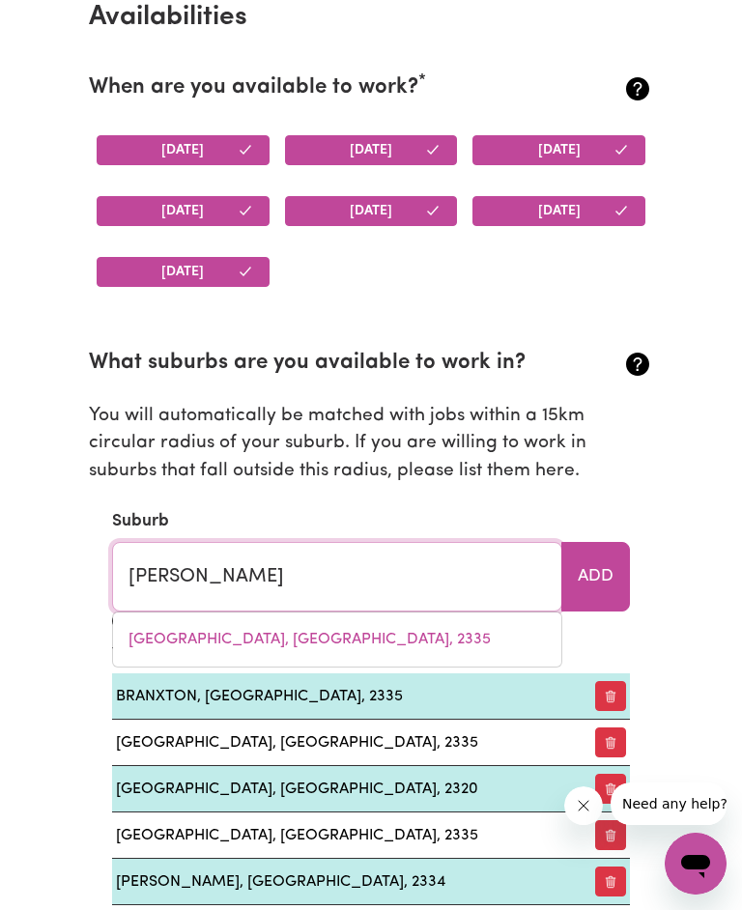
type input "[PERSON_NAME], [GEOGRAPHIC_DATA], 2321"
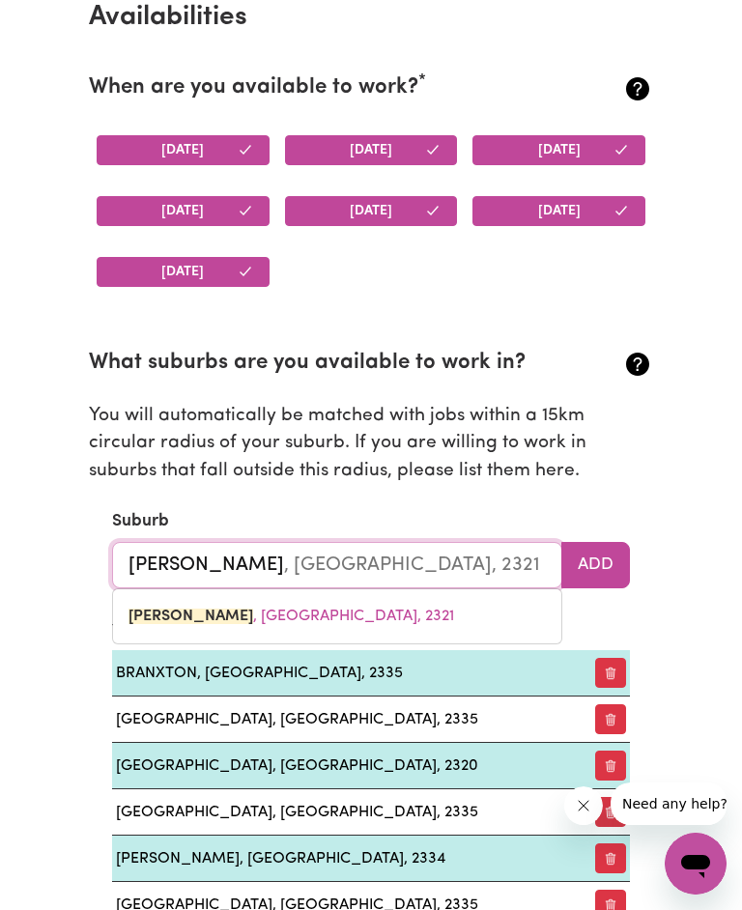
click at [366, 614] on link "[PERSON_NAME] , [GEOGRAPHIC_DATA], 2321" at bounding box center [337, 616] width 448 height 39
type input "[PERSON_NAME], [GEOGRAPHIC_DATA], 2321"
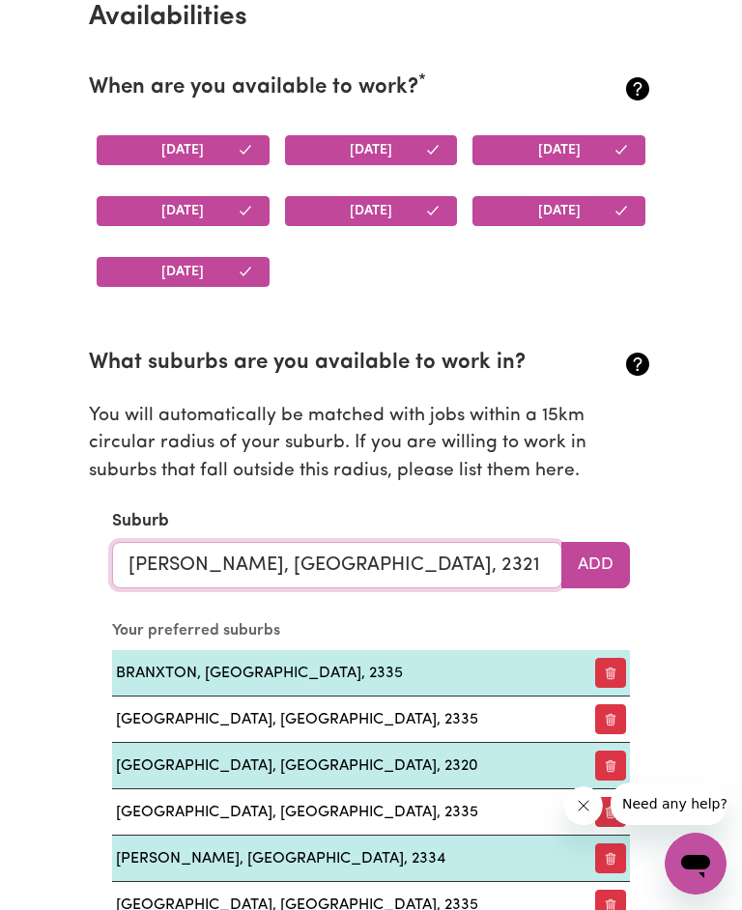
type input "[PERSON_NAME], [GEOGRAPHIC_DATA], 2321"
click at [592, 573] on button "Add" at bounding box center [595, 565] width 69 height 46
click at [428, 562] on input "text" at bounding box center [337, 565] width 450 height 46
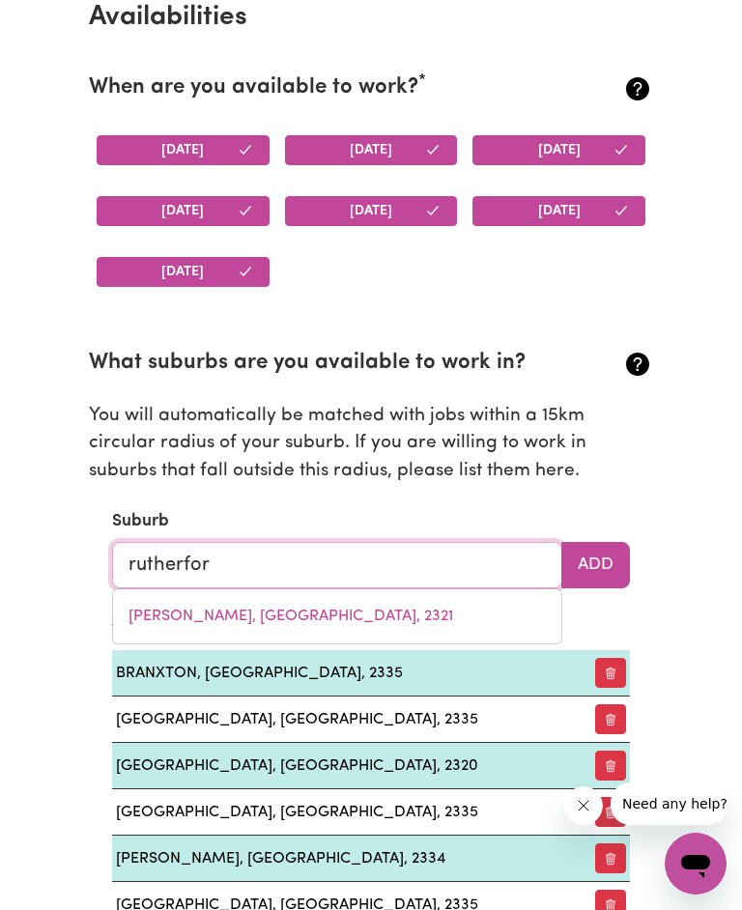
type input "[PERSON_NAME]"
type input "[PERSON_NAME], [GEOGRAPHIC_DATA], 2320"
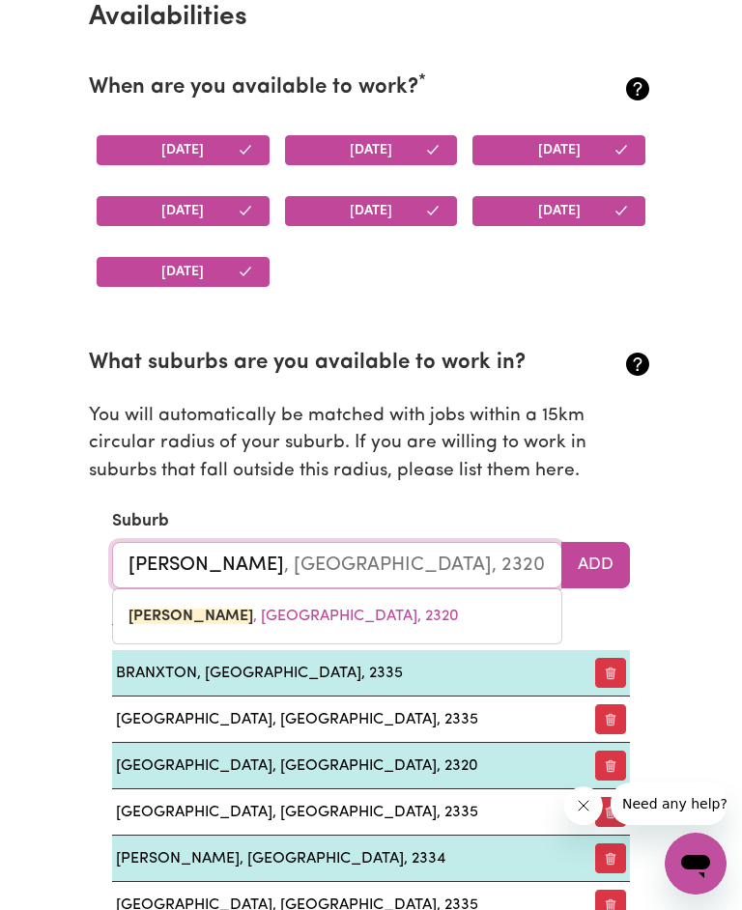
click at [426, 608] on link "[GEOGRAPHIC_DATA] , [GEOGRAPHIC_DATA], 2320" at bounding box center [337, 616] width 448 height 39
type input "[GEOGRAPHIC_DATA], [GEOGRAPHIC_DATA], 2320"
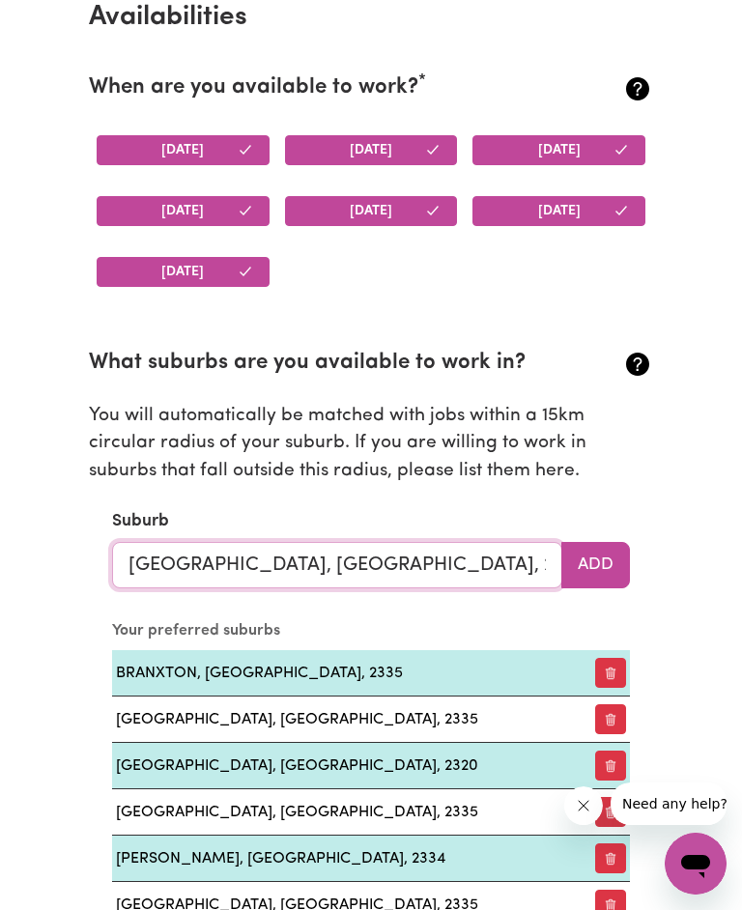
type input "[GEOGRAPHIC_DATA], [GEOGRAPHIC_DATA], 2320"
click at [592, 572] on button "Add" at bounding box center [595, 565] width 69 height 46
click at [457, 582] on input "text" at bounding box center [337, 565] width 450 height 46
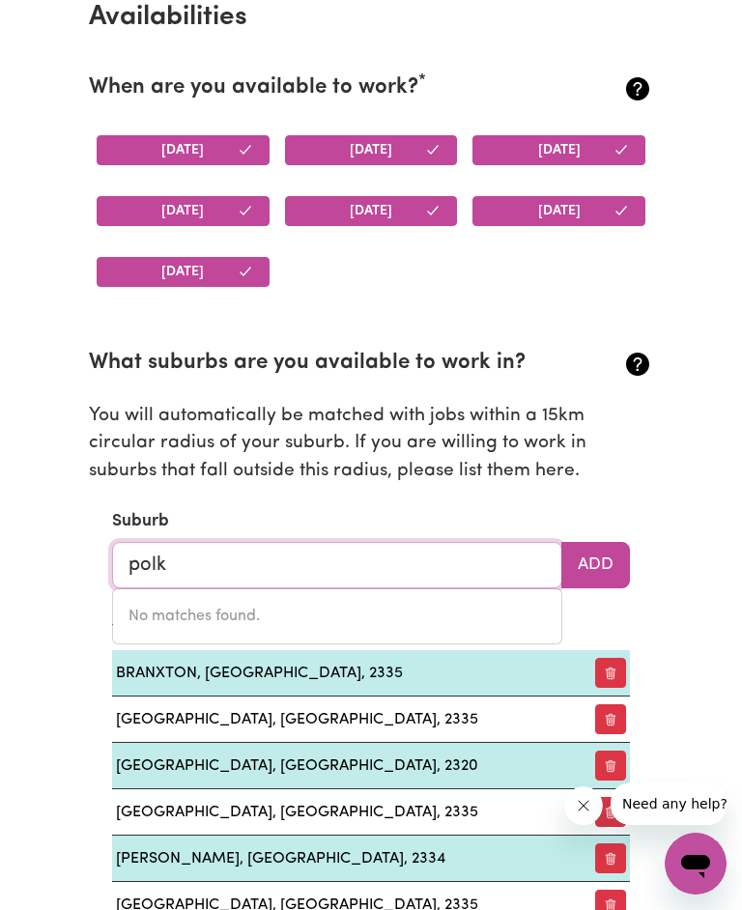
type input "pol"
type input "[DATE][GEOGRAPHIC_DATA], [GEOGRAPHIC_DATA], 2440"
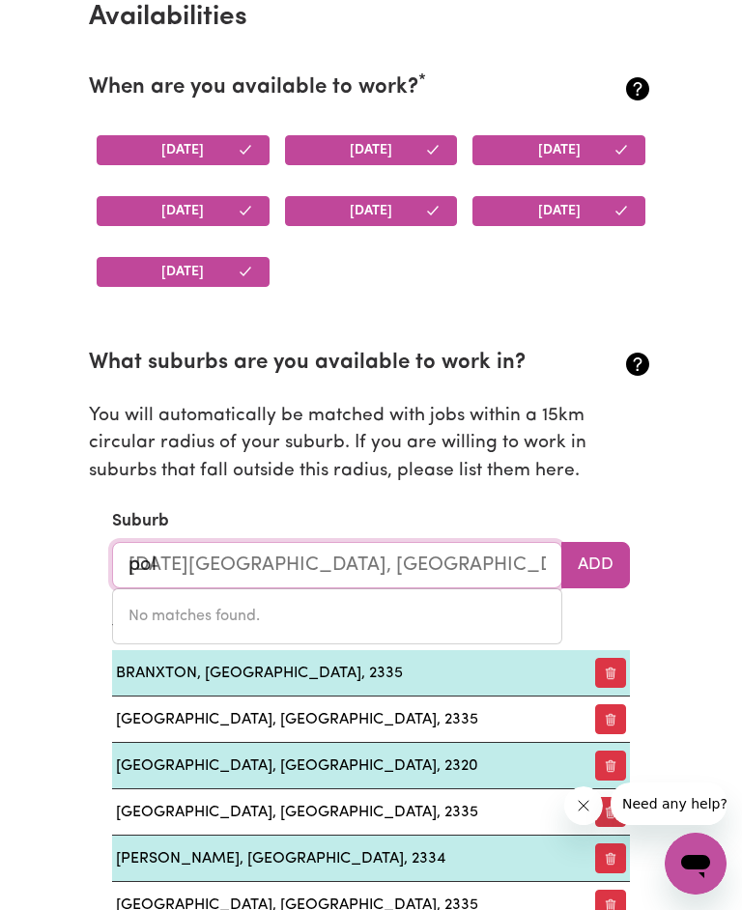
type input "po"
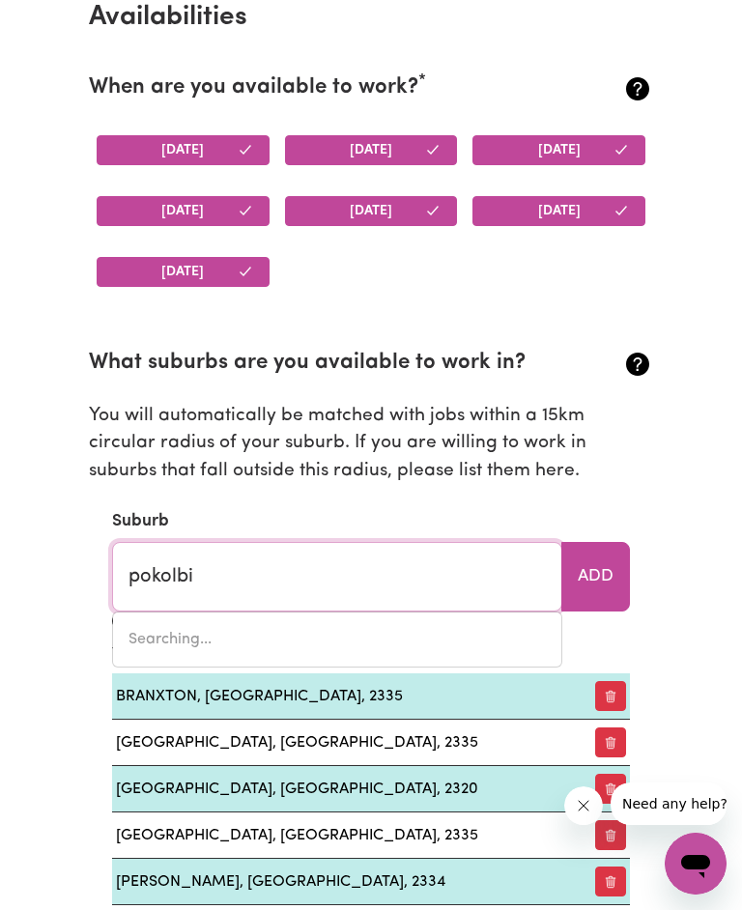
type input "pokolbin"
type input "pokolbin, [GEOGRAPHIC_DATA], 2320"
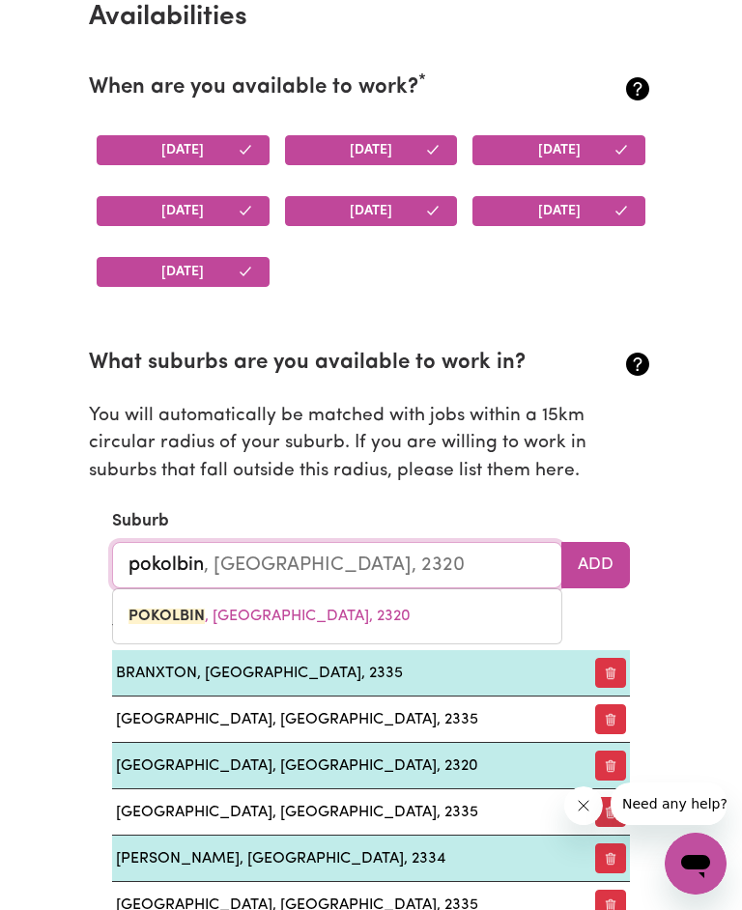
click at [400, 614] on link "POKOLBIN , [GEOGRAPHIC_DATA], 2320" at bounding box center [337, 616] width 448 height 39
type input "POKOLBIN, [GEOGRAPHIC_DATA], 2320"
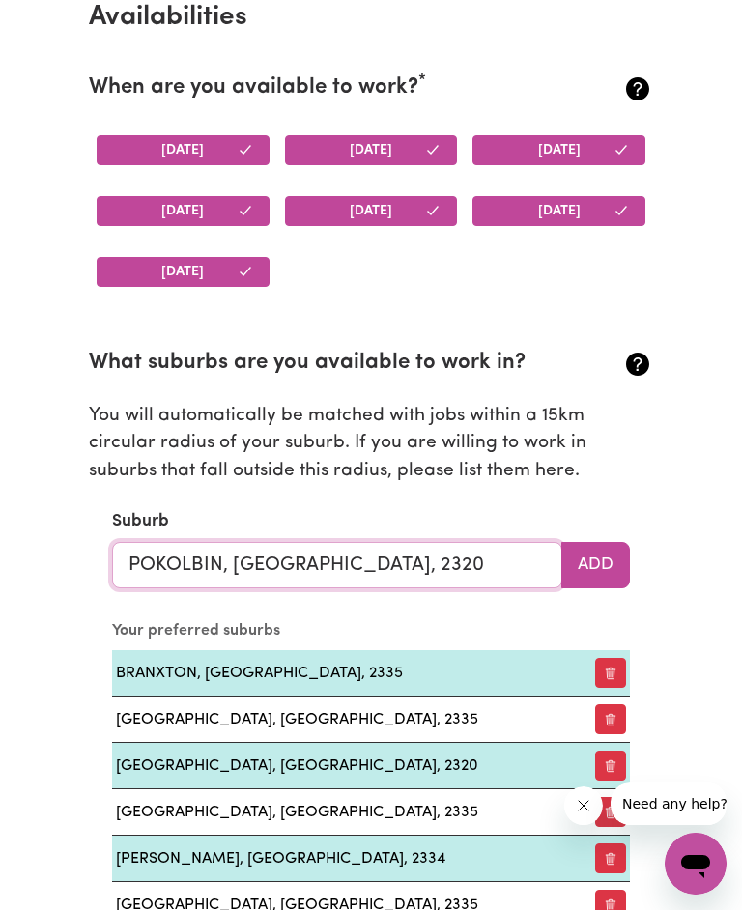
type input "POKOLBIN, [GEOGRAPHIC_DATA], 2320"
click at [592, 567] on button "Add" at bounding box center [595, 565] width 69 height 46
click at [501, 563] on input "text" at bounding box center [337, 565] width 450 height 46
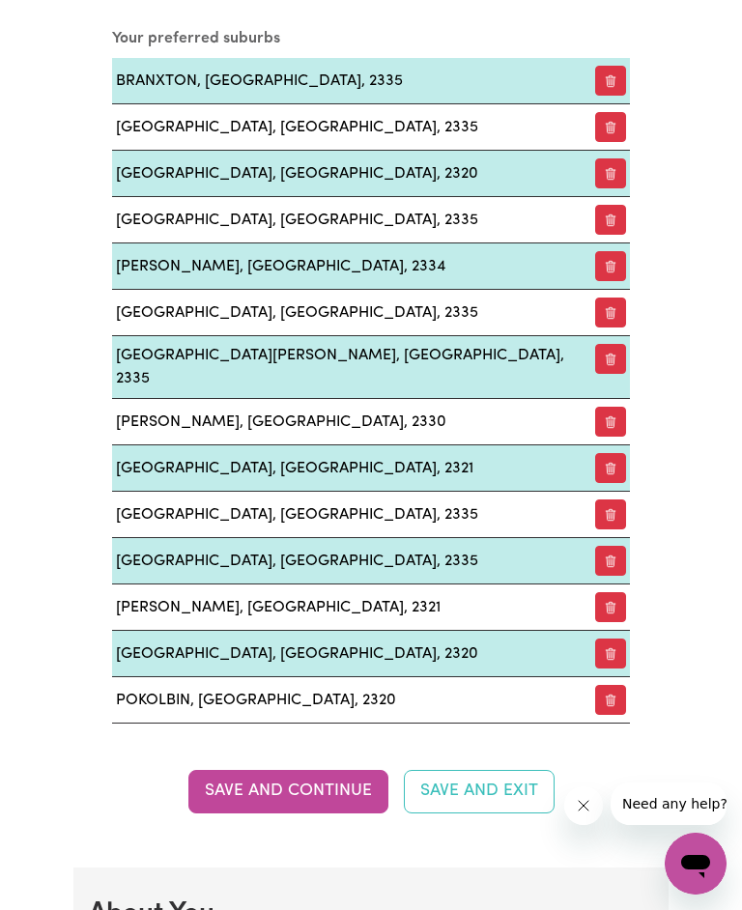
scroll to position [2441, 0]
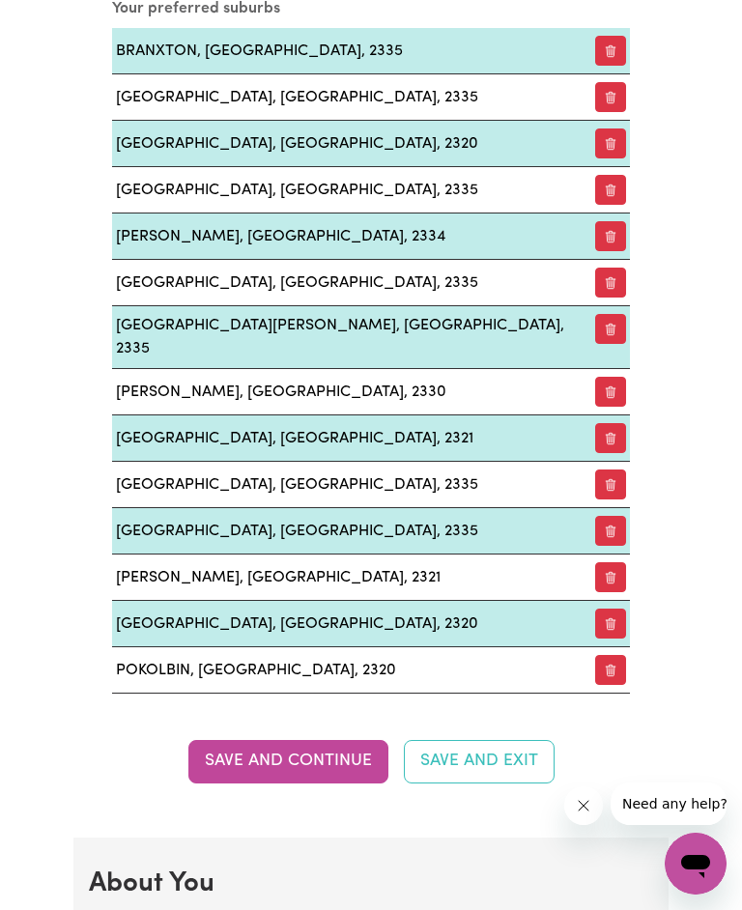
click at [306, 727] on button "Save and Continue" at bounding box center [288, 761] width 200 height 42
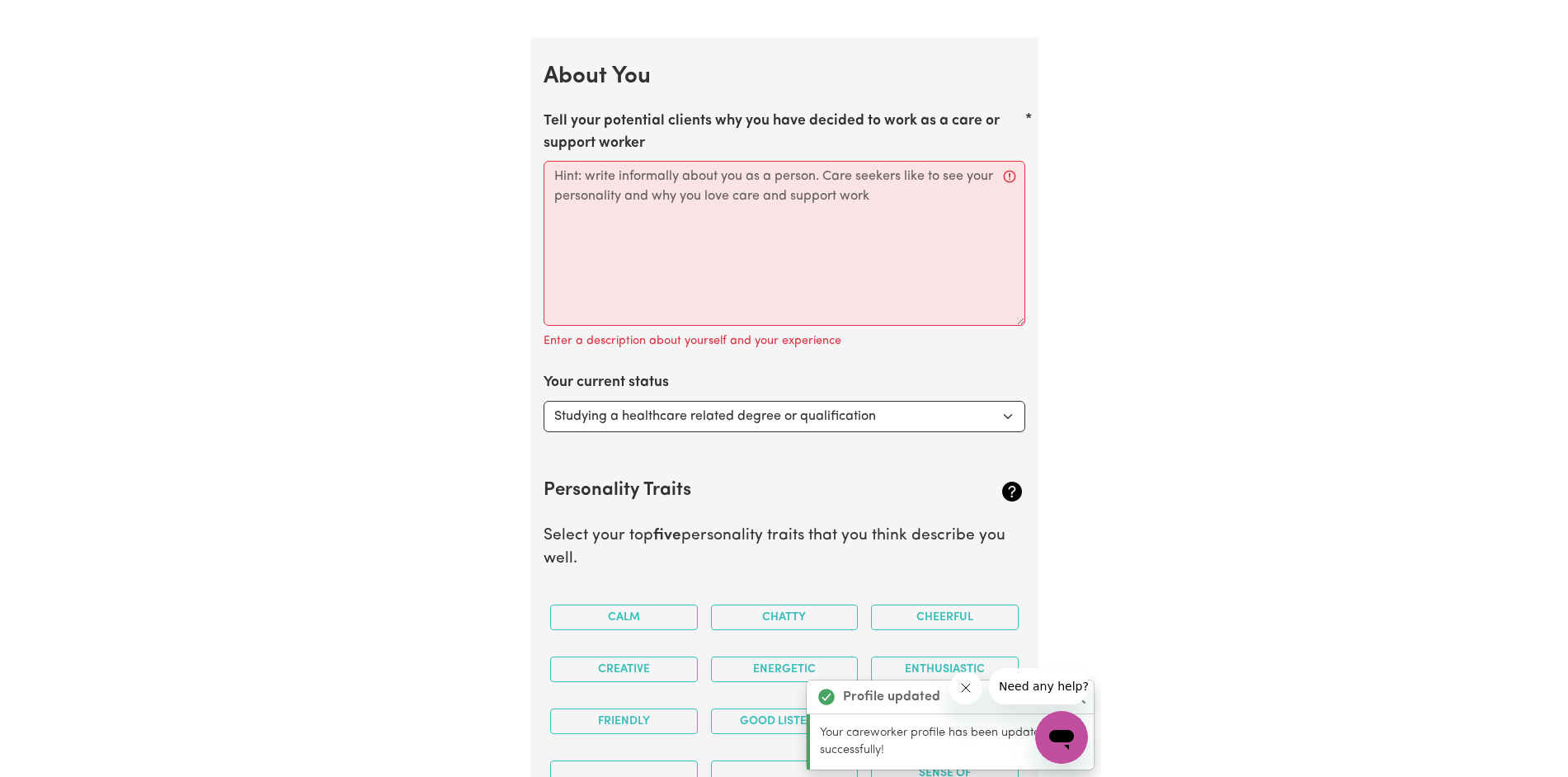
scroll to position [2785, 0]
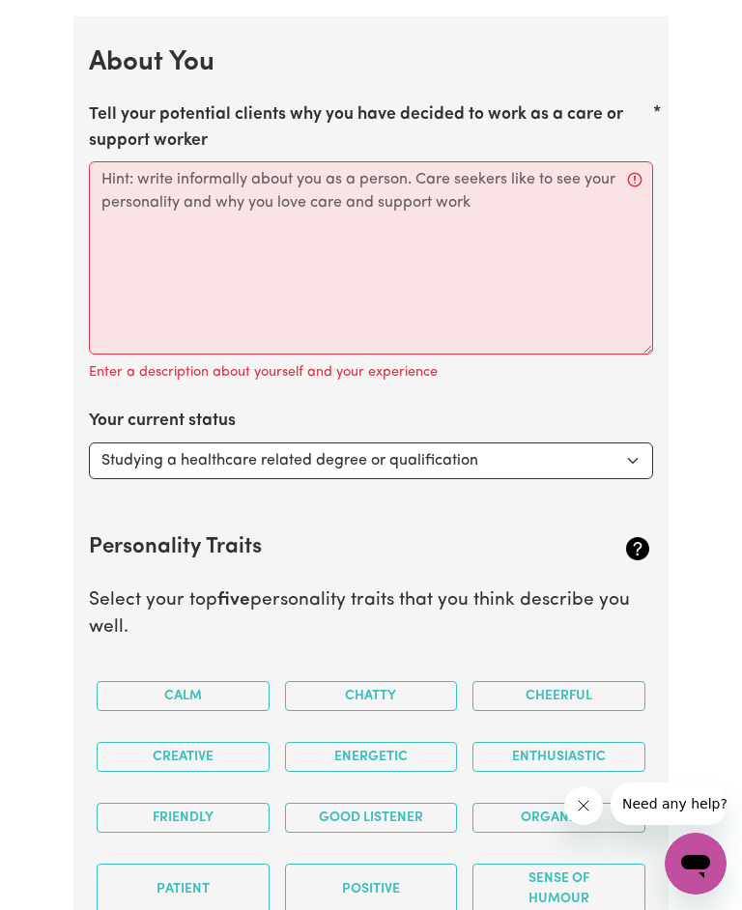
click at [372, 142] on div "Tell your potential clients why you have decided to work as a care or support w…" at bounding box center [371, 243] width 564 height 283
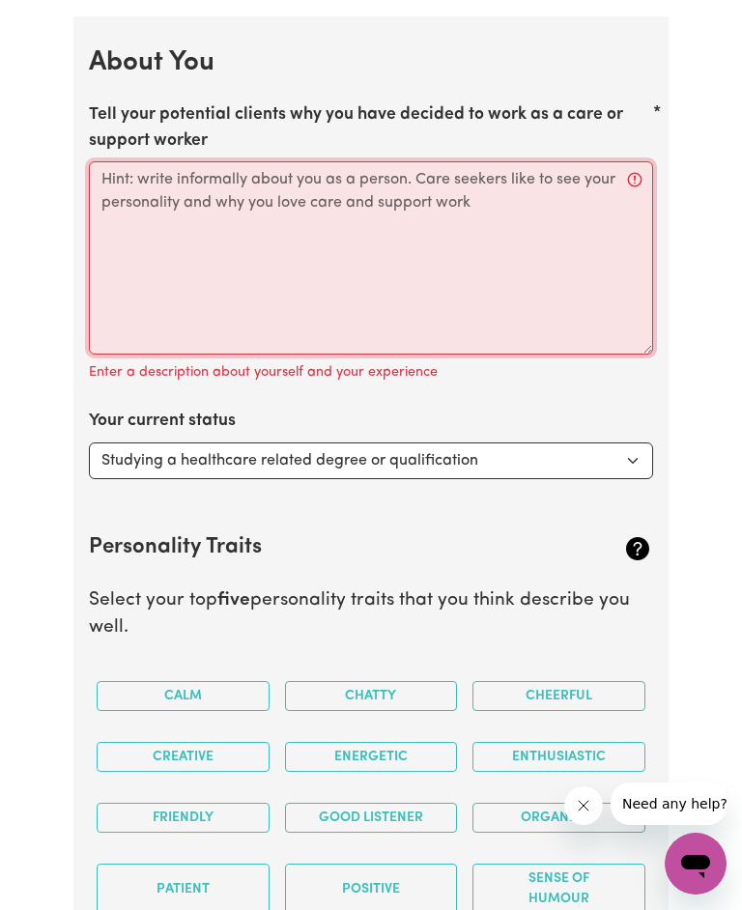
click at [368, 161] on textarea "Tell your potential clients why you have decided to work as a care or support w…" at bounding box center [371, 257] width 564 height 193
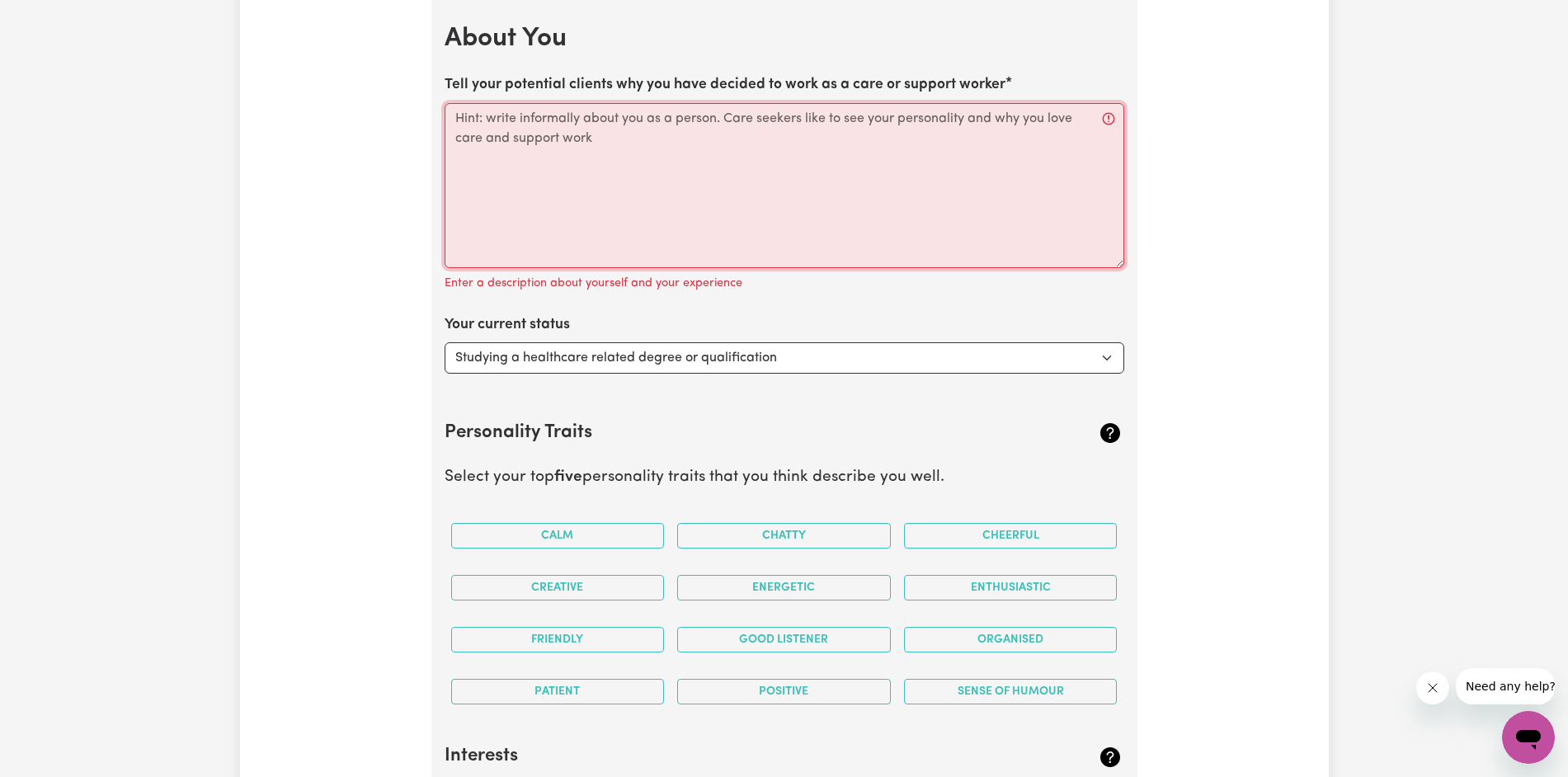
click at [506, 172] on textarea "Tell your potential clients why you have decided to work as a care or support w…" at bounding box center [784, 185] width 680 height 165
paste textarea "Lo, I’d Sitamet – c adip, elitsedd, eiu tempor-incidi utlabor etdolo magna al E…"
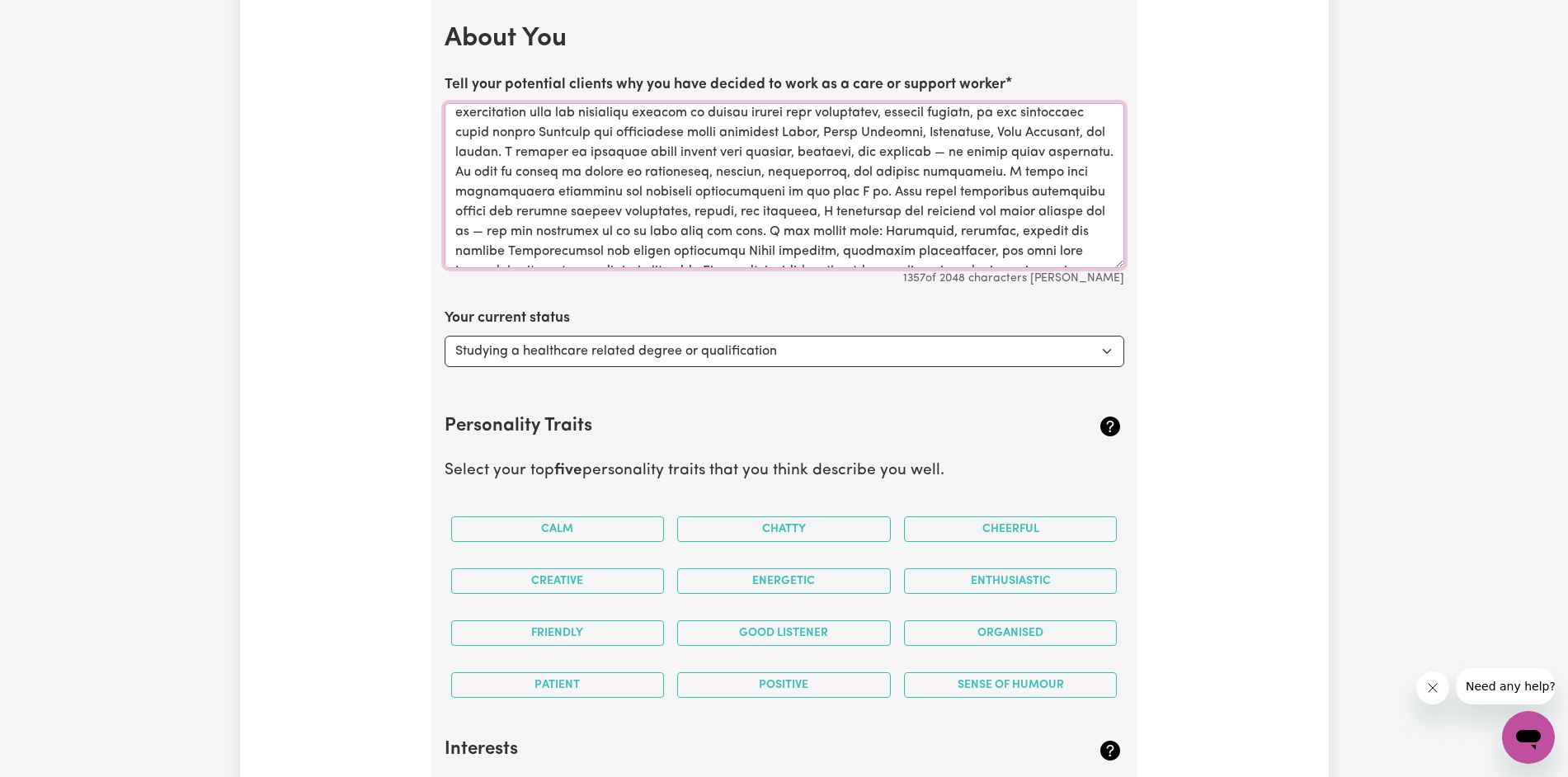
scroll to position [6, 0]
click at [506, 168] on textarea "Tell your potential clients why you have decided to work as a care or support w…" at bounding box center [784, 185] width 680 height 165
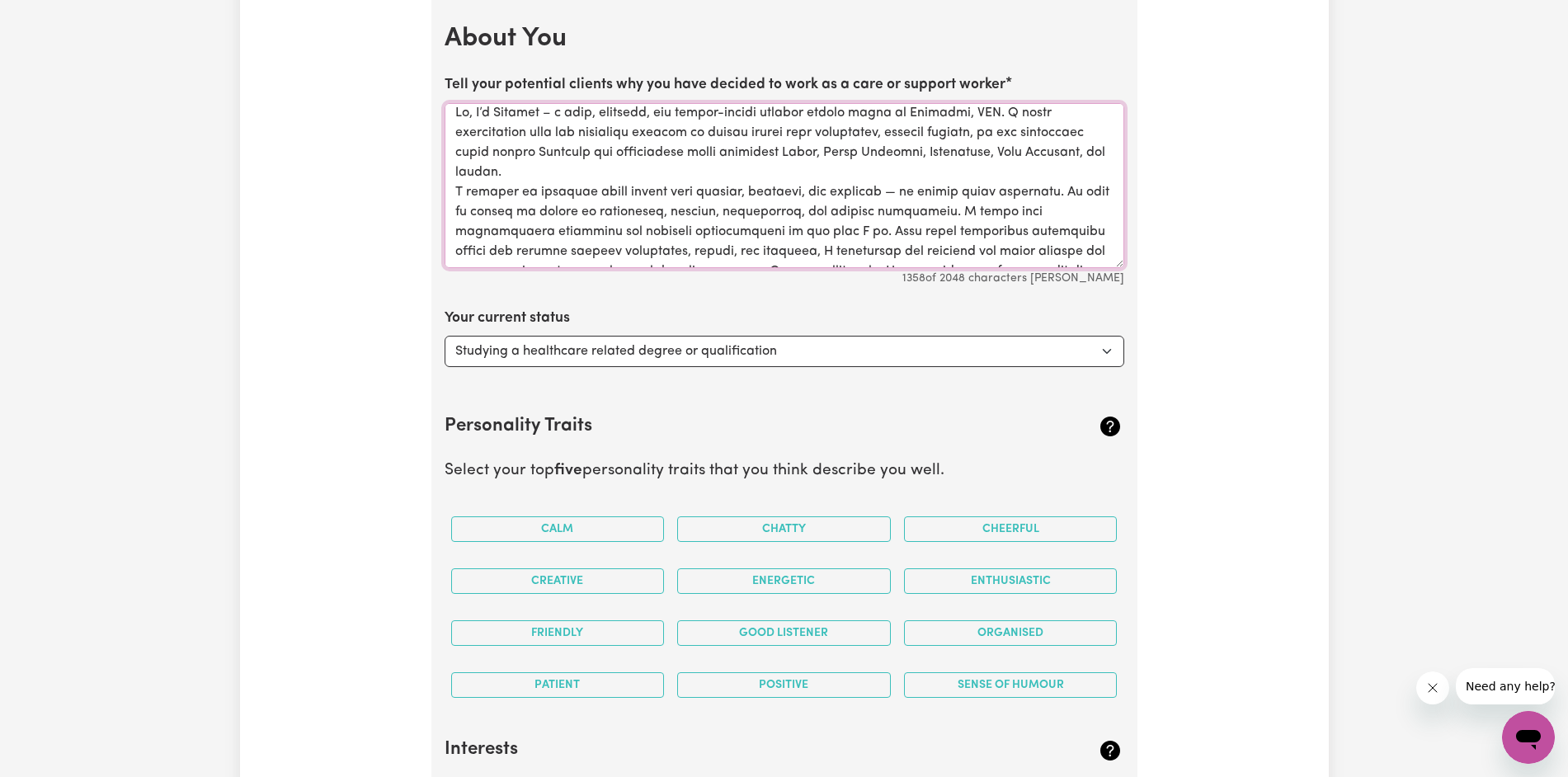
scroll to position [85, 0]
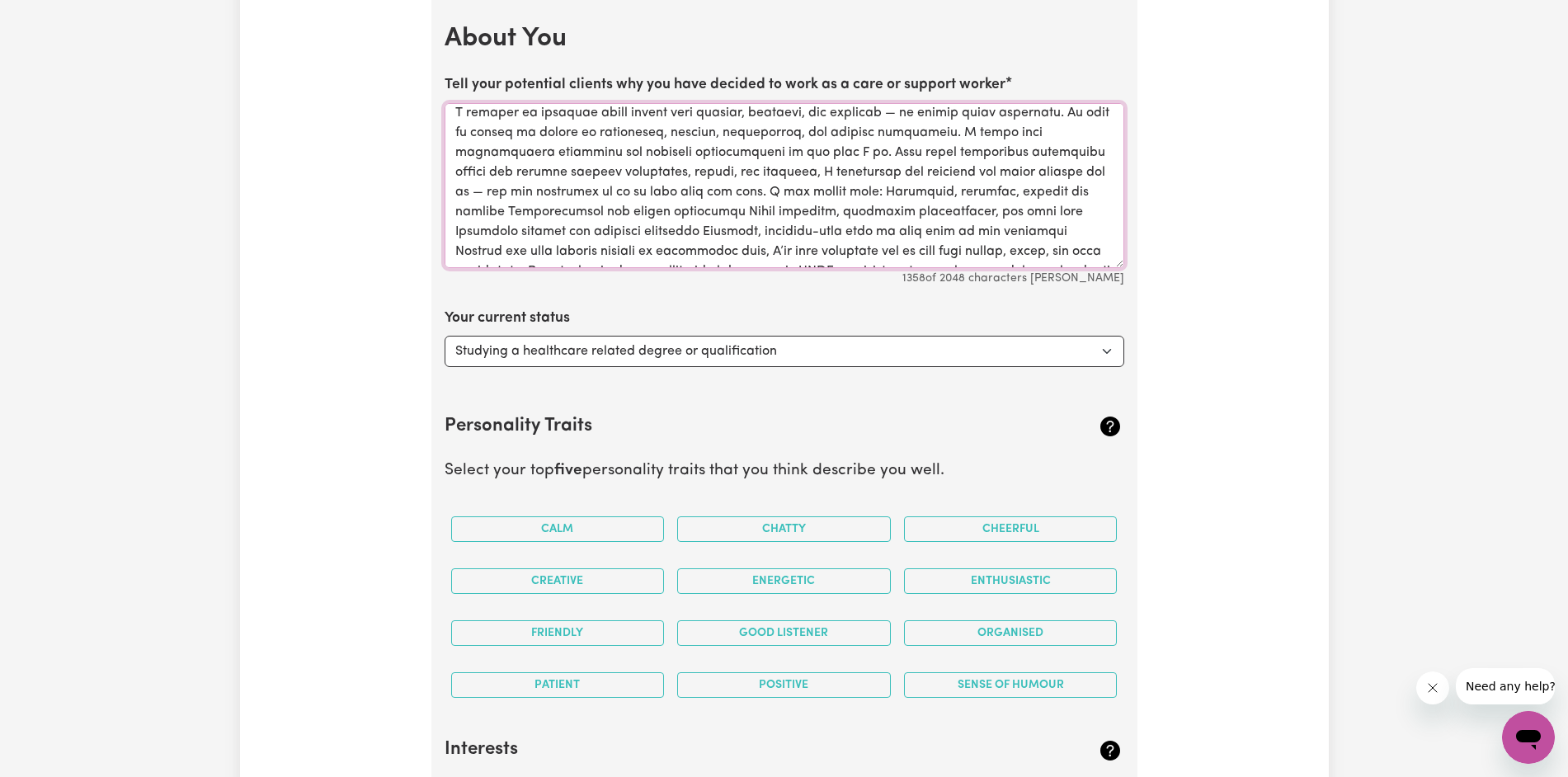
click at [506, 134] on textarea "Tell your potential clients why you have decided to work as a care or support w…" at bounding box center [784, 185] width 680 height 165
click at [506, 153] on textarea "Tell your potential clients why you have decided to work as a care or support w…" at bounding box center [784, 185] width 680 height 165
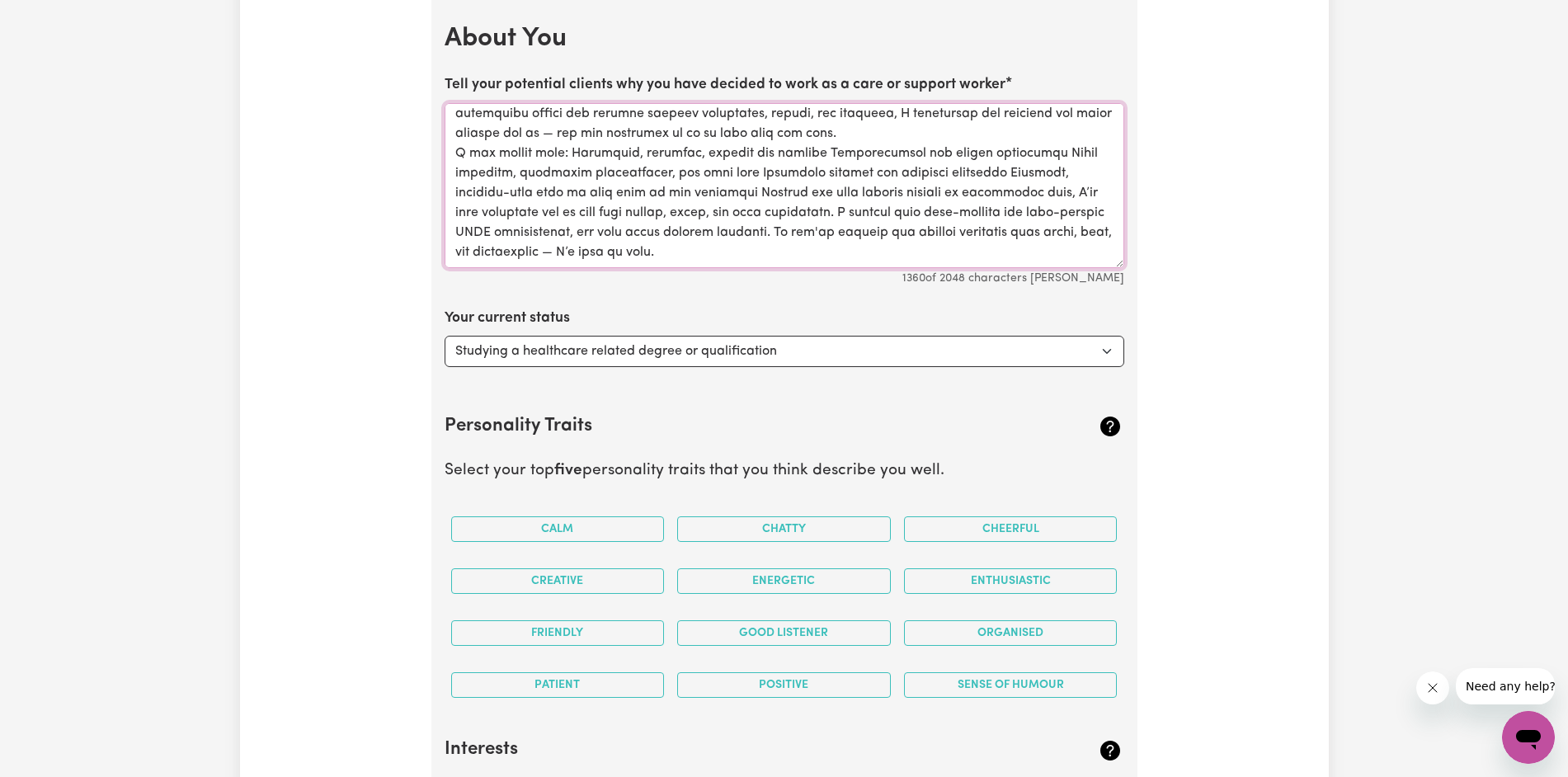
click at [506, 213] on textarea "Tell your potential clients why you have decided to work as a care or support w…" at bounding box center [784, 185] width 680 height 165
type textarea "Lo, I’d Sitamet – c adip, elitsedd, eiu tempor-incidi utlabor etdolo magna al E…"
click at [506, 359] on select "Select... Studying a healthcare related degree or qualification Studying a non-…" at bounding box center [784, 351] width 680 height 32
click at [444, 336] on select "Select... Studying a healthcare related degree or qualification Studying a non-…" at bounding box center [784, 351] width 680 height 32
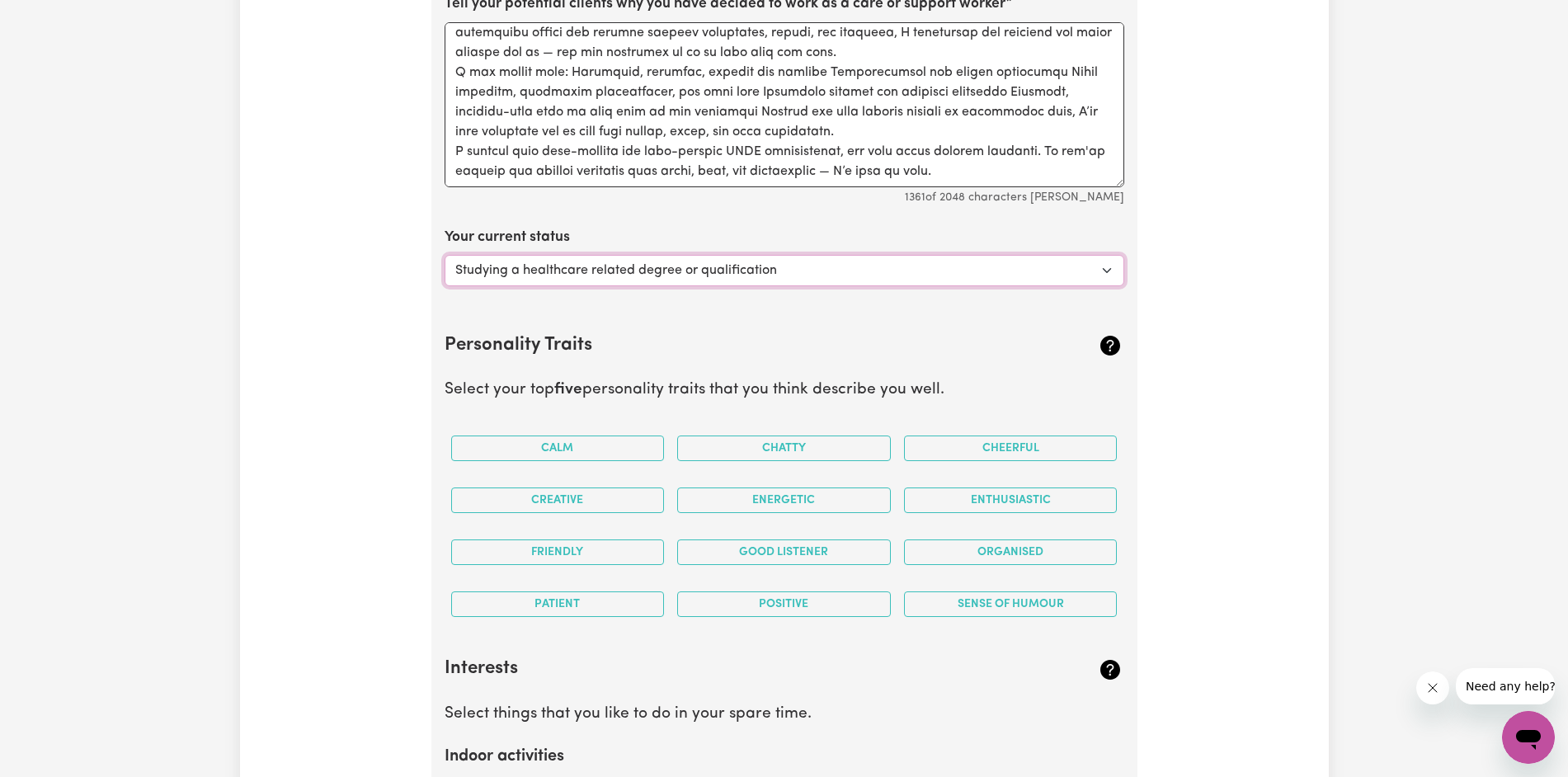
scroll to position [2946, 0]
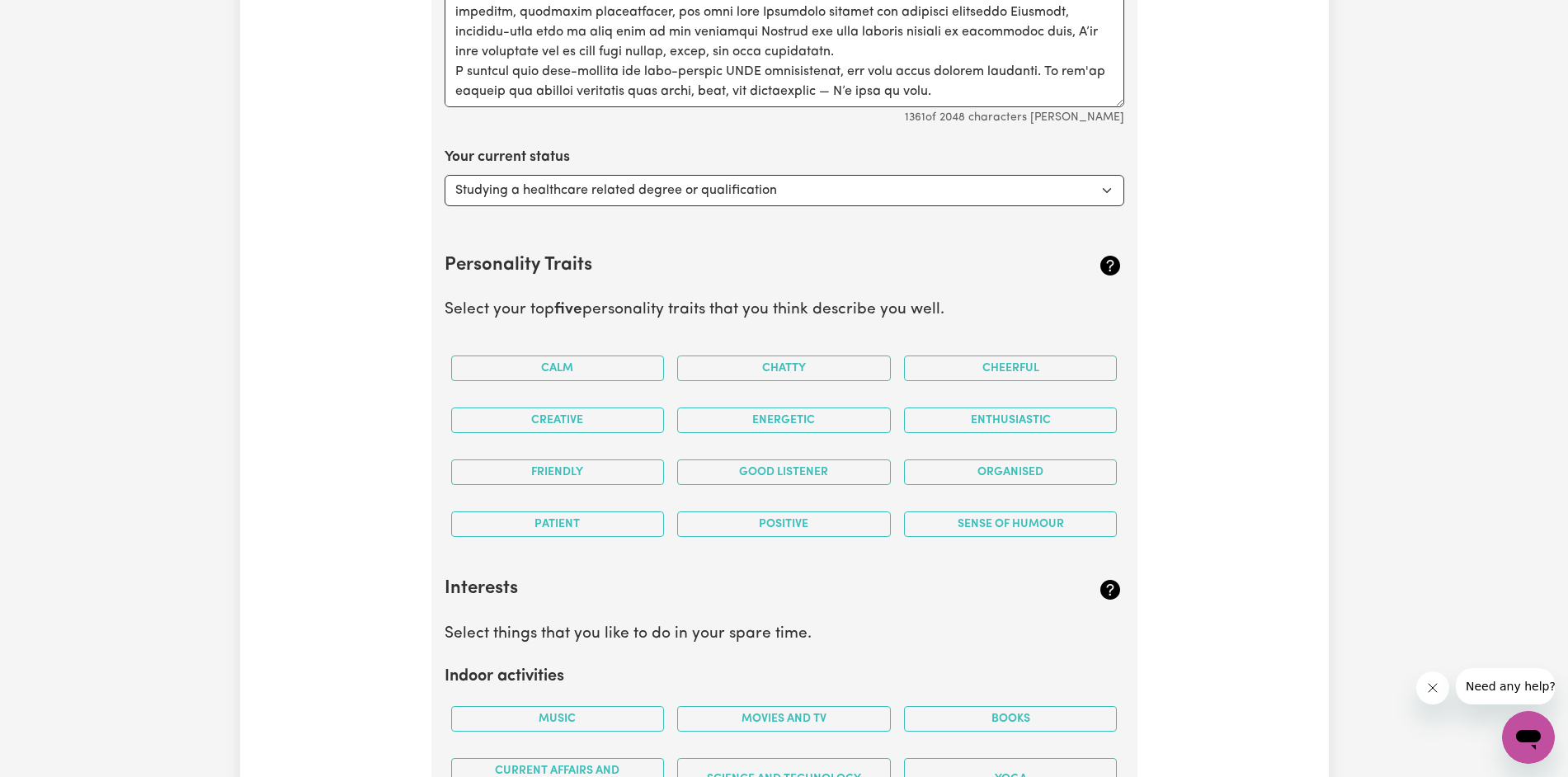
click at [506, 395] on div "Creative" at bounding box center [558, 420] width 227 height 52
click at [506, 431] on button "Creative" at bounding box center [558, 420] width 214 height 26
click at [506, 379] on button "Calm" at bounding box center [558, 368] width 214 height 26
click at [506, 482] on button "Friendly" at bounding box center [558, 472] width 214 height 26
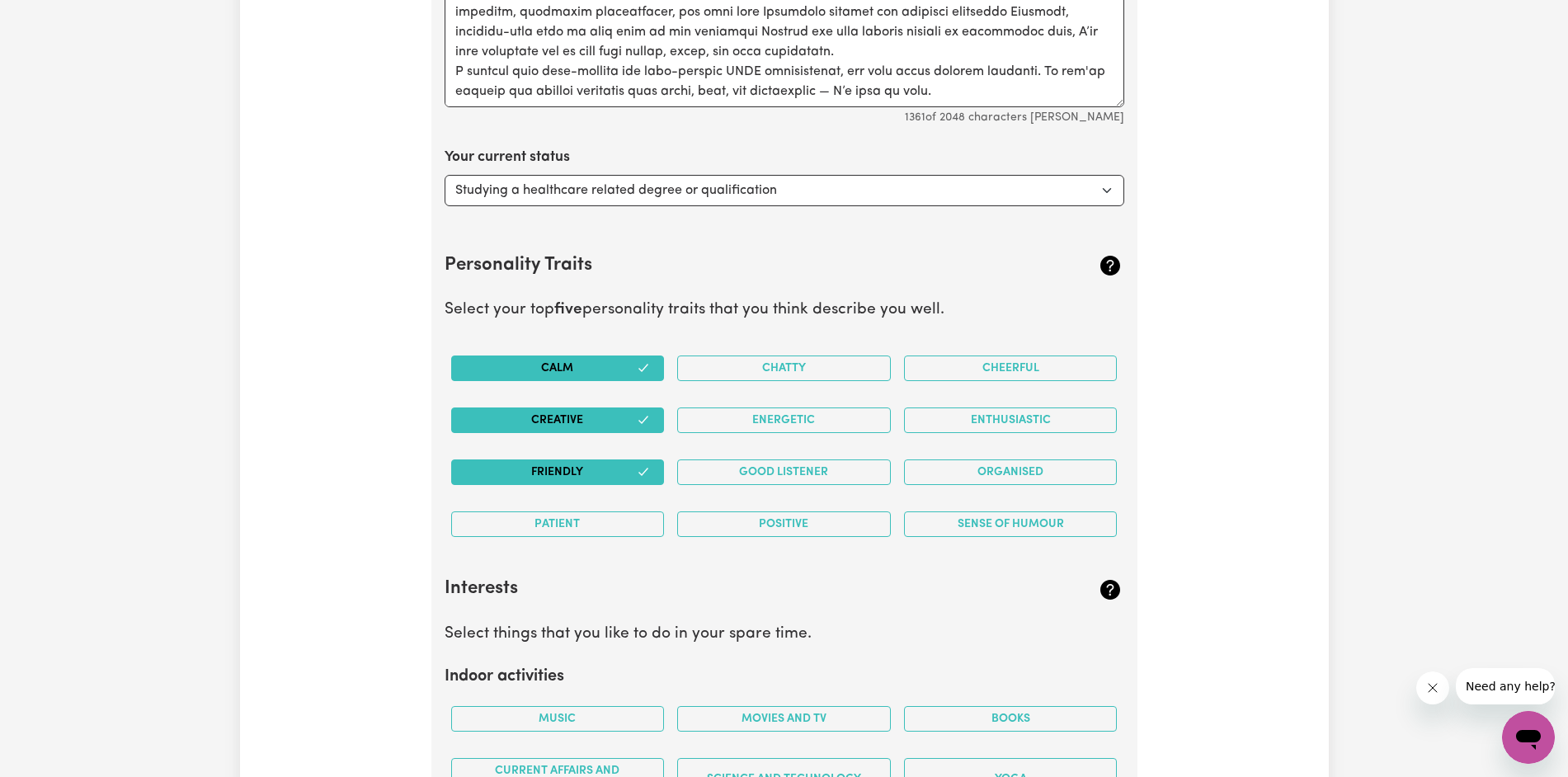
click at [506, 535] on button "Patient" at bounding box center [558, 524] width 214 height 26
click at [506, 535] on button "Positive" at bounding box center [784, 524] width 214 height 26
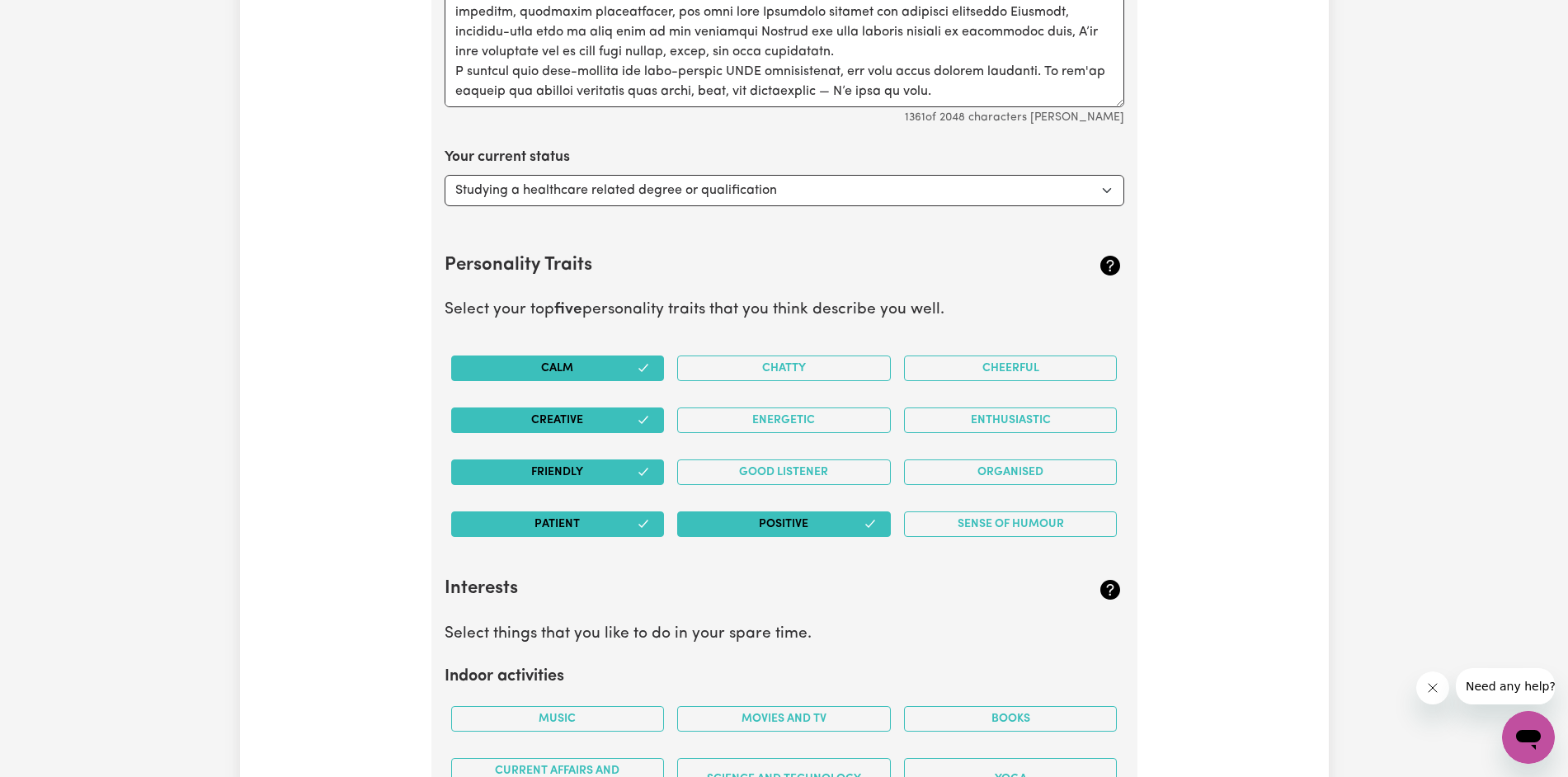
click at [506, 473] on button "Good Listener" at bounding box center [784, 472] width 214 height 26
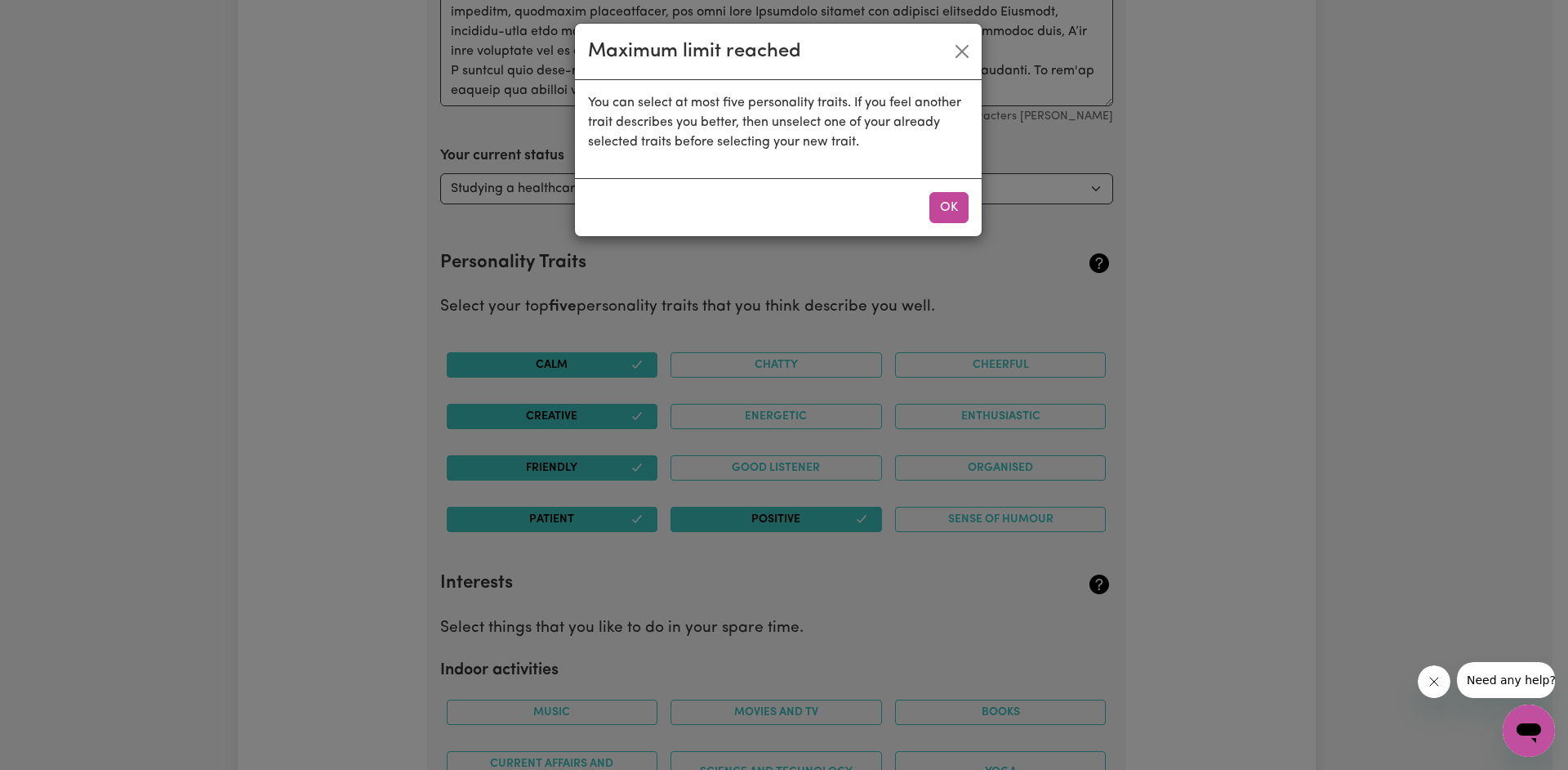
click at [501, 202] on button "OK" at bounding box center [949, 207] width 39 height 31
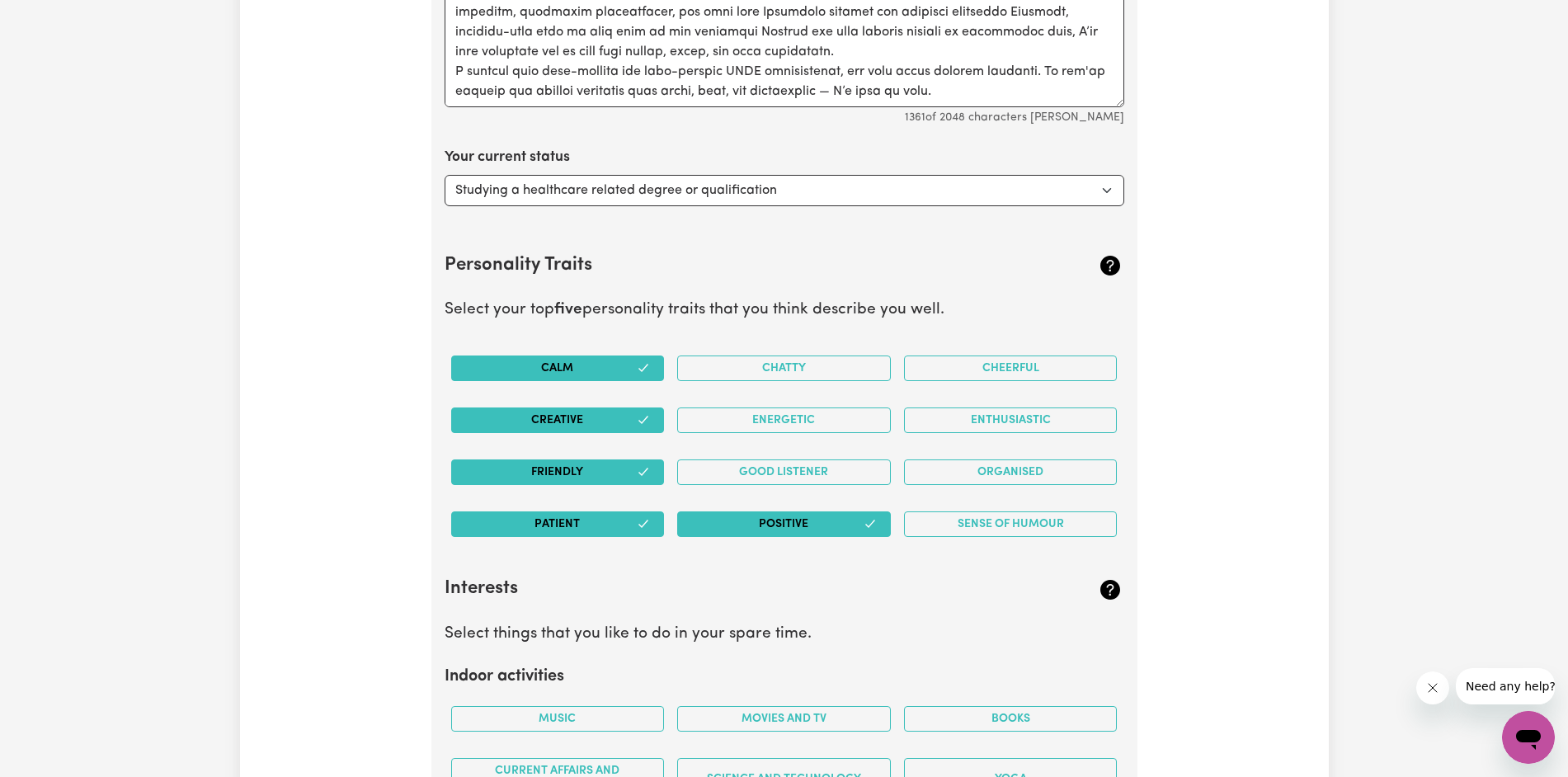
click at [506, 431] on button "Creative" at bounding box center [558, 420] width 214 height 26
click at [506, 477] on button "Organised" at bounding box center [1010, 472] width 214 height 26
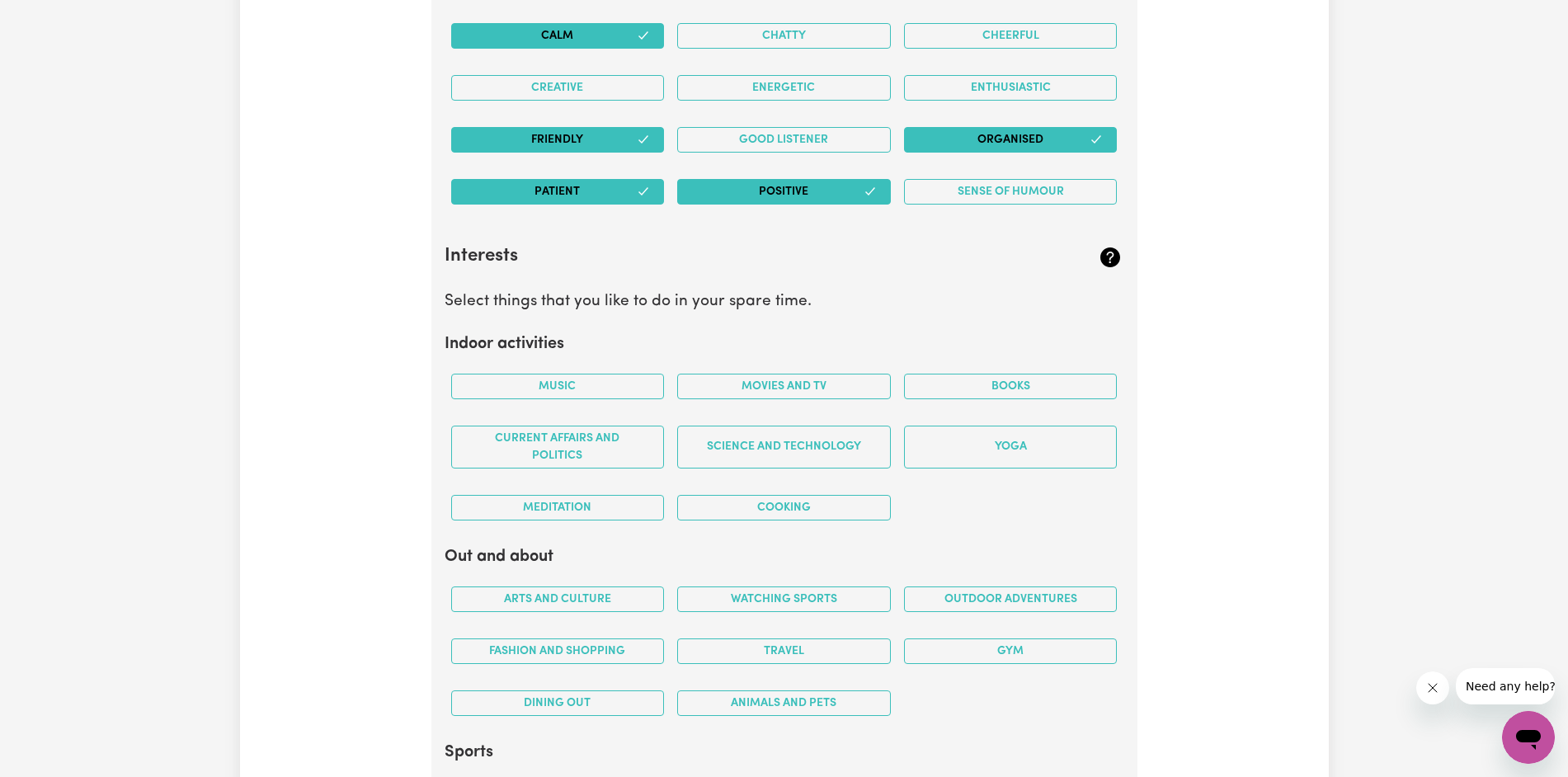
scroll to position [3303, 0]
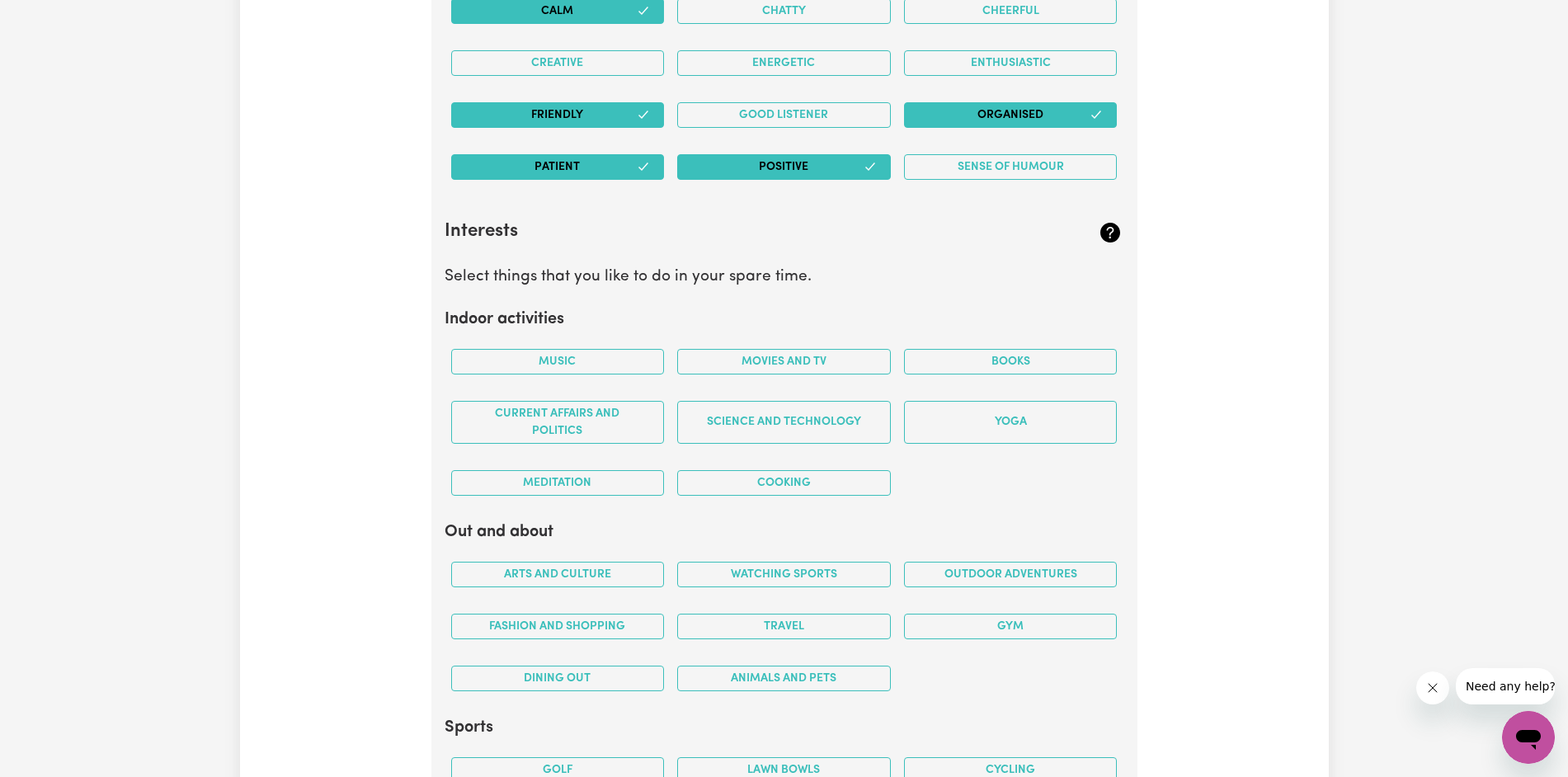
click at [506, 486] on button "Cooking" at bounding box center [784, 482] width 214 height 26
click at [506, 359] on button "Music" at bounding box center [558, 361] width 214 height 26
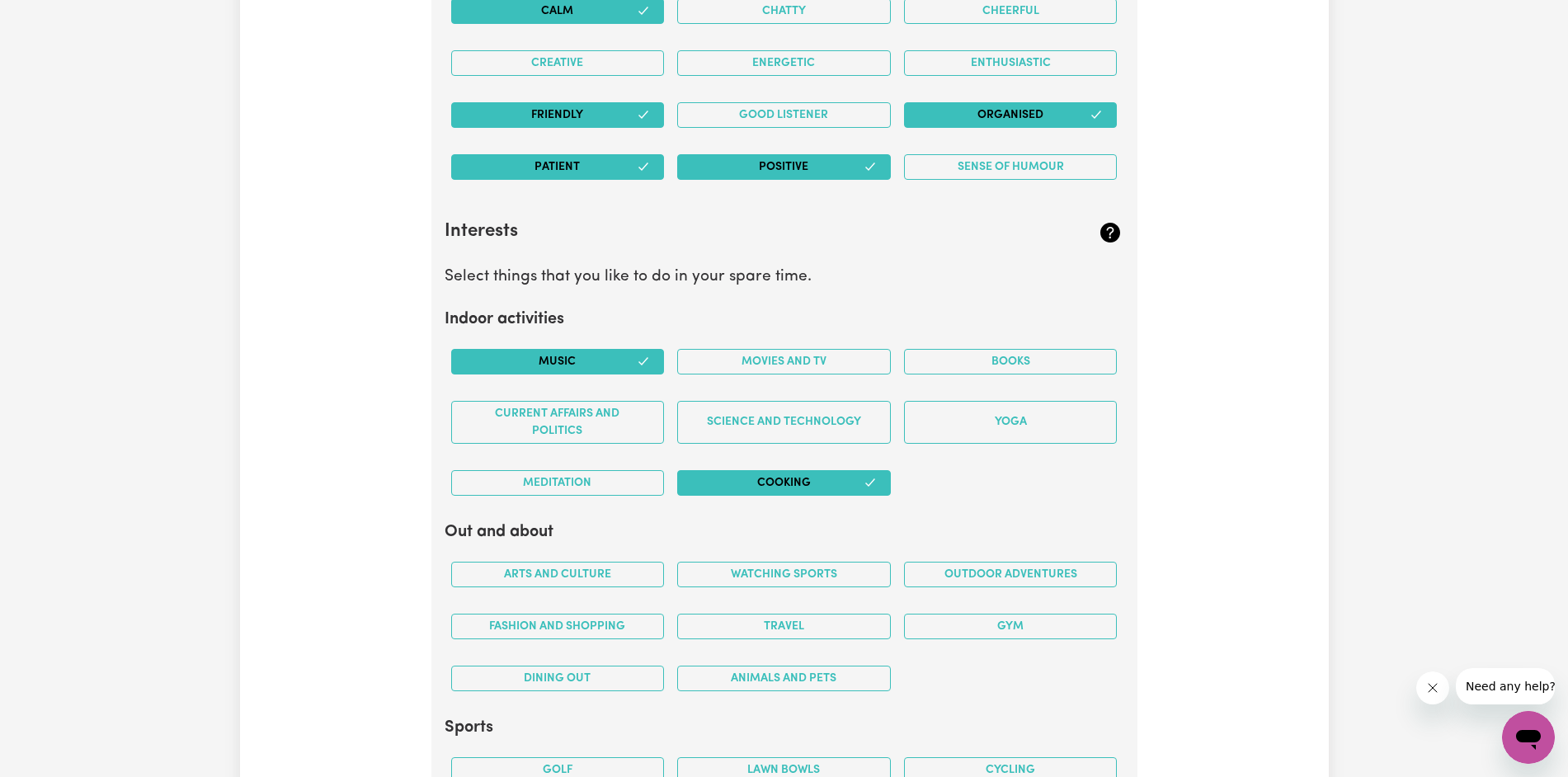
click at [506, 372] on button "Movies and TV" at bounding box center [784, 361] width 214 height 26
click at [506, 425] on button "Yoga" at bounding box center [1010, 422] width 214 height 43
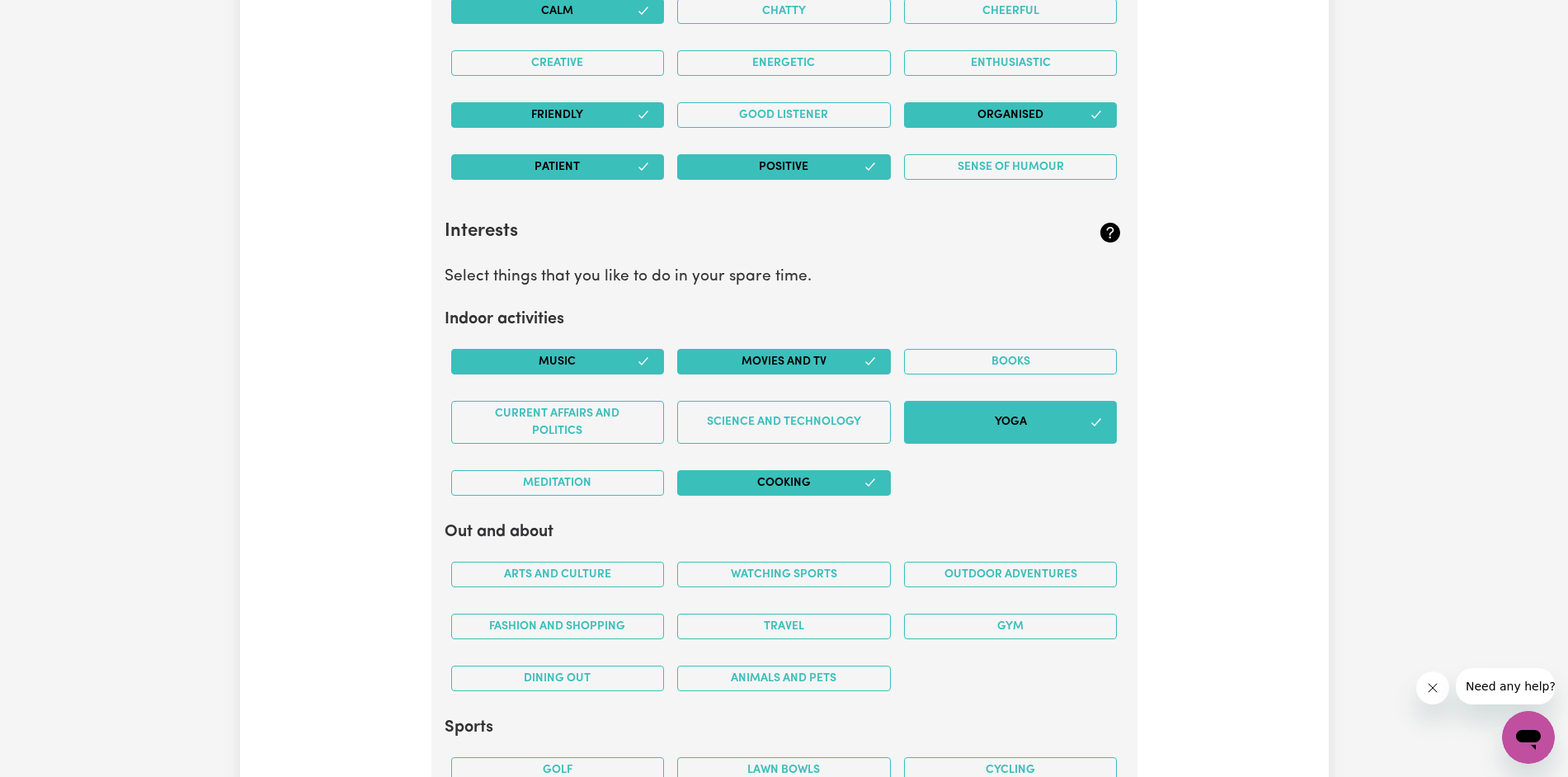
click at [506, 423] on button "Yoga" at bounding box center [1010, 422] width 214 height 43
click at [506, 414] on button "Yoga" at bounding box center [1010, 422] width 214 height 43
click at [506, 416] on button "Yoga" at bounding box center [1010, 422] width 214 height 43
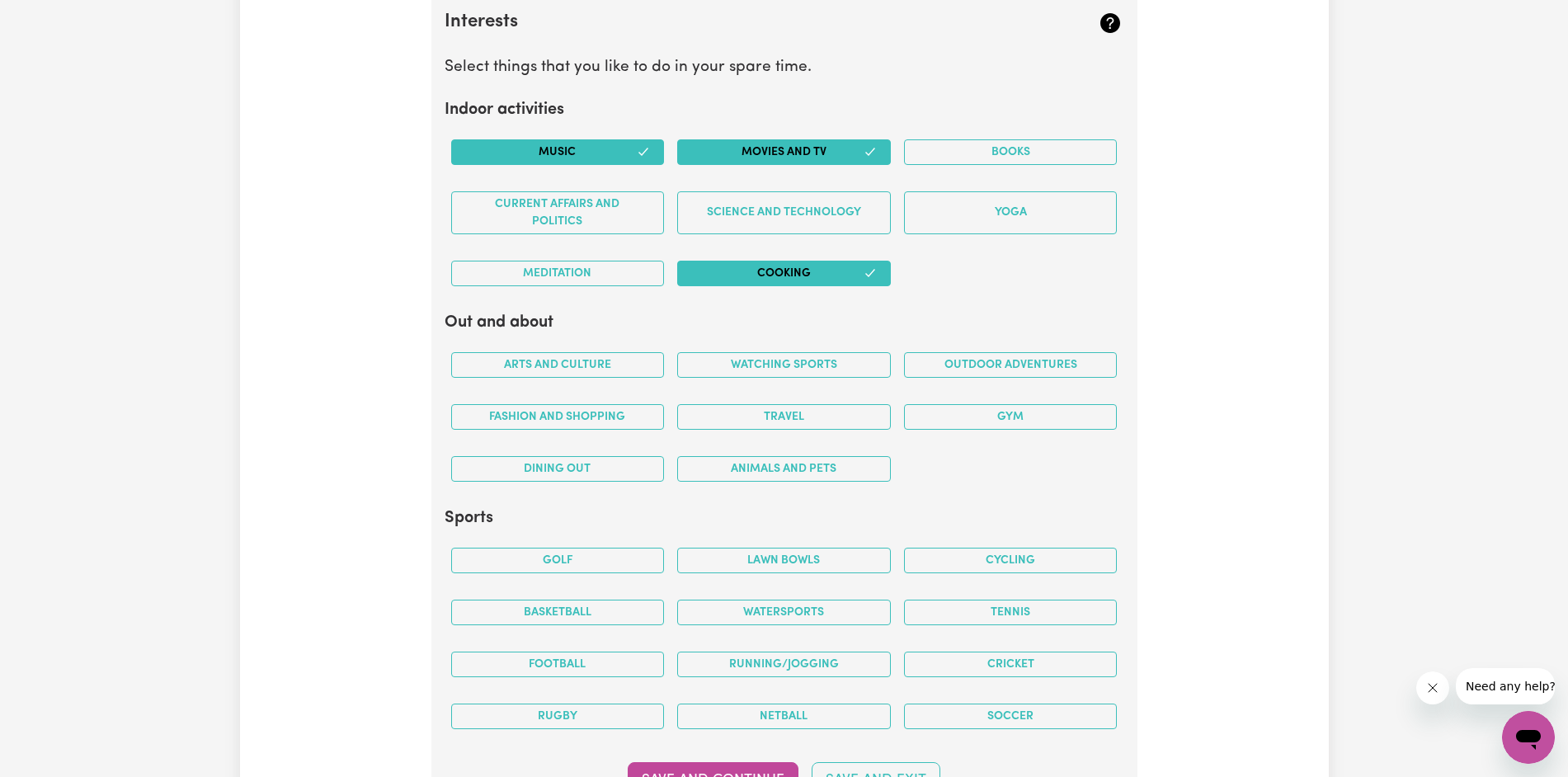
scroll to position [3543, 0]
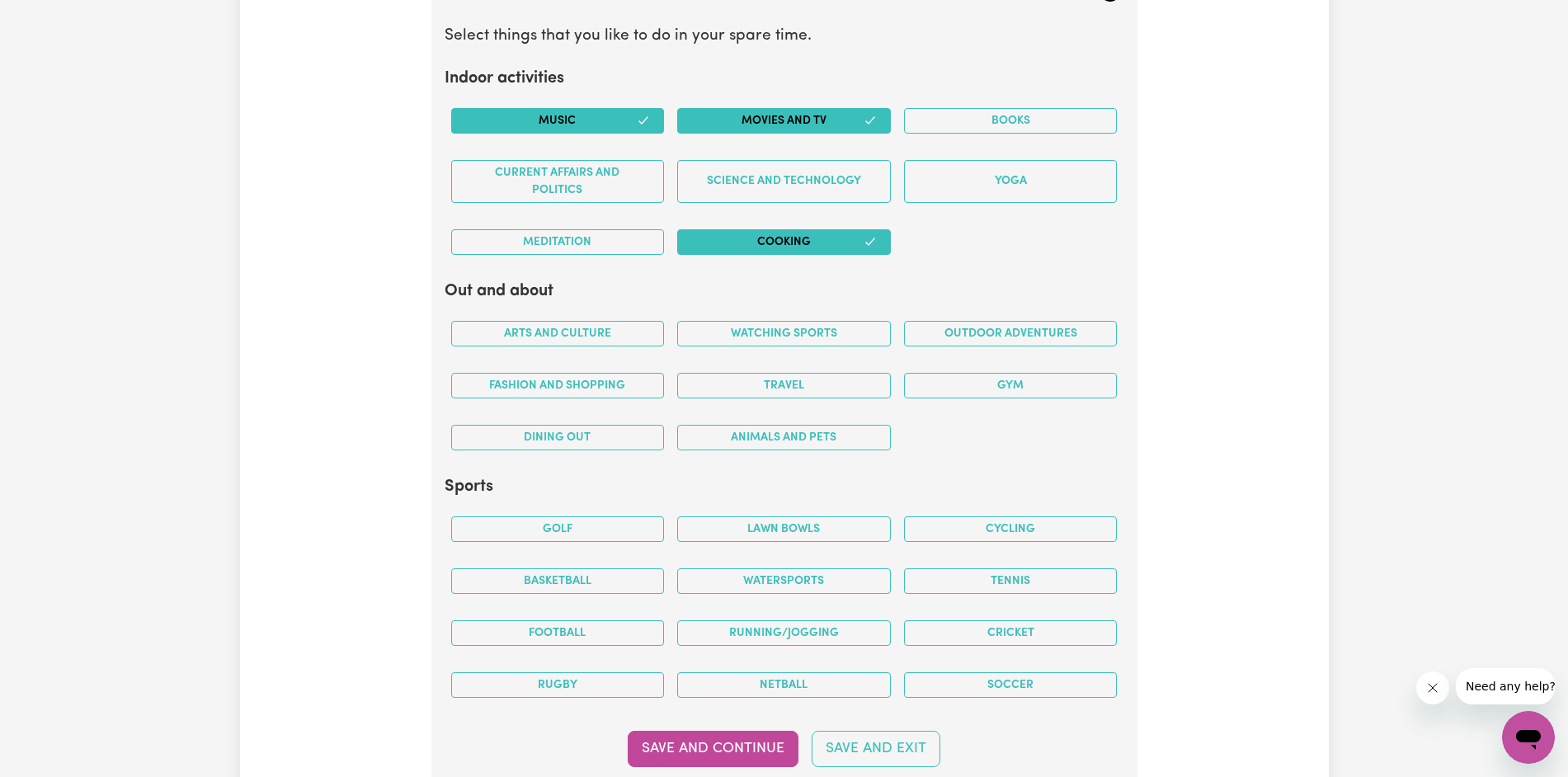
click at [506, 336] on button "Watching sports" at bounding box center [784, 334] width 214 height 26
click at [506, 335] on button "Outdoor adventures" at bounding box center [1010, 334] width 214 height 26
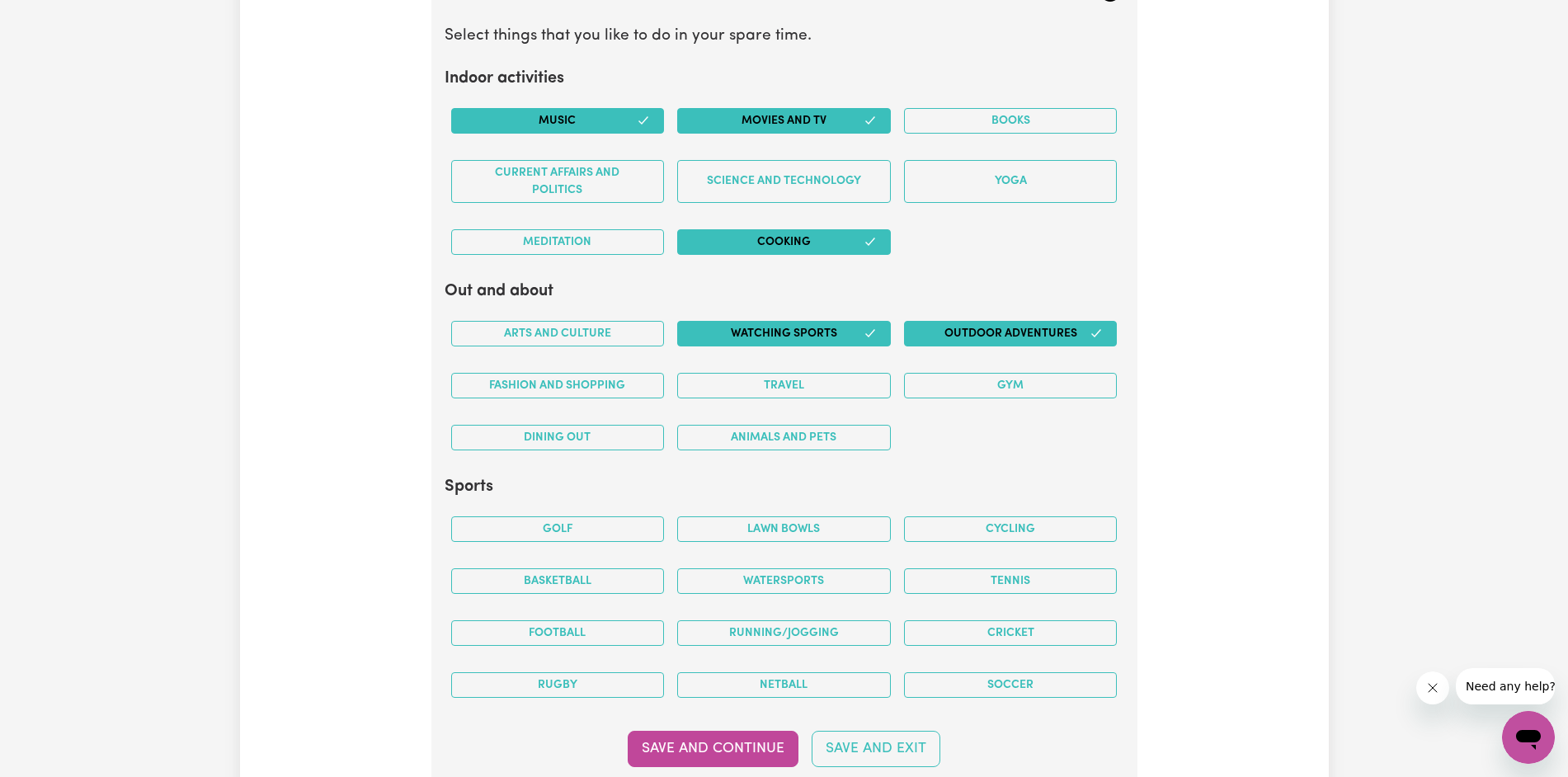
click at [506, 386] on button "Travel" at bounding box center [784, 385] width 214 height 26
click at [506, 377] on button "Gym" at bounding box center [1010, 385] width 214 height 26
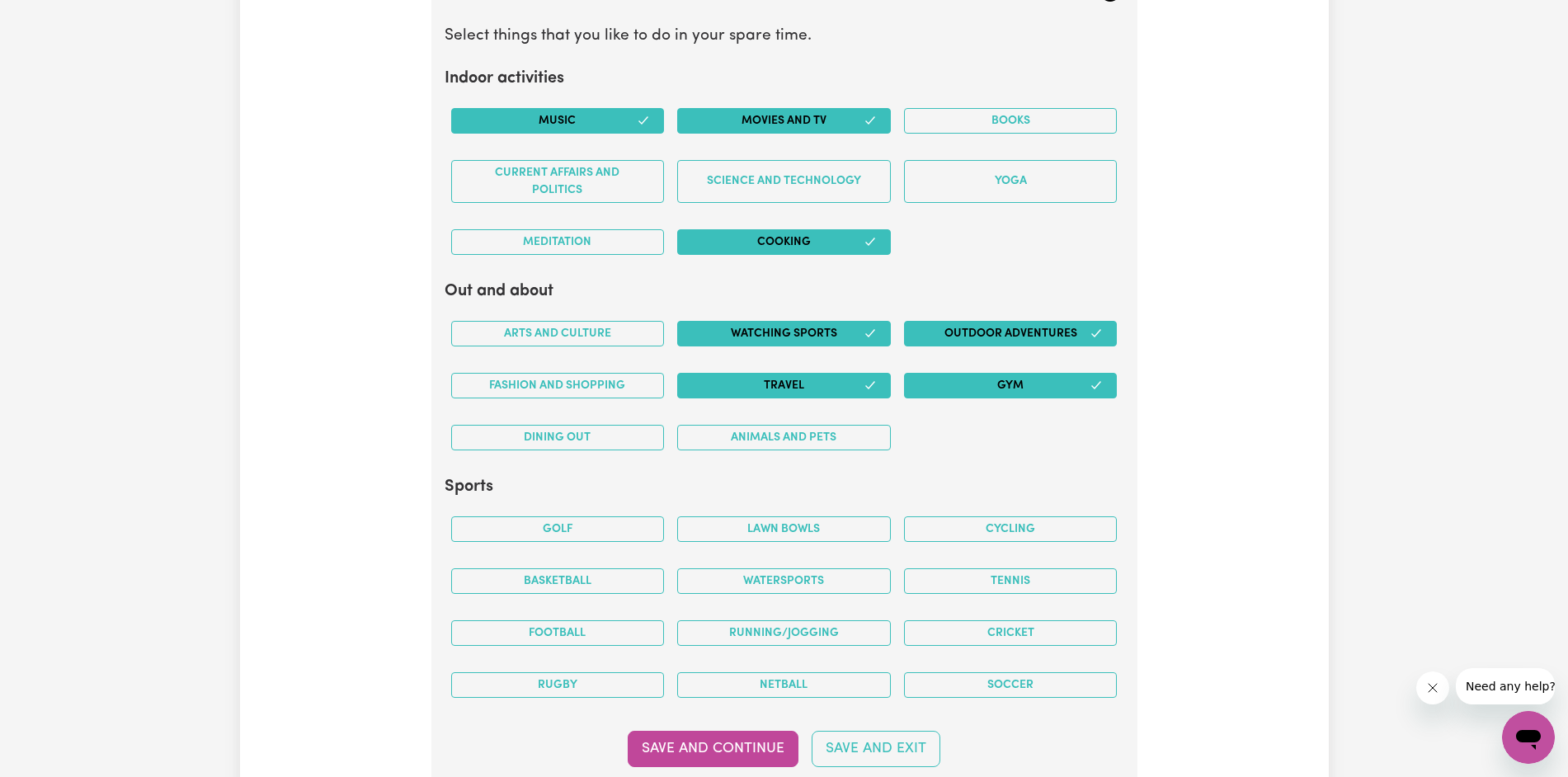
click at [506, 433] on button "Dining out" at bounding box center [558, 437] width 214 height 26
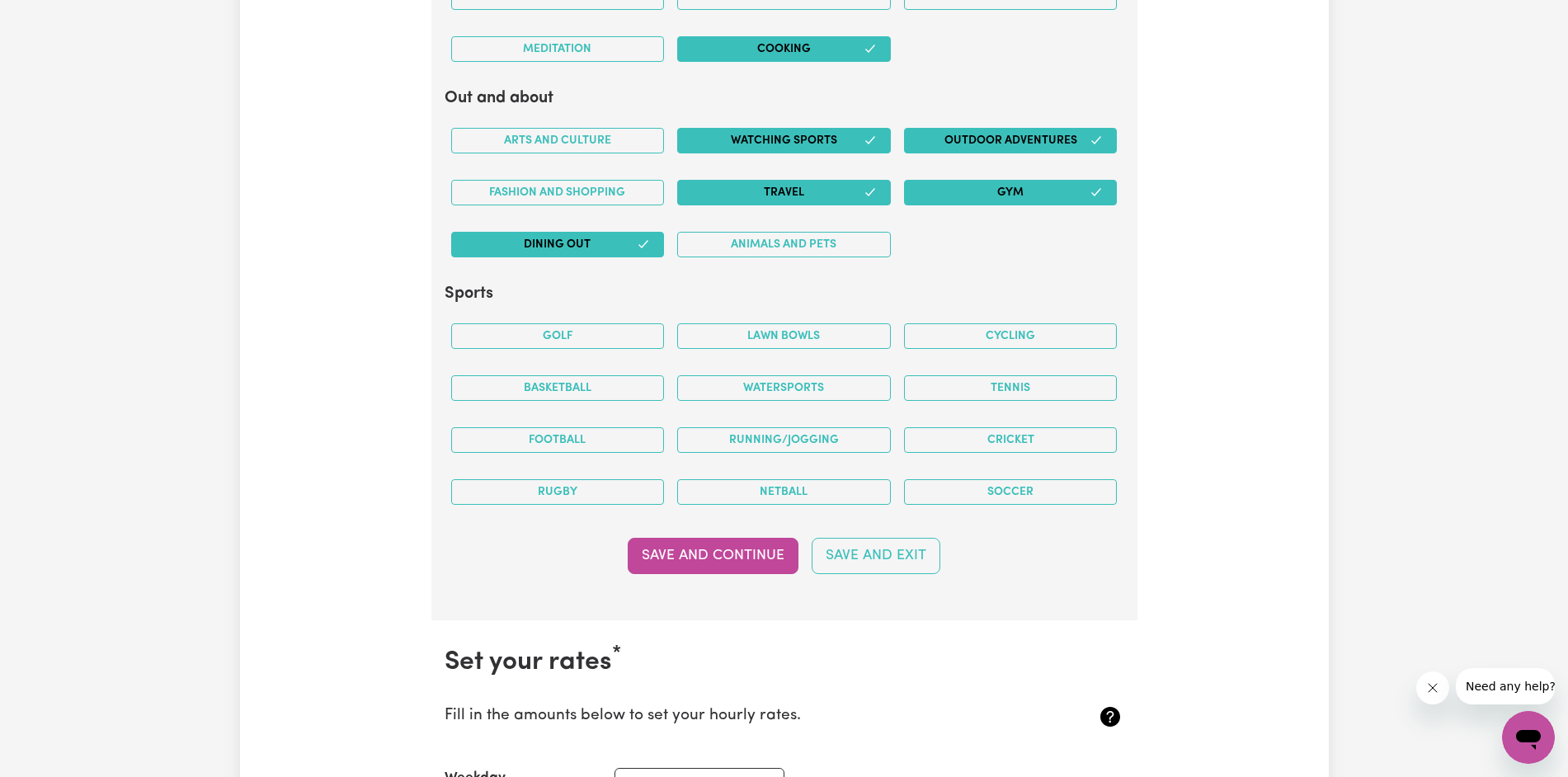
scroll to position [3738, 0]
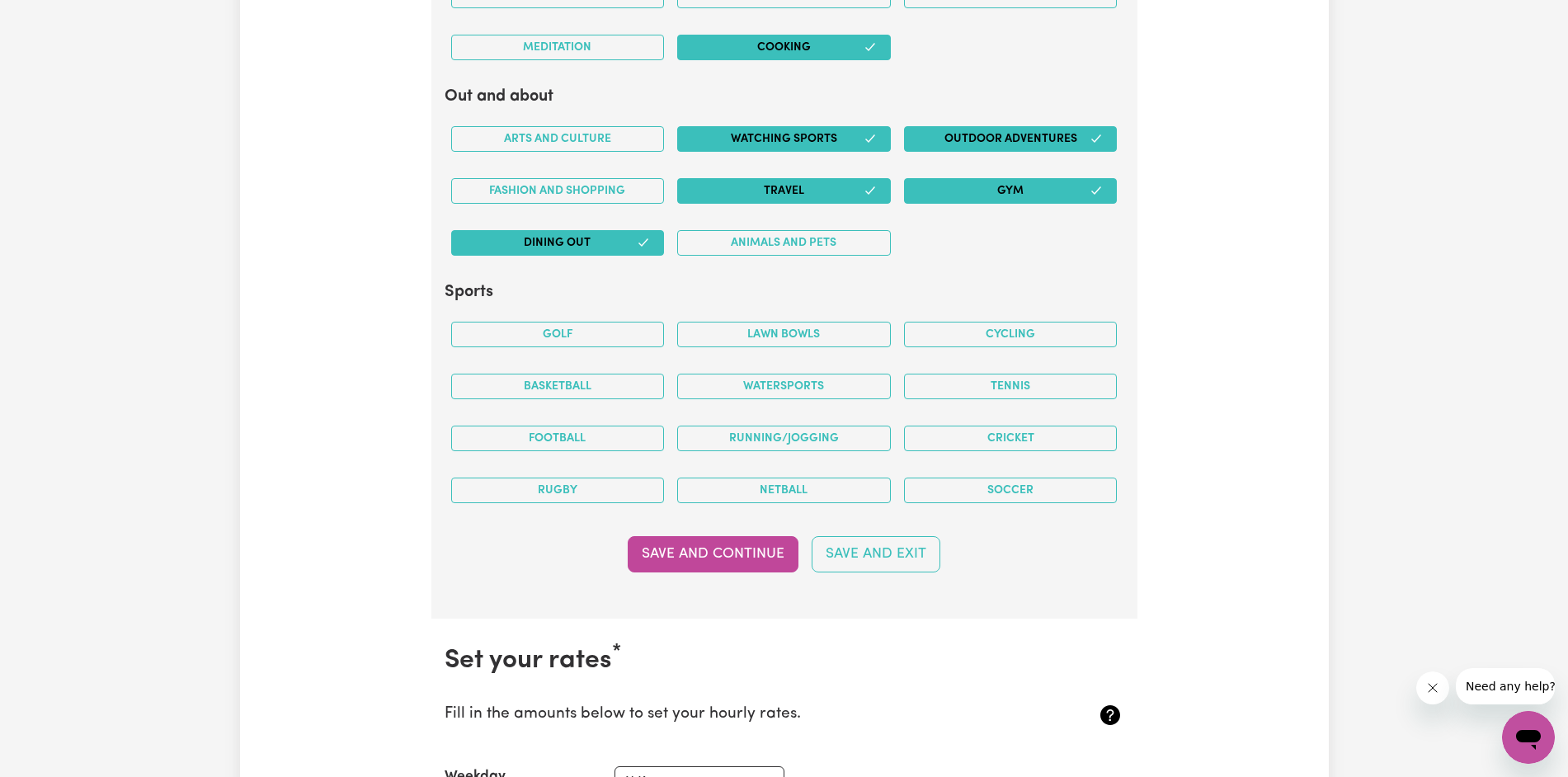
click at [506, 443] on button "Running/Jogging" at bounding box center [784, 438] width 214 height 26
click at [506, 501] on button "Soccer" at bounding box center [1010, 490] width 214 height 26
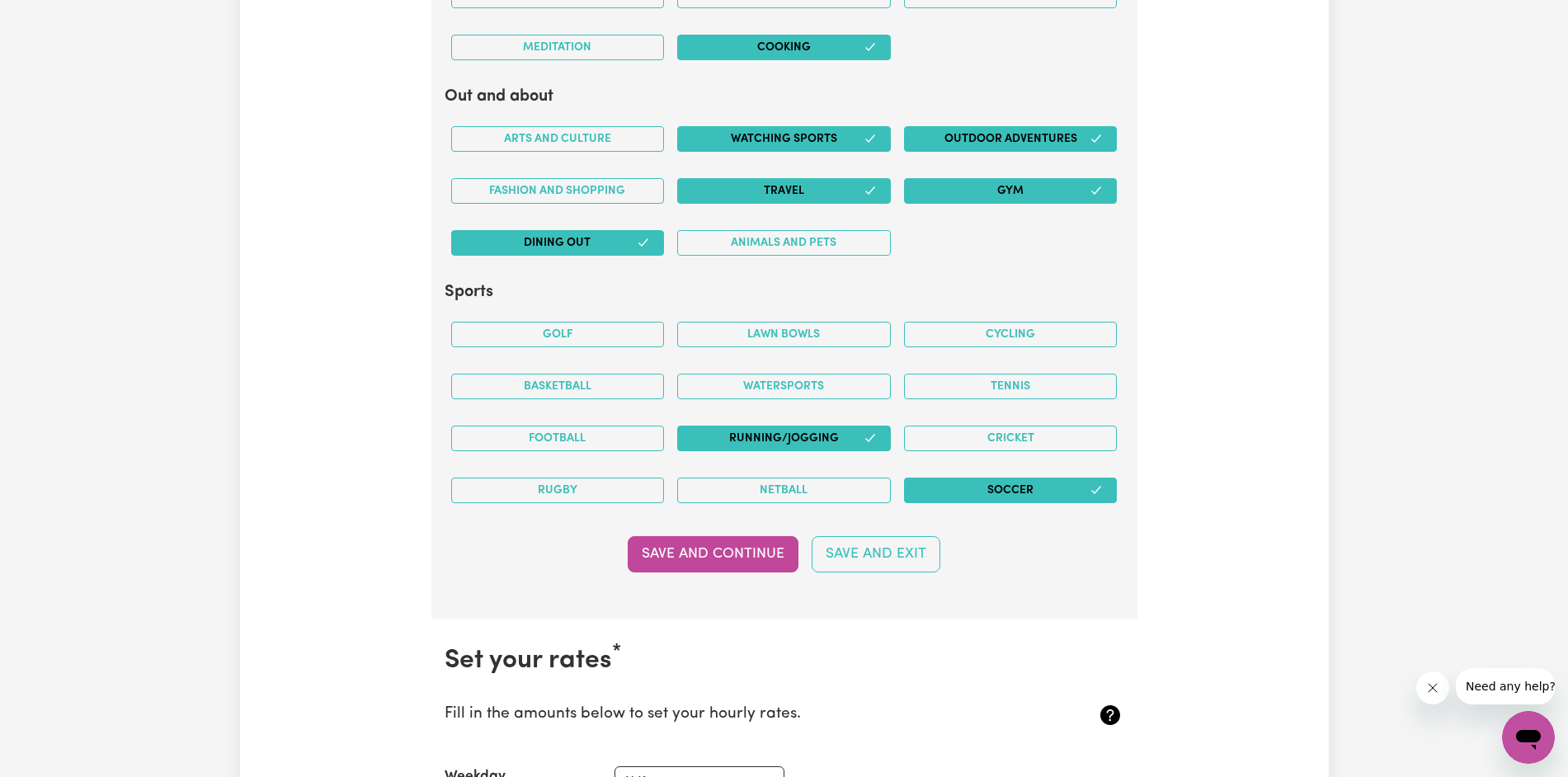
click at [506, 492] on button "Netball" at bounding box center [784, 490] width 214 height 26
click at [506, 493] on button "Netball" at bounding box center [784, 490] width 214 height 26
click at [506, 447] on button "Football" at bounding box center [558, 438] width 214 height 26
click at [506, 391] on button "Basketball" at bounding box center [558, 386] width 214 height 26
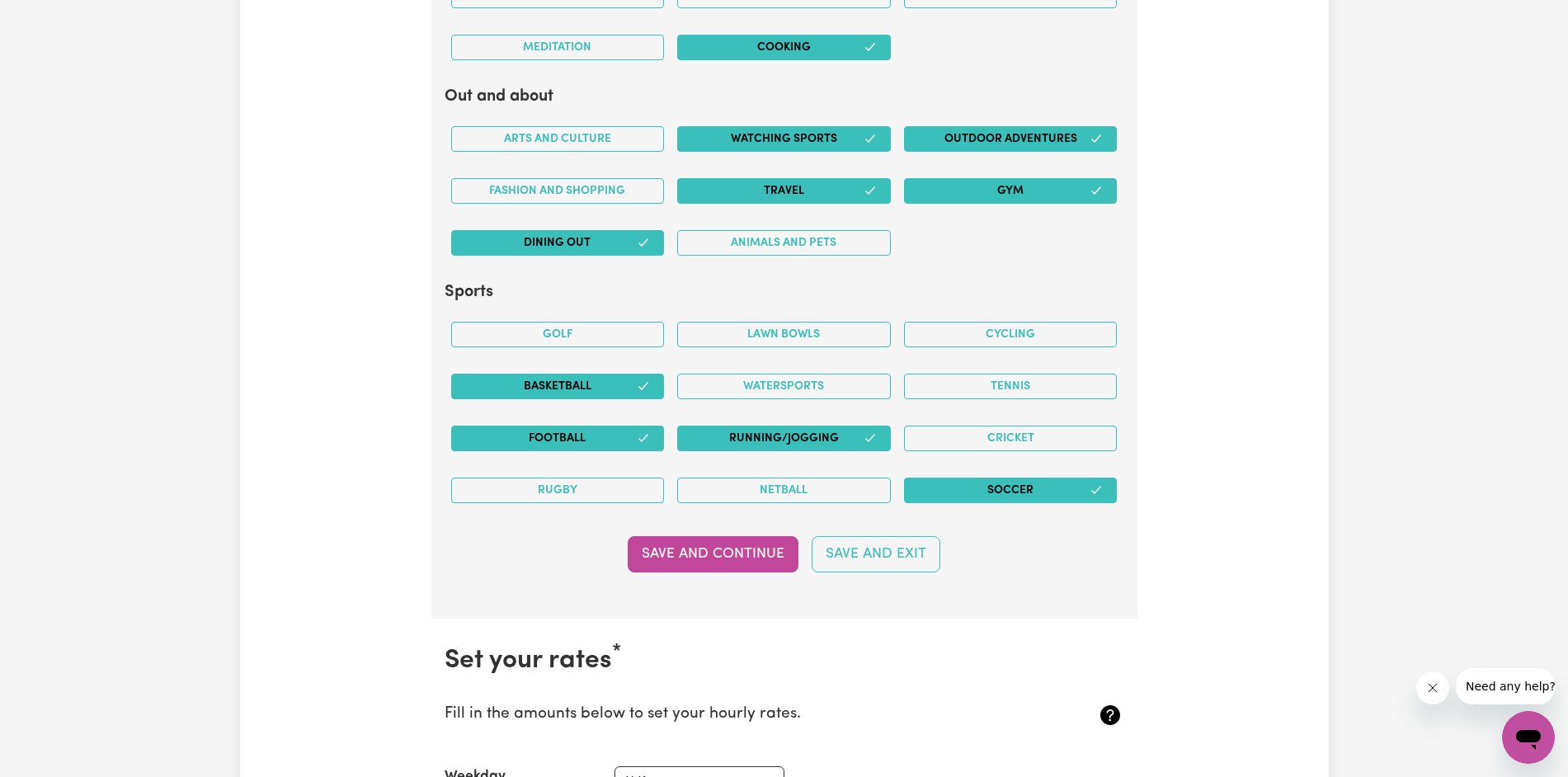
click at [506, 332] on button "Golf" at bounding box center [558, 335] width 214 height 26
click at [506, 564] on button "Save and Continue" at bounding box center [713, 554] width 171 height 36
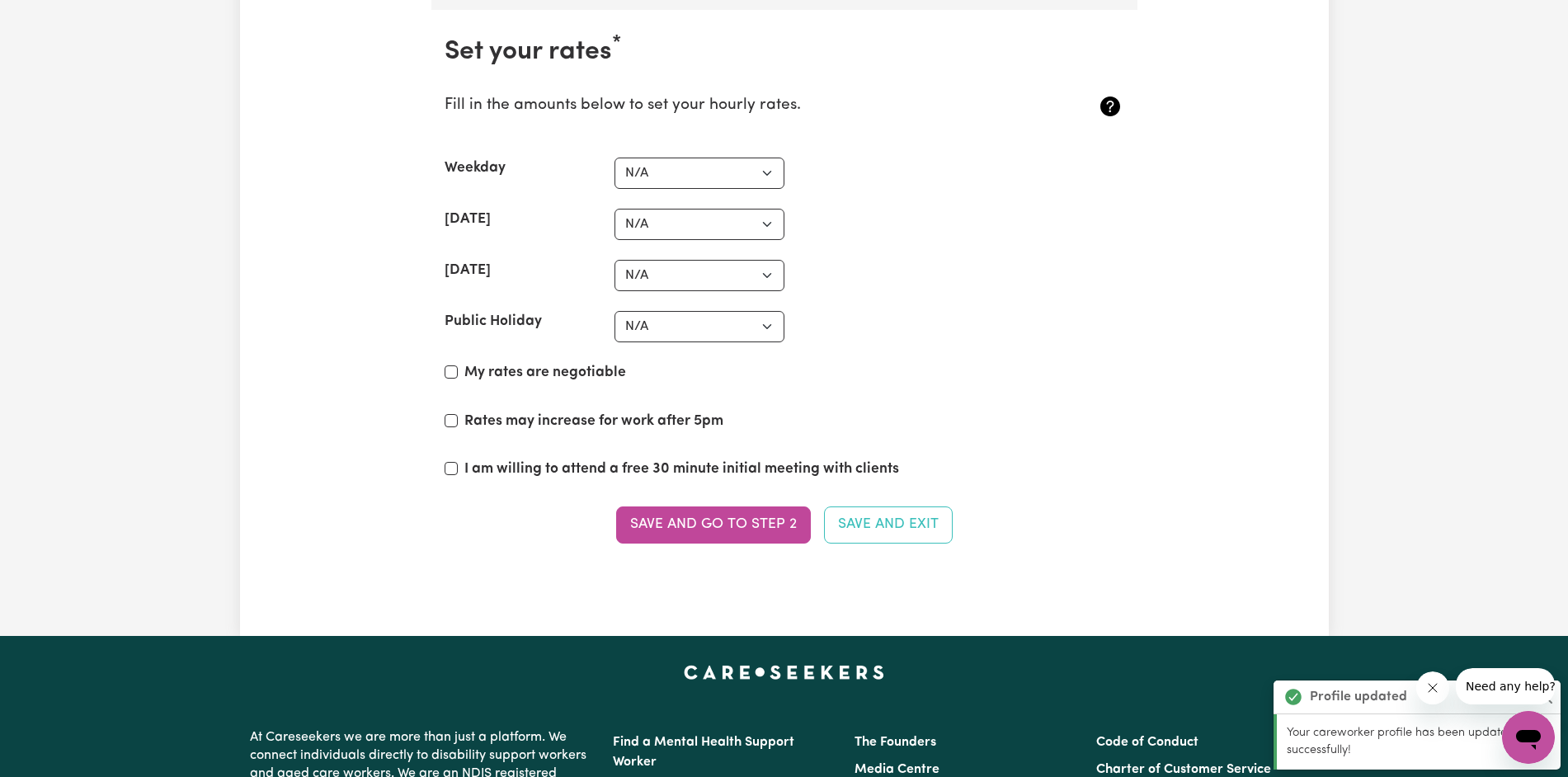
scroll to position [4356, 0]
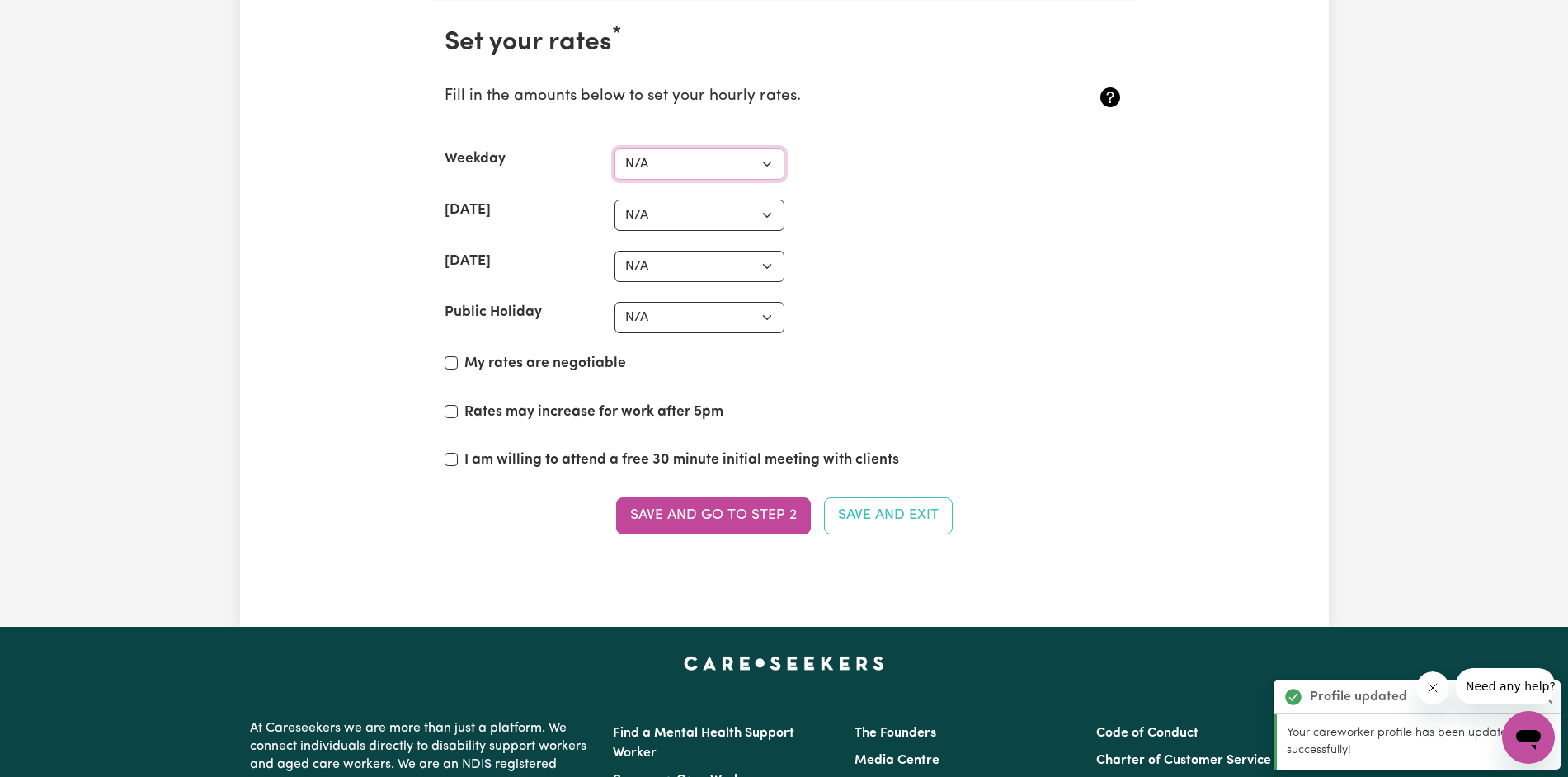
click at [506, 165] on select "N/A $37 $38 $39 $40 $41 $42 $43 $44 $45 $46 $47 $48 $49 $50 $51 $52 $53 $54 $55…" at bounding box center [699, 164] width 170 height 32
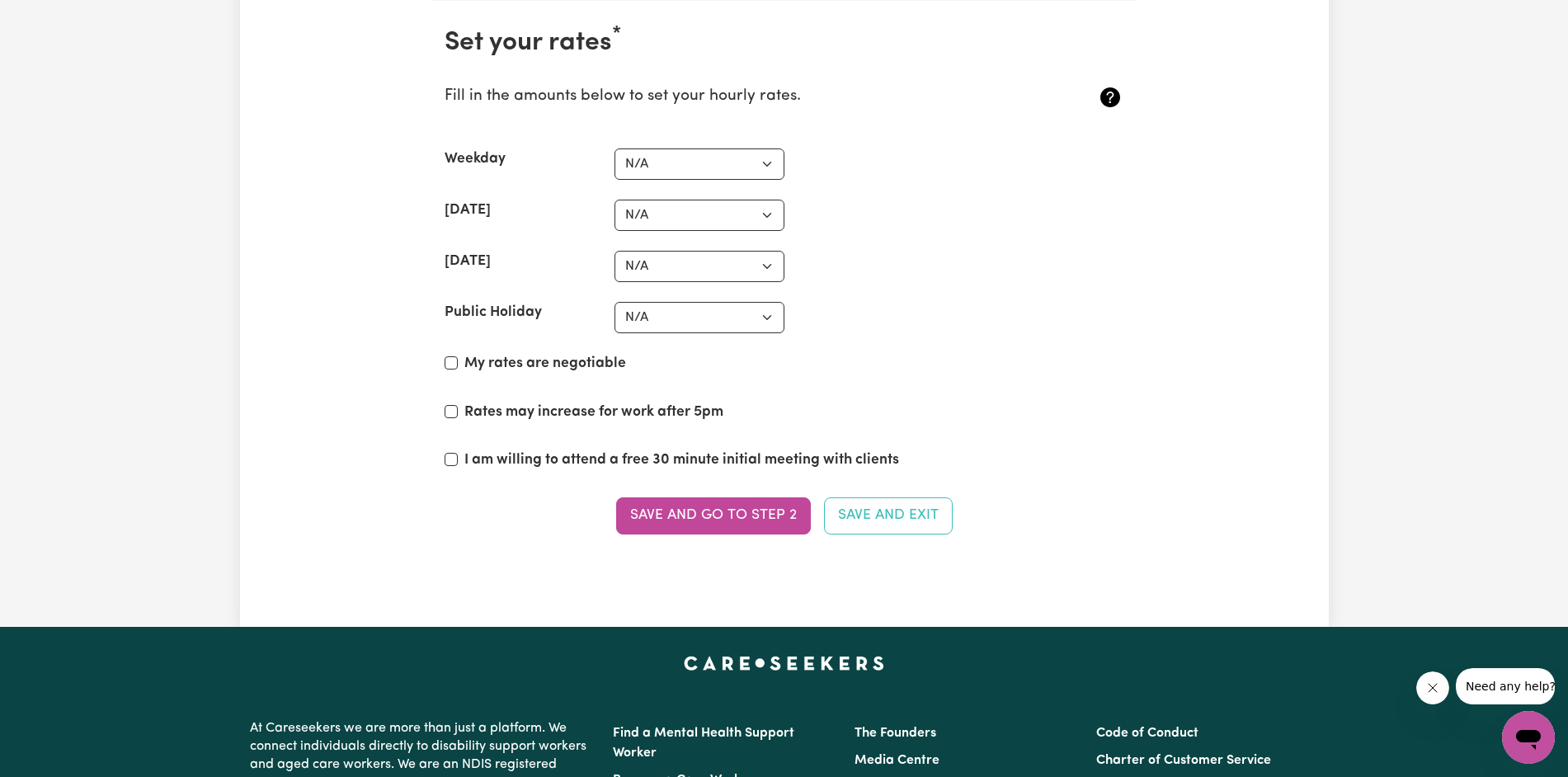
click at [506, 218] on div "[DATE] N/A $37 $38 $39 $40 $41 $42 $43 $44 $45 $46 $47 $48 $49 $50 $51 $52 $53 …" at bounding box center [784, 215] width 680 height 32
click at [449, 368] on input "My rates are negotiable" at bounding box center [450, 362] width 13 height 13
checkbox input "true"
click at [448, 402] on div "Rates may increase for work after 5pm" at bounding box center [784, 415] width 680 height 28
click at [448, 409] on input "Rates may increase for work after 5pm" at bounding box center [450, 411] width 13 height 13
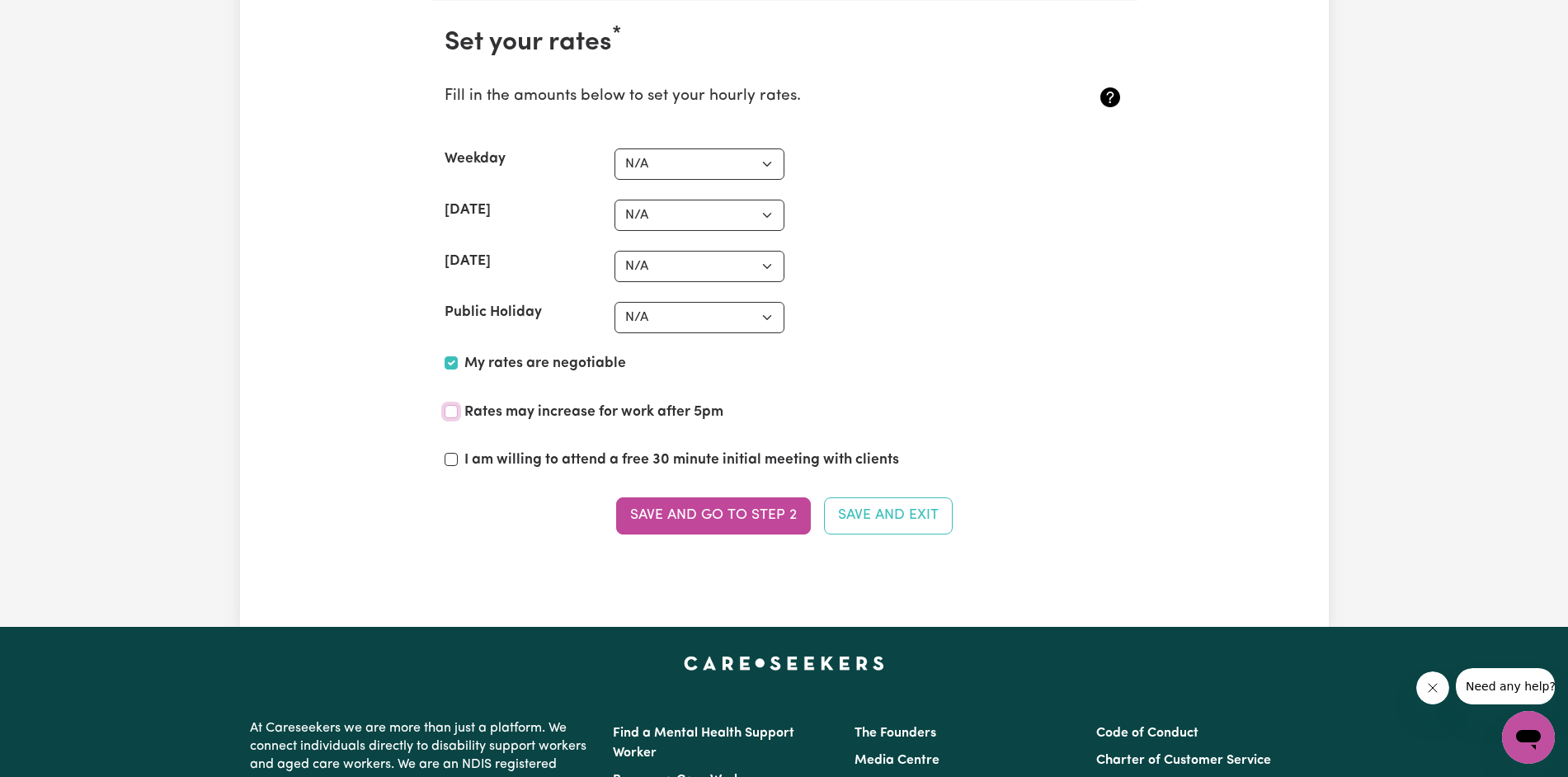
checkbox input "true"
click at [453, 457] on input "I am willing to attend a free 30 minute initial meeting with clients" at bounding box center [450, 459] width 13 height 13
click at [453, 458] on input "I am willing to attend a free 30 minute initial meeting with clients" at bounding box center [450, 459] width 13 height 13
checkbox input "false"
click at [506, 505] on button "Save and go to Step 2" at bounding box center [713, 515] width 195 height 36
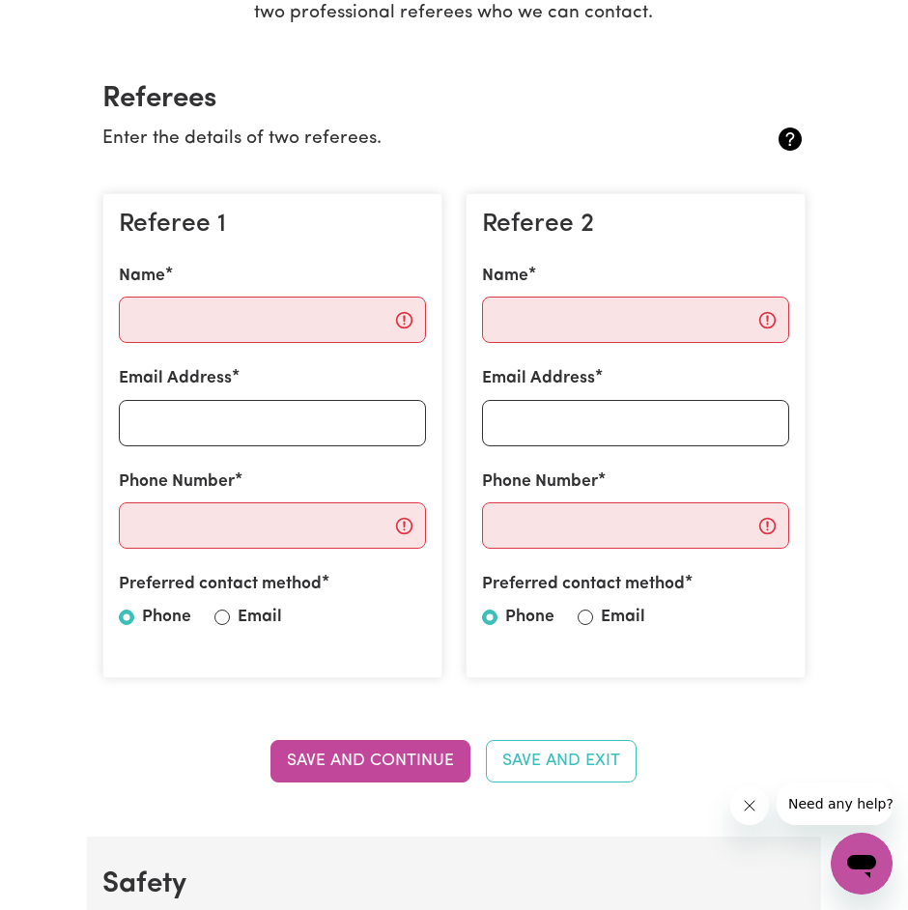
scroll to position [441, 0]
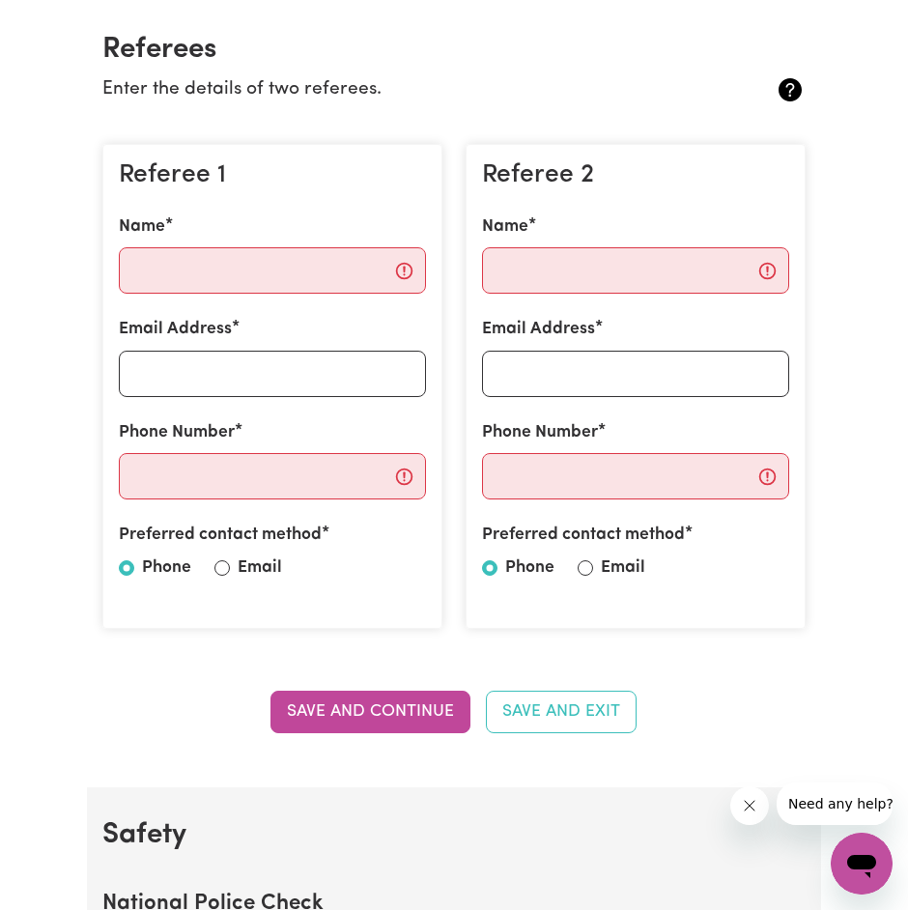
click at [242, 242] on div "Name" at bounding box center [272, 253] width 307 height 79
click at [220, 264] on input "Name" at bounding box center [272, 270] width 307 height 46
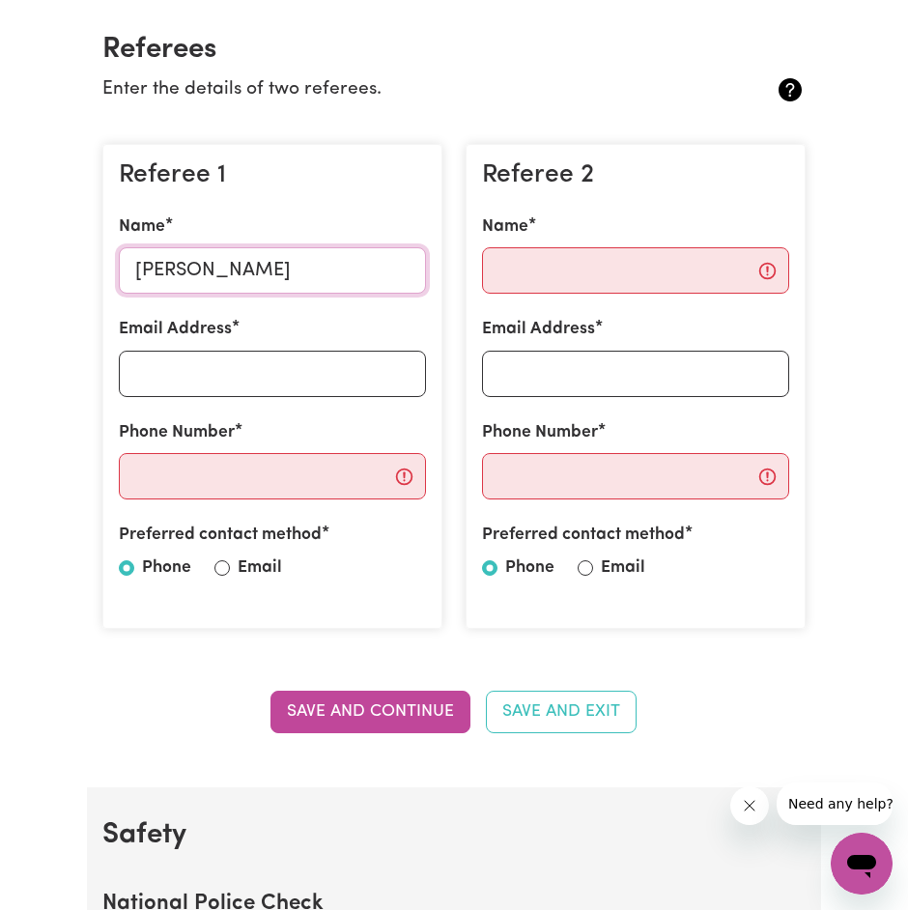
type input "[PERSON_NAME]"
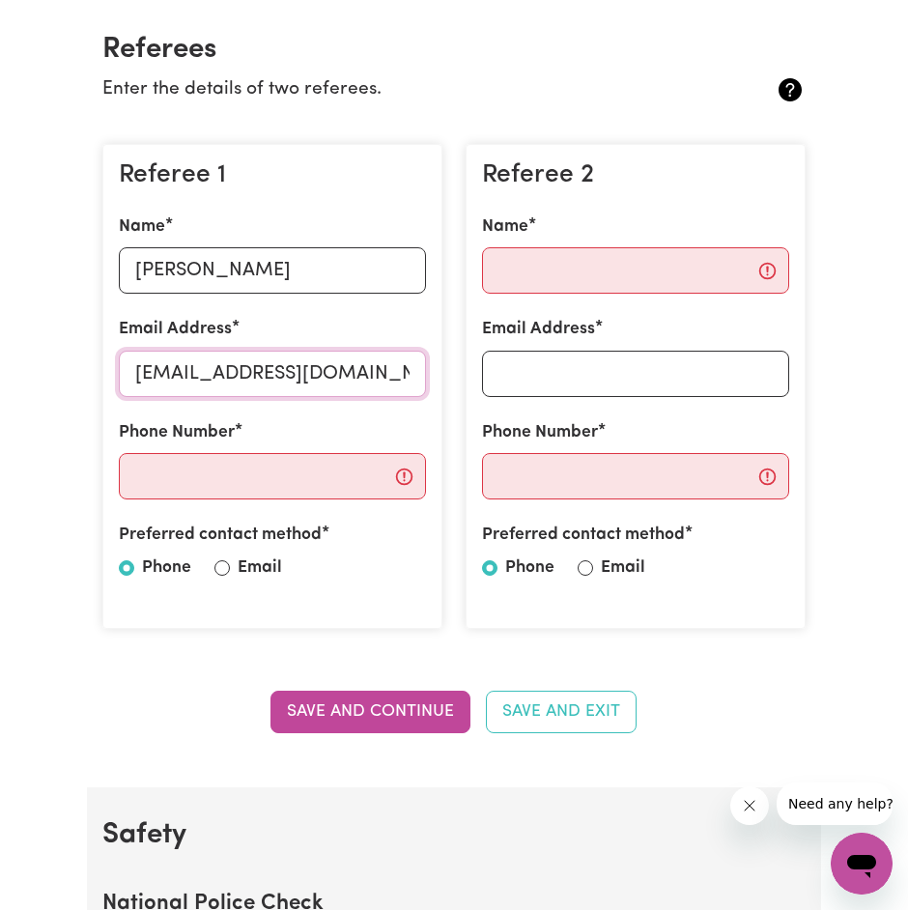
type input "[EMAIL_ADDRESS][DOMAIN_NAME]"
click at [197, 466] on input "Phone Number" at bounding box center [272, 476] width 307 height 46
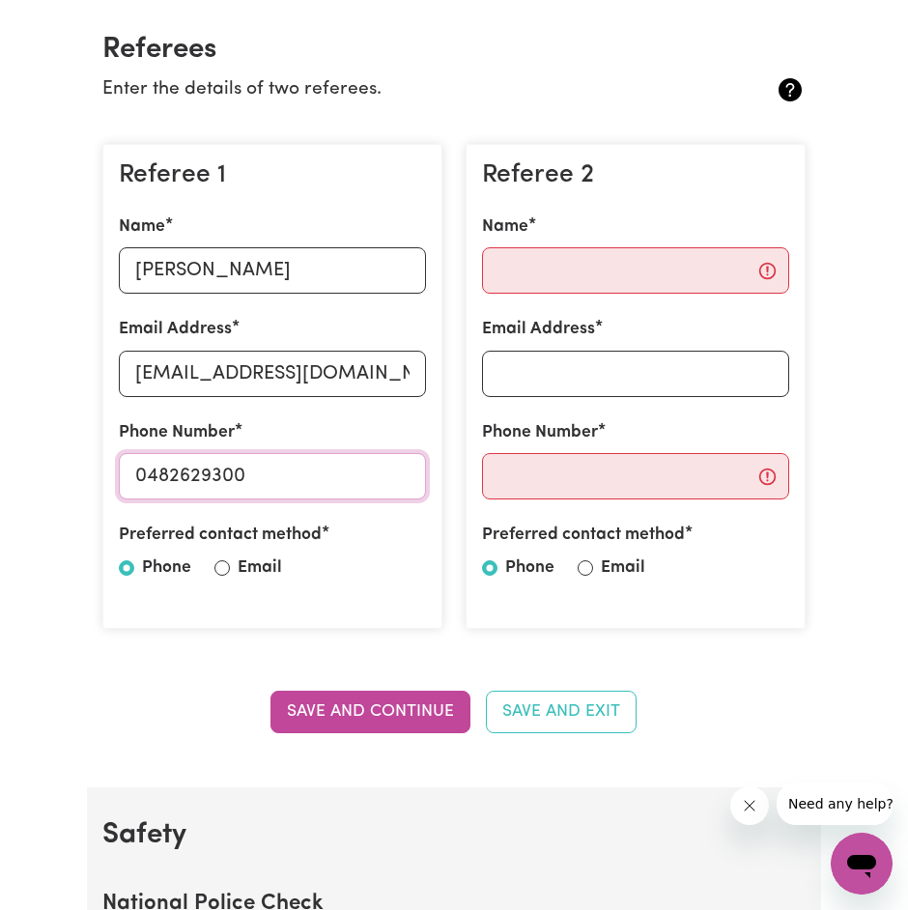
type input "0482629300"
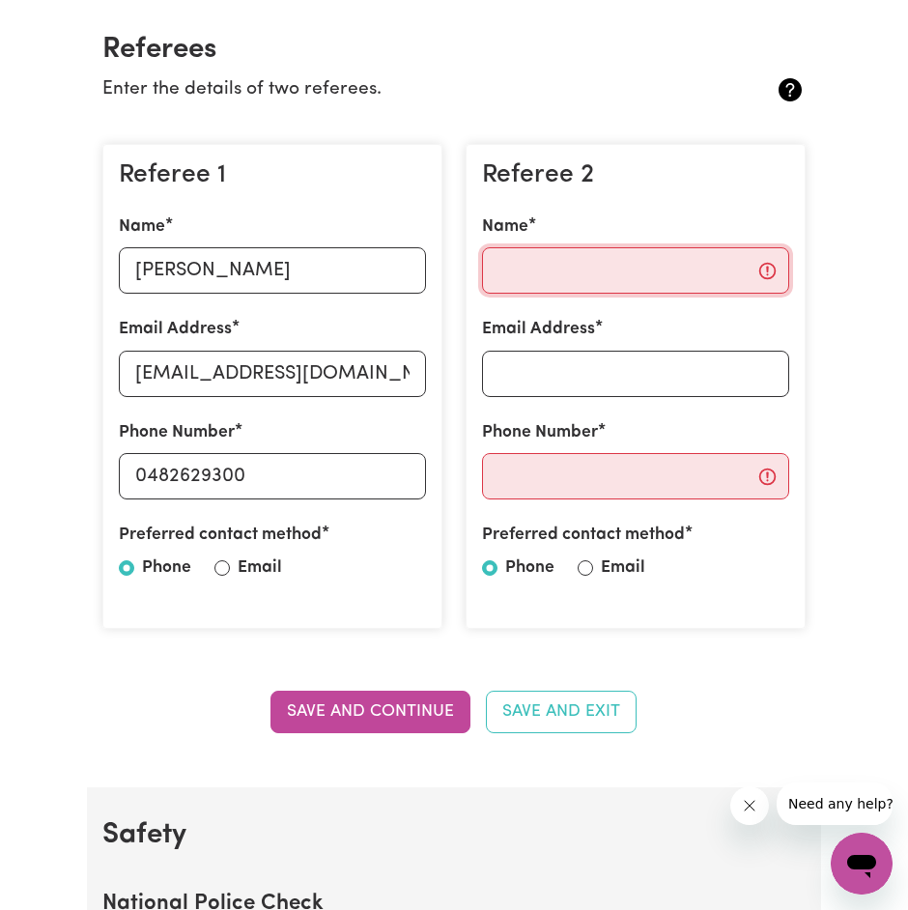
click at [570, 270] on input "Name" at bounding box center [635, 270] width 307 height 46
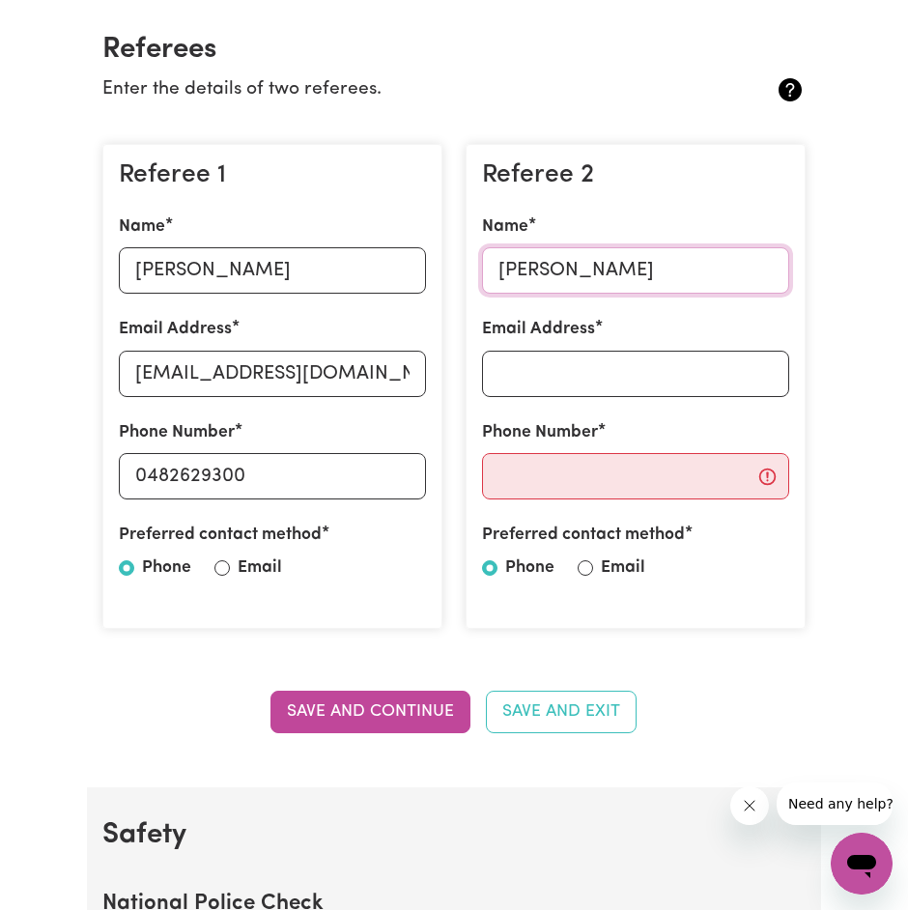
type input "[PERSON_NAME]"
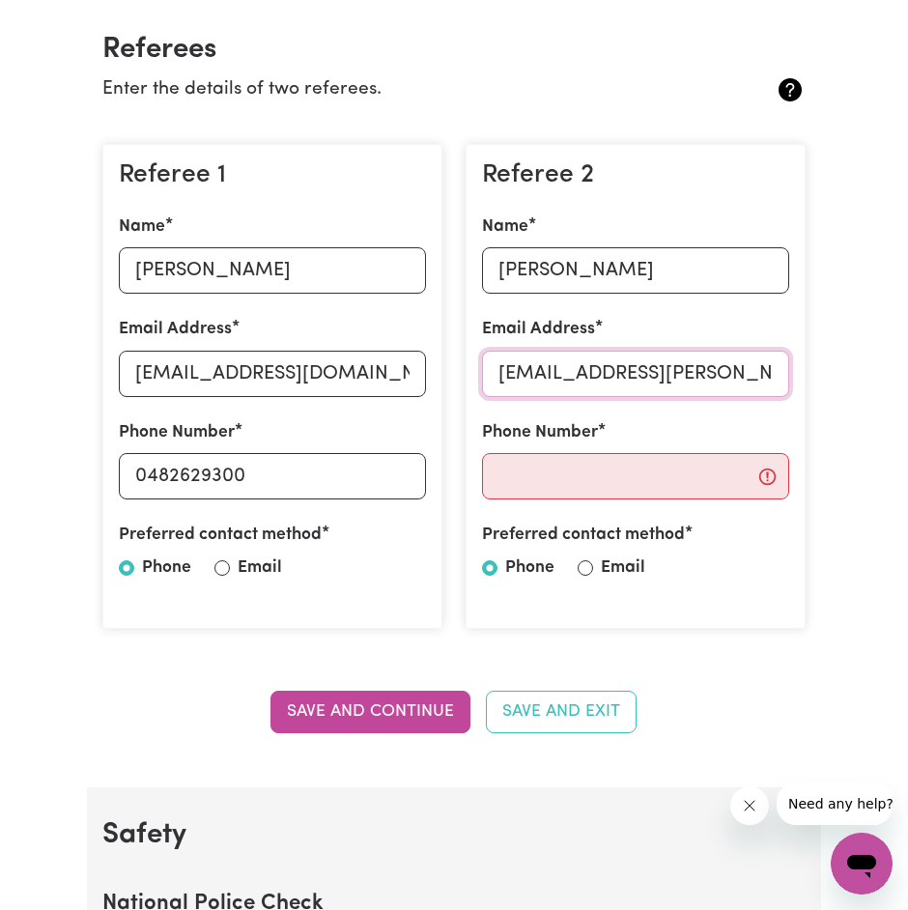
type input "[EMAIL_ADDRESS][PERSON_NAME][DOMAIN_NAME]"
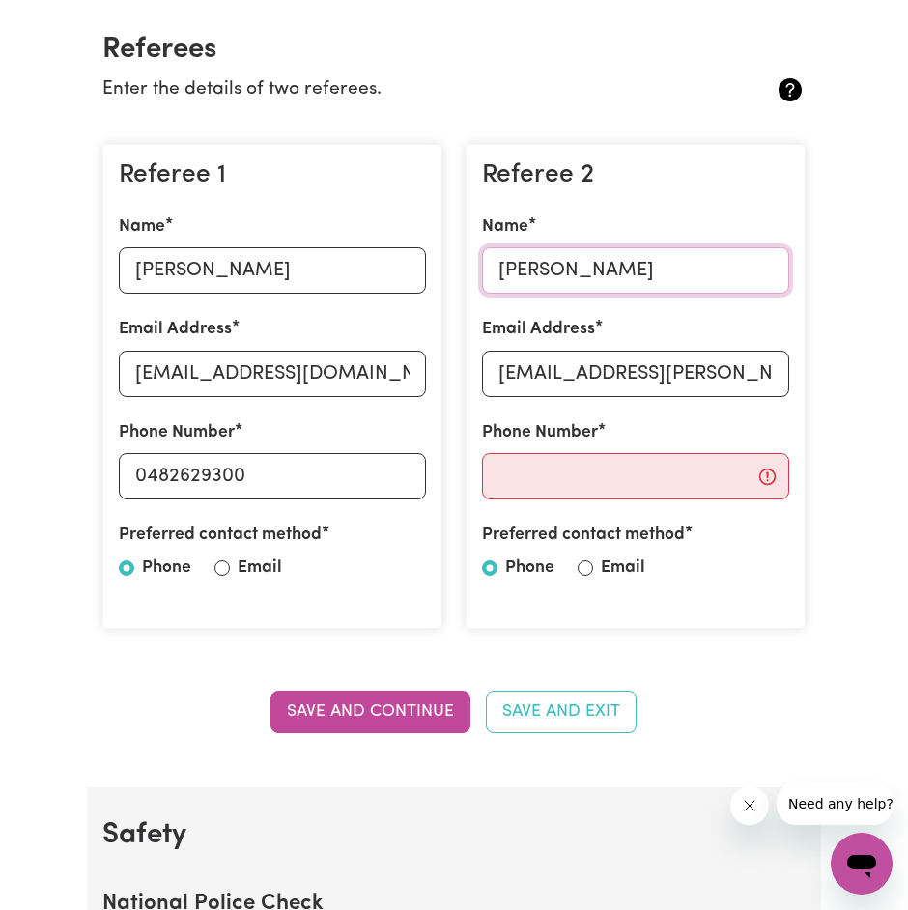
drag, startPoint x: 570, startPoint y: 270, endPoint x: 555, endPoint y: 459, distance: 188.9
click at [555, 459] on div "Referee 2 Name [PERSON_NAME] Email Address [EMAIL_ADDRESS][PERSON_NAME][DOMAIN_…" at bounding box center [635, 386] width 340 height 485
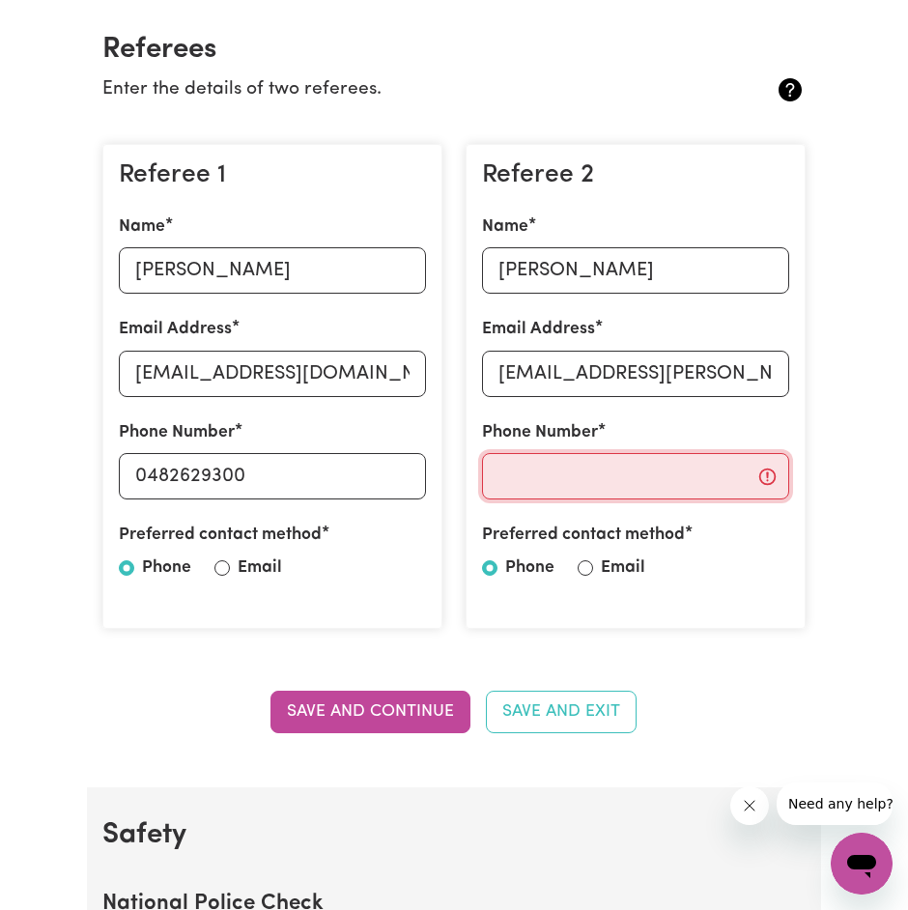
click at [555, 465] on input "Phone Number" at bounding box center [635, 476] width 307 height 46
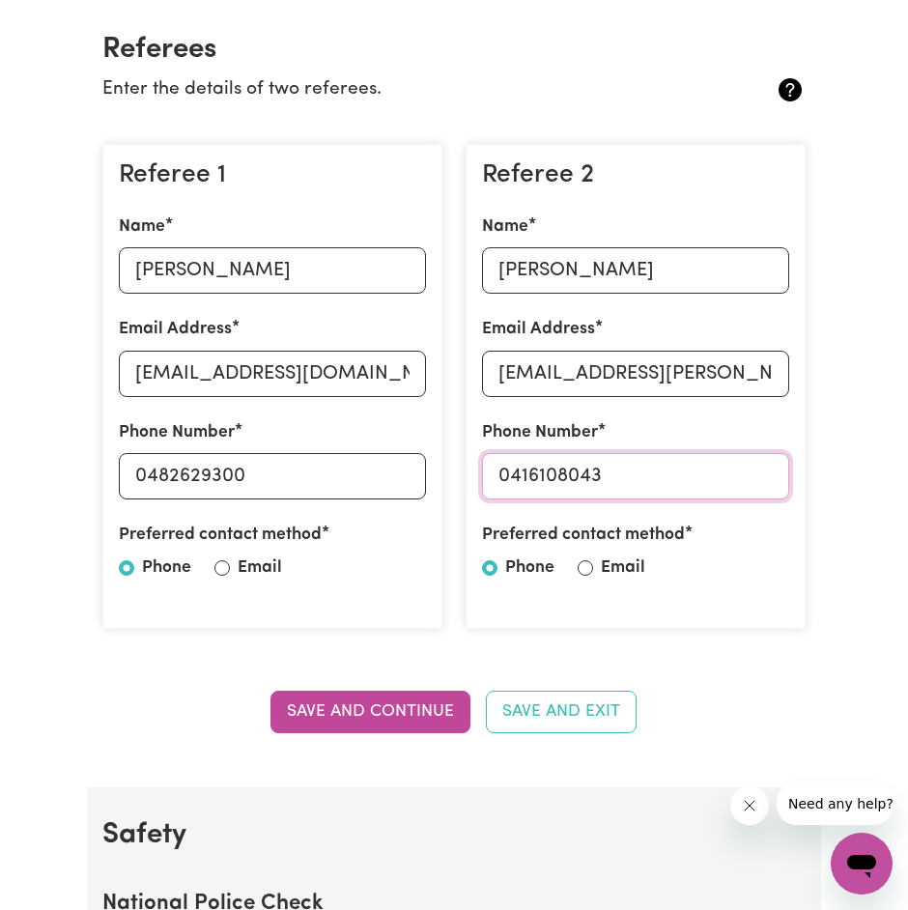
type input "0416108043"
drag, startPoint x: 365, startPoint y: 737, endPoint x: 407, endPoint y: 709, distance: 50.1
click at [407, 709] on section "Referees Enter the details of two referees. Referee 1 Name [PERSON_NAME] Email …" at bounding box center [453, 395] width 733 height 786
click at [407, 709] on button "Save and Continue" at bounding box center [370, 711] width 200 height 42
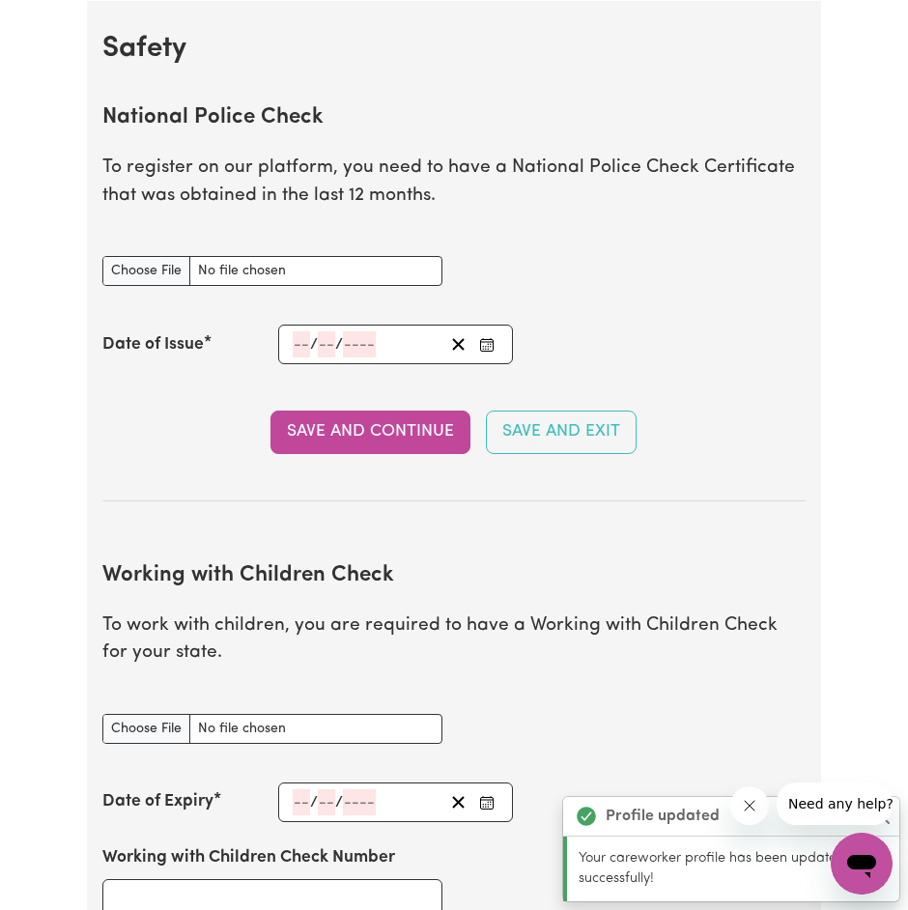
scroll to position [1229, 0]
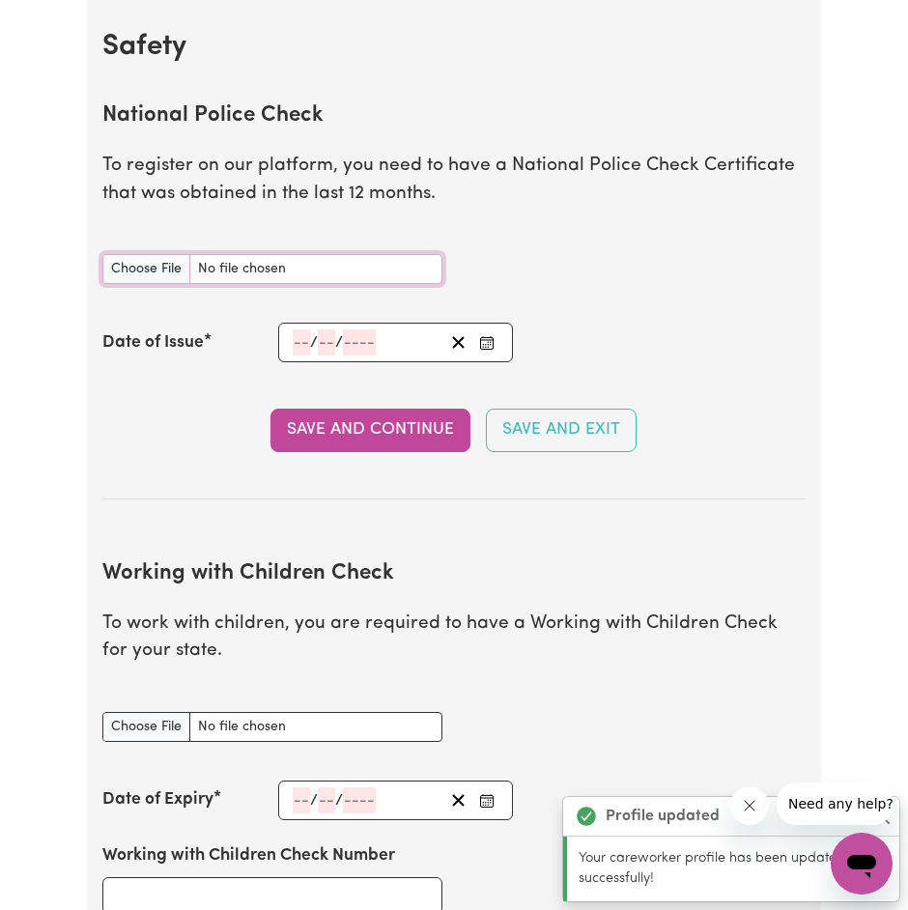
click at [252, 274] on input "National Police Check document" at bounding box center [272, 269] width 340 height 30
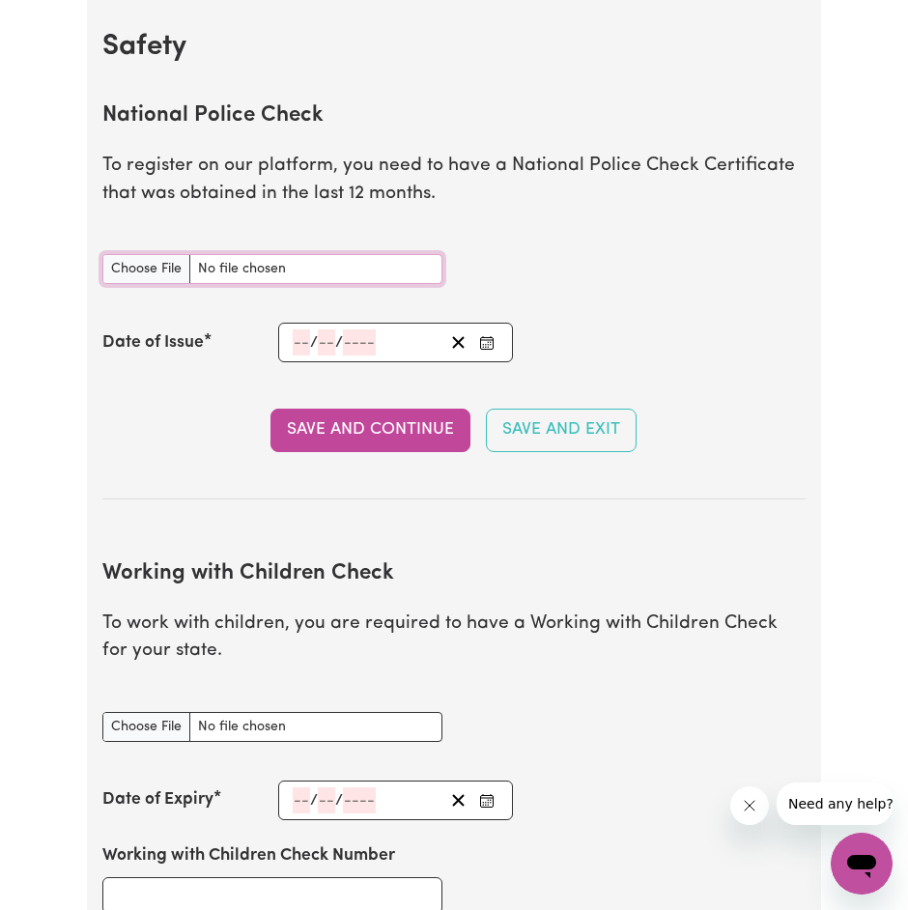
type input "C:\fakepath\report_antonovich_10827414-5652894 NCC.pdf"
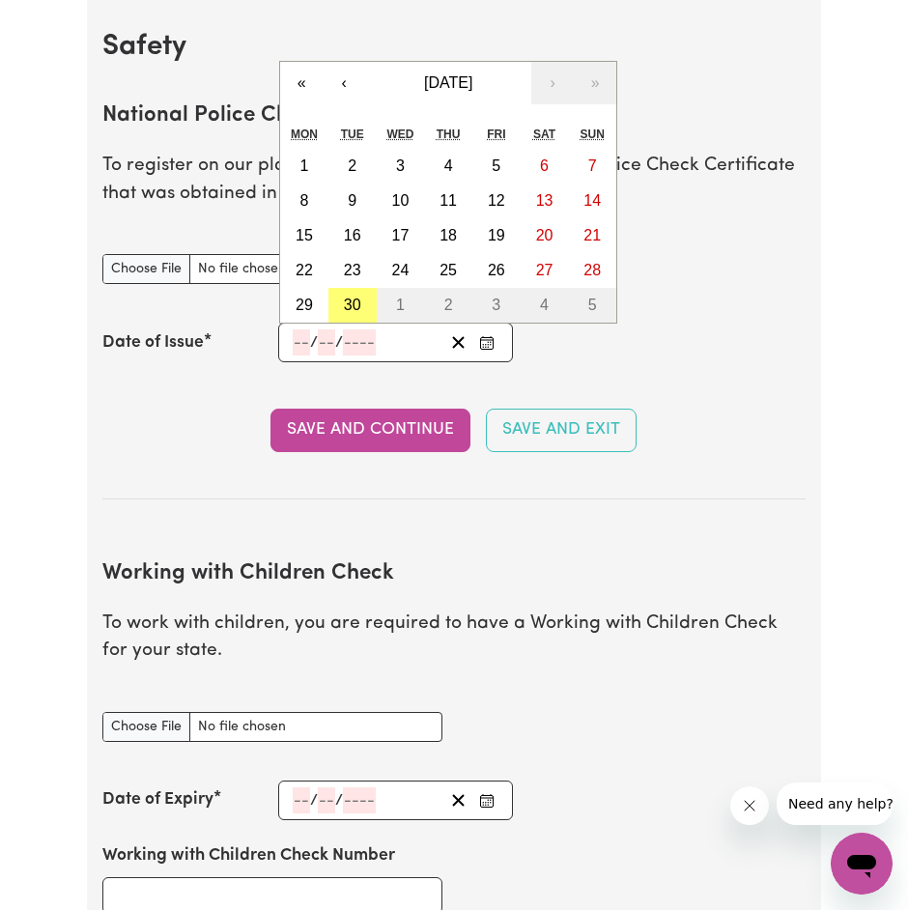
click at [301, 335] on input "number" at bounding box center [301, 342] width 17 height 26
type input "19"
type input "03"
type input "0002-03-19"
type input "3"
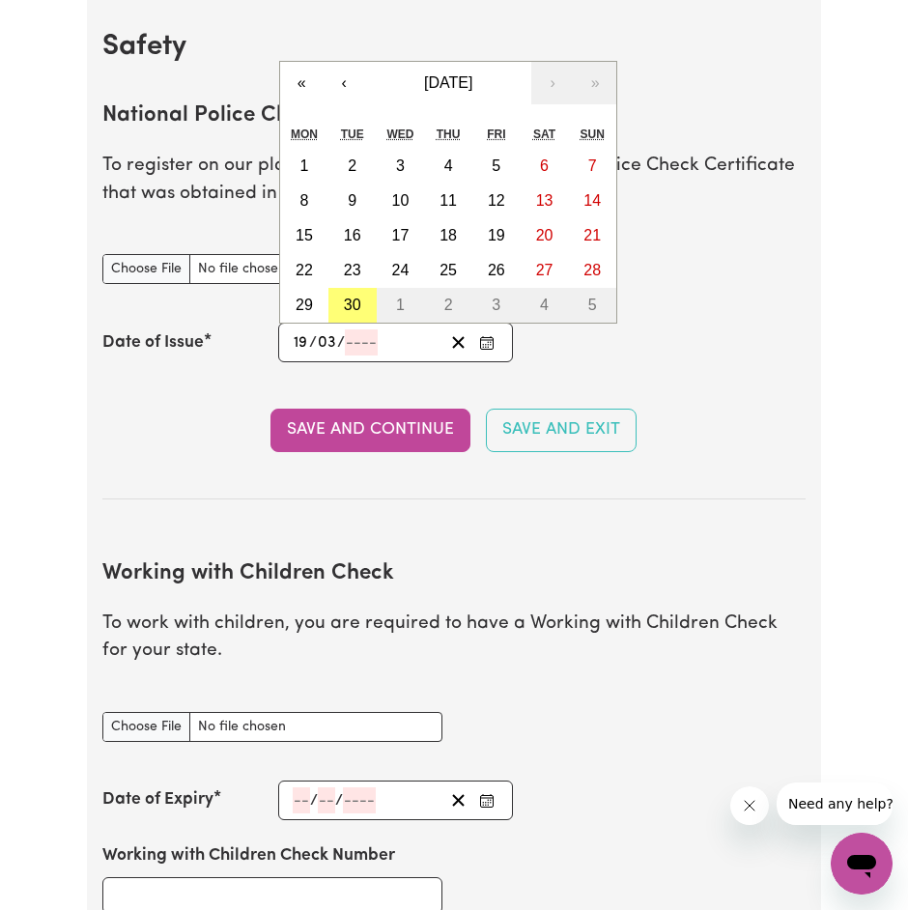
type input "2"
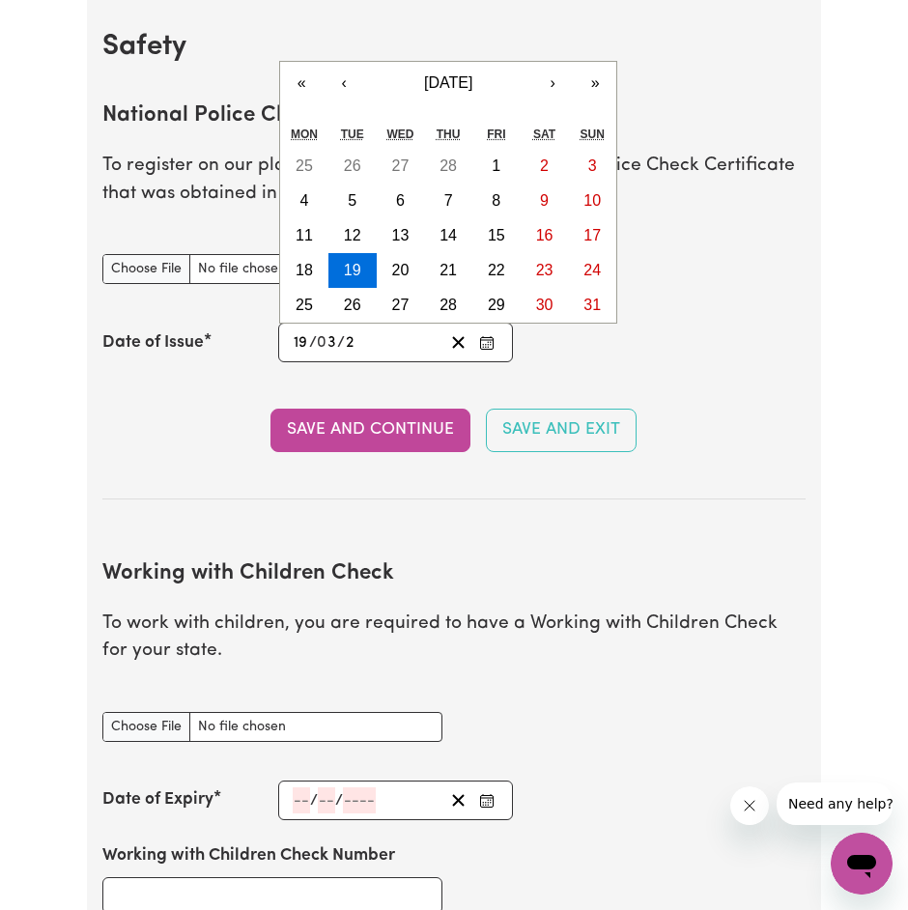
type input "0020-03-19"
type input "20"
type input "0202-03-19"
type input "202"
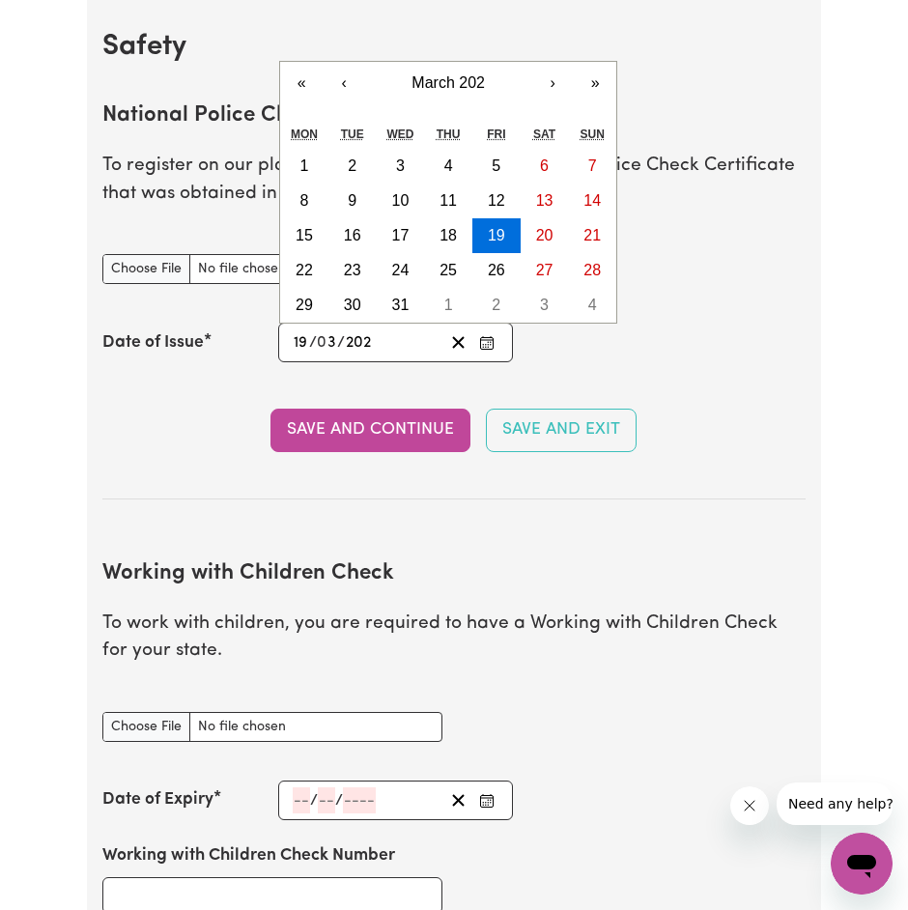
type input "[DATE]"
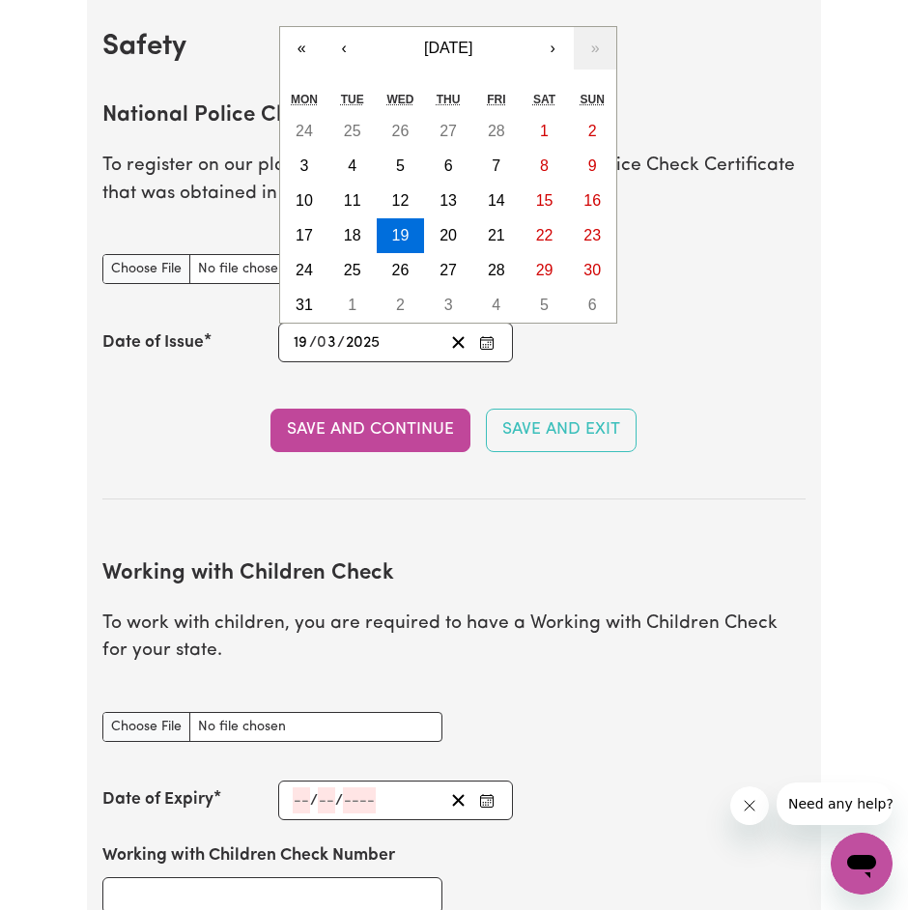
type input "2025"
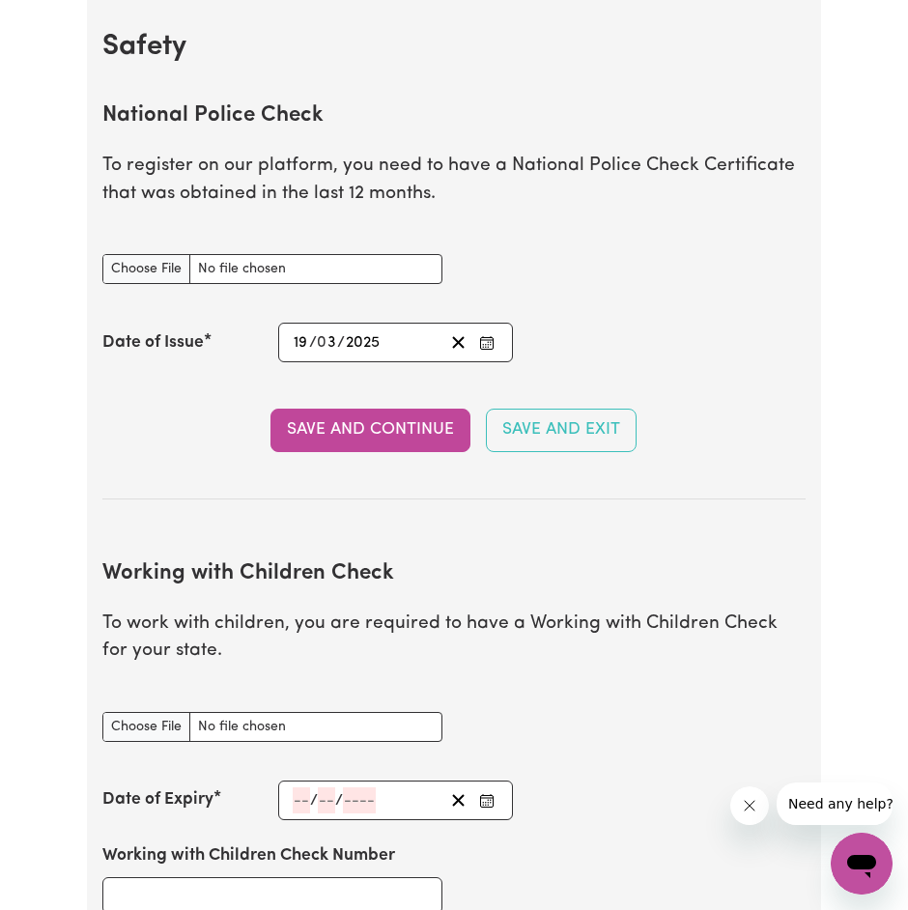
click at [341, 434] on button "Save and Continue" at bounding box center [370, 429] width 200 height 42
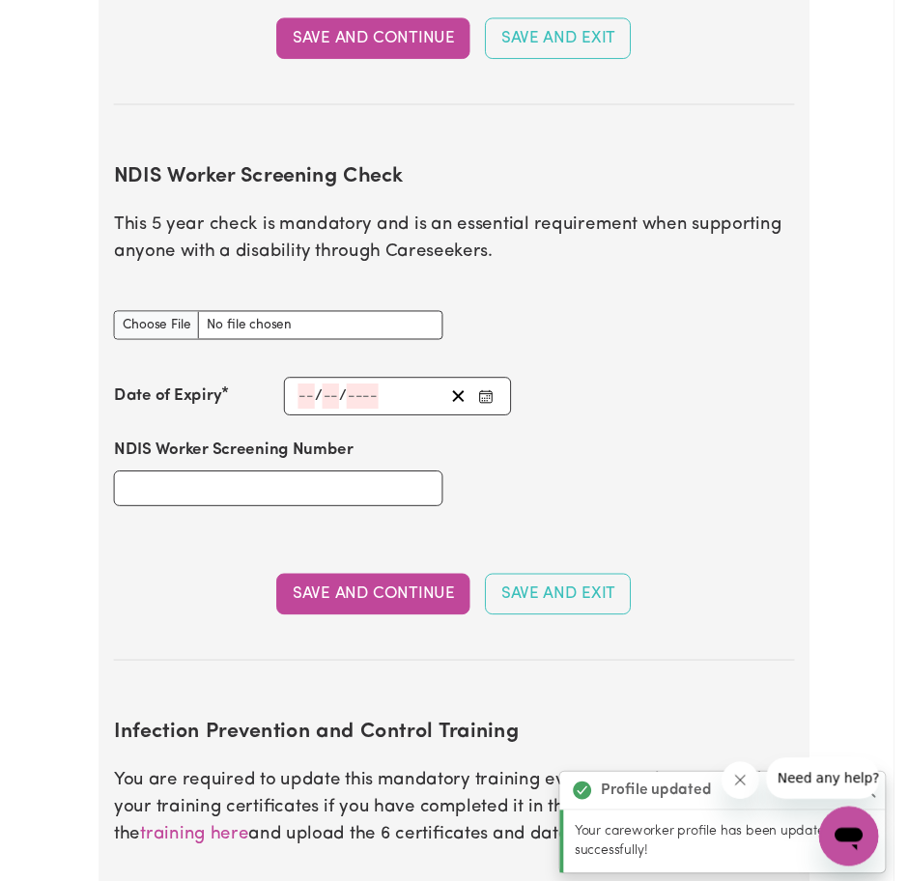
scroll to position [2313, 0]
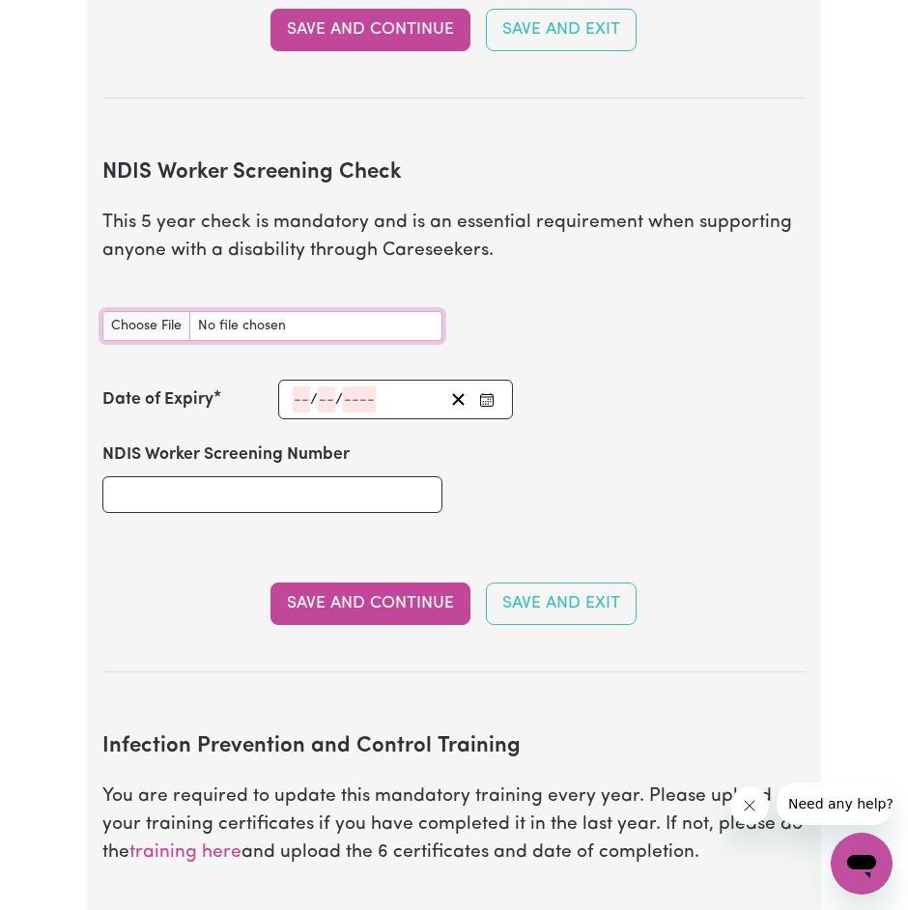
click at [318, 324] on input "NDIS Worker Screening Check document" at bounding box center [272, 326] width 340 height 30
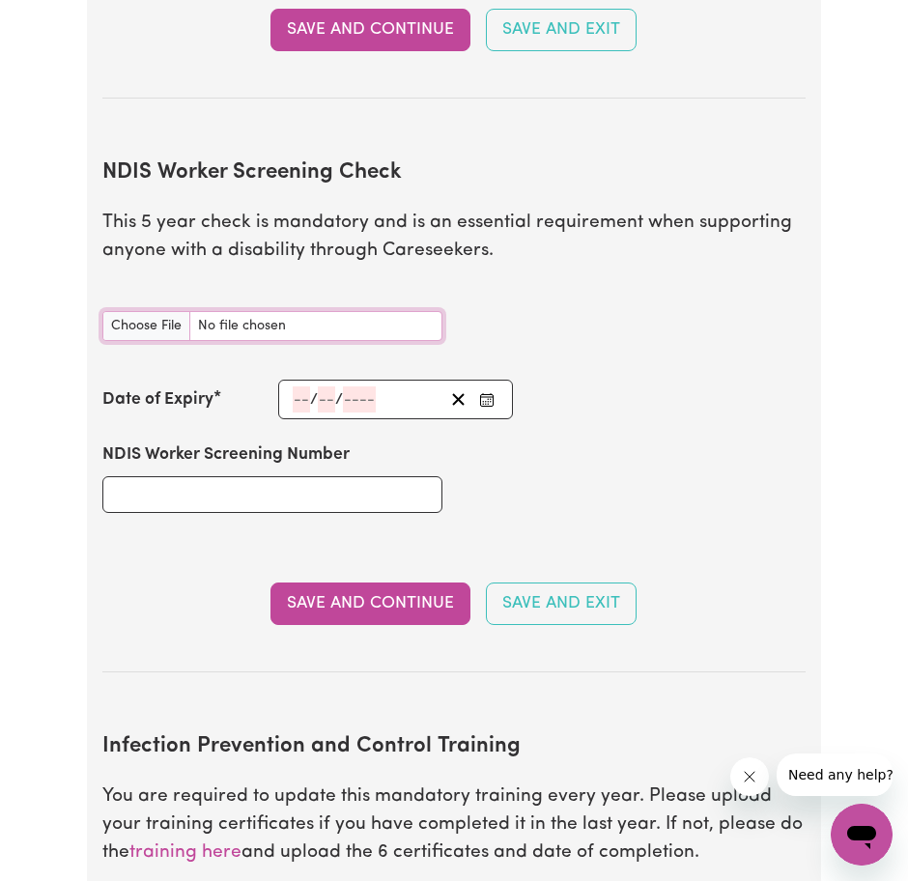
click at [408, 334] on input "NDIS Worker Screening Check document" at bounding box center [272, 326] width 340 height 30
click at [404, 326] on input "NDIS Worker Screening Check document" at bounding box center [272, 326] width 340 height 30
type input "C:\fakepath\NDIS Workers Check.pdf"
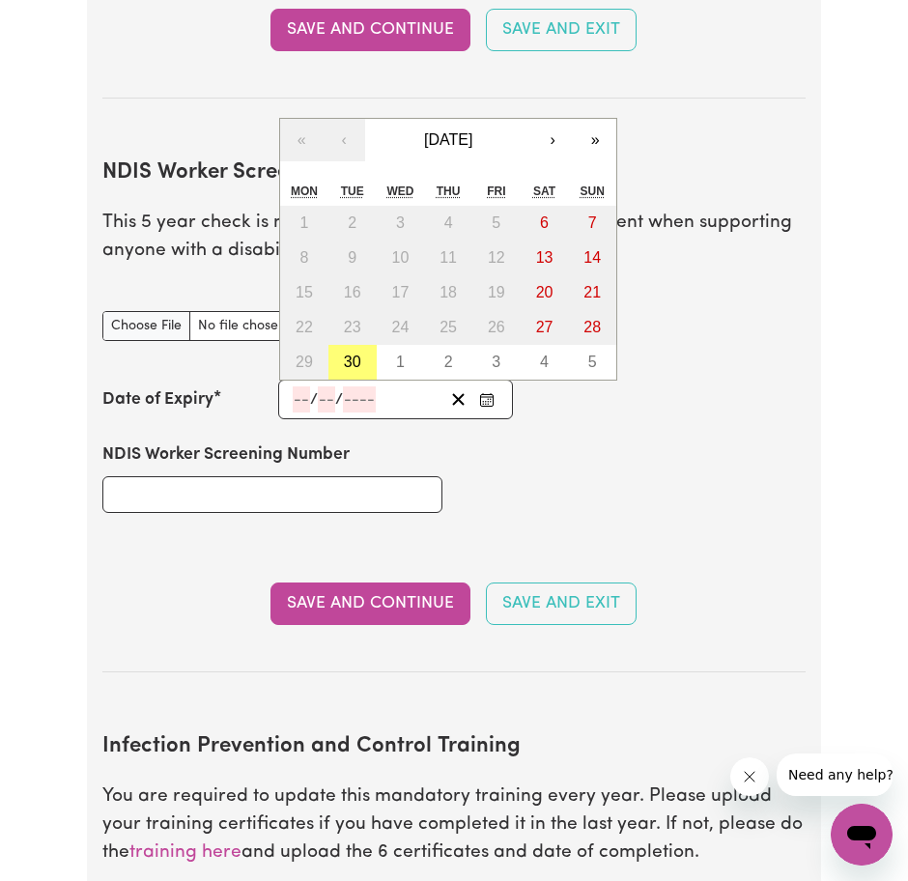
click at [330, 402] on input "number" at bounding box center [326, 399] width 17 height 26
type input "21"
type input "04"
type input "203"
type input "[DATE]"
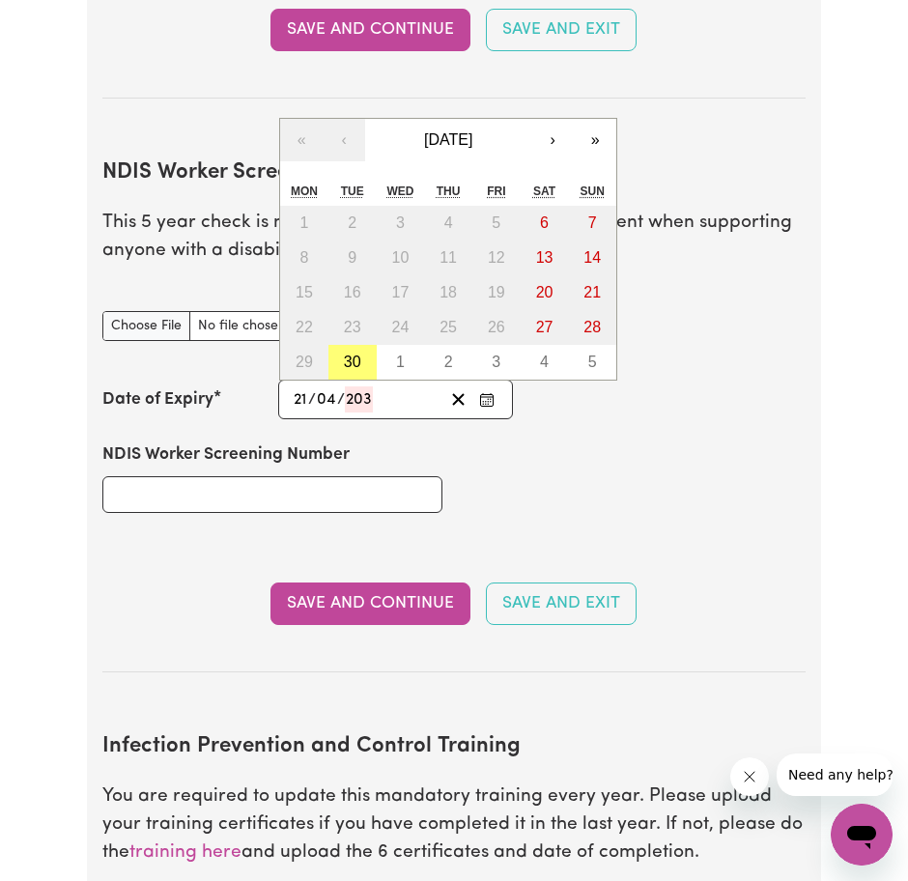
type input "4"
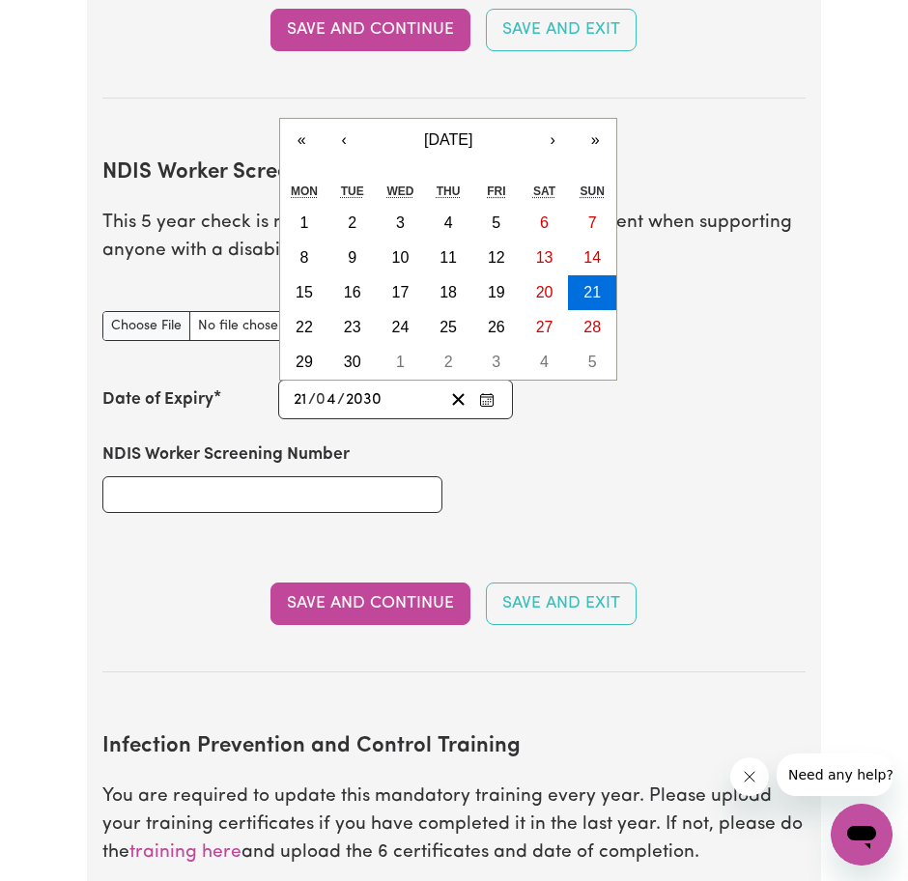
type input "2030"
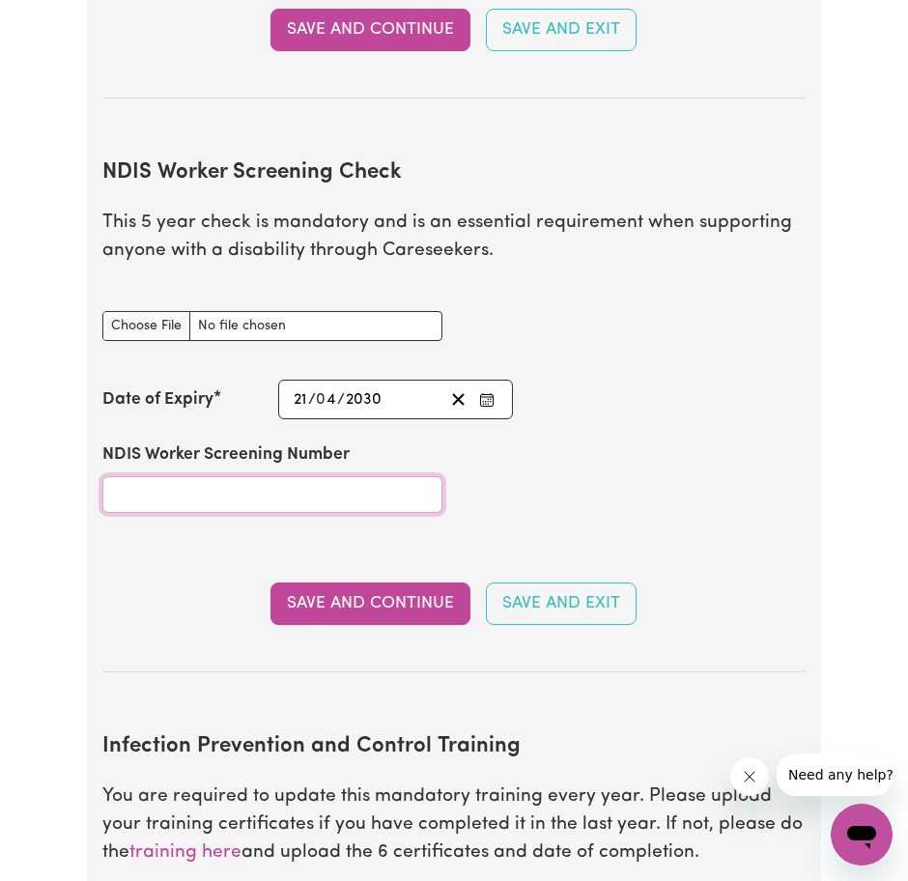
click at [342, 488] on input "NDIS Worker Screening Number" at bounding box center [272, 494] width 340 height 37
type input "15778045"
click at [383, 603] on button "Save and Continue" at bounding box center [370, 603] width 200 height 42
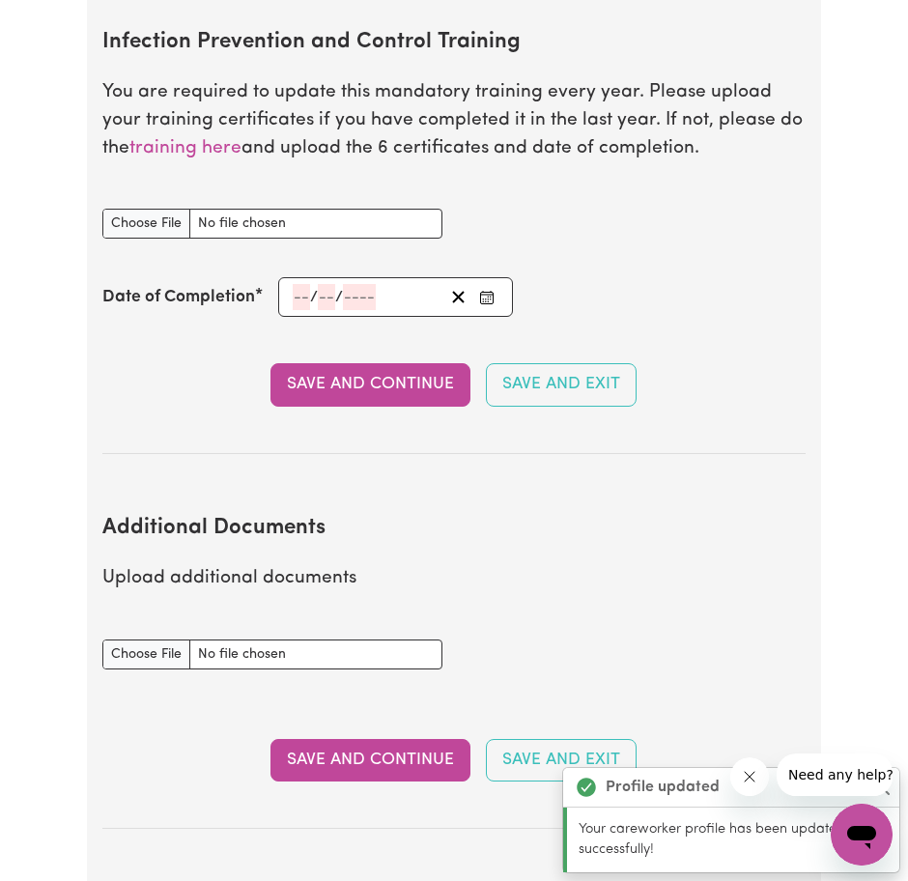
scroll to position [3126, 0]
